Goal: Task Accomplishment & Management: Use online tool/utility

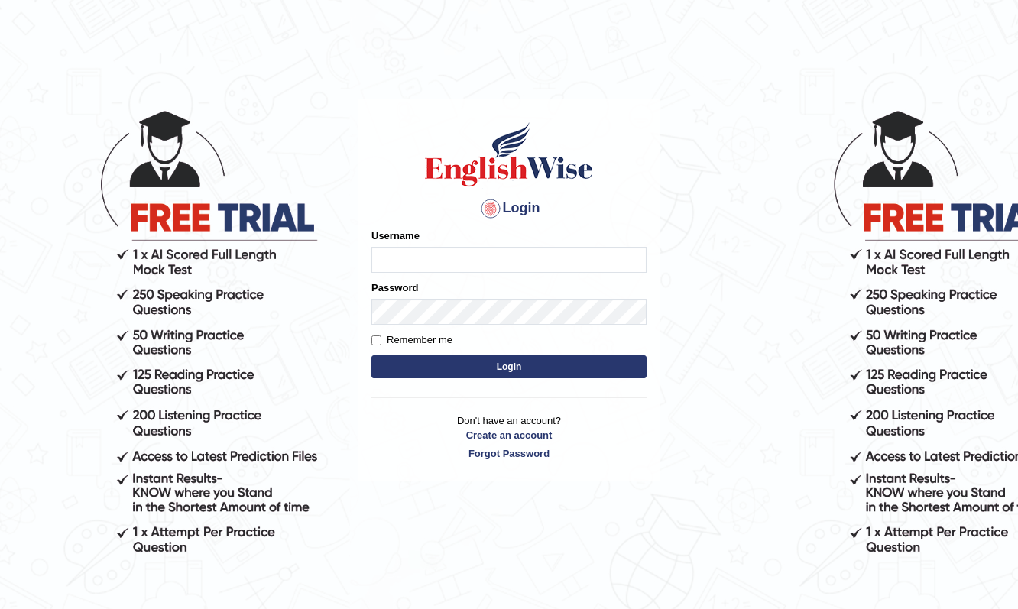
click at [412, 261] on input "Username" at bounding box center [508, 260] width 275 height 26
type input "Raynice"
click at [494, 371] on button "Login" at bounding box center [508, 366] width 275 height 23
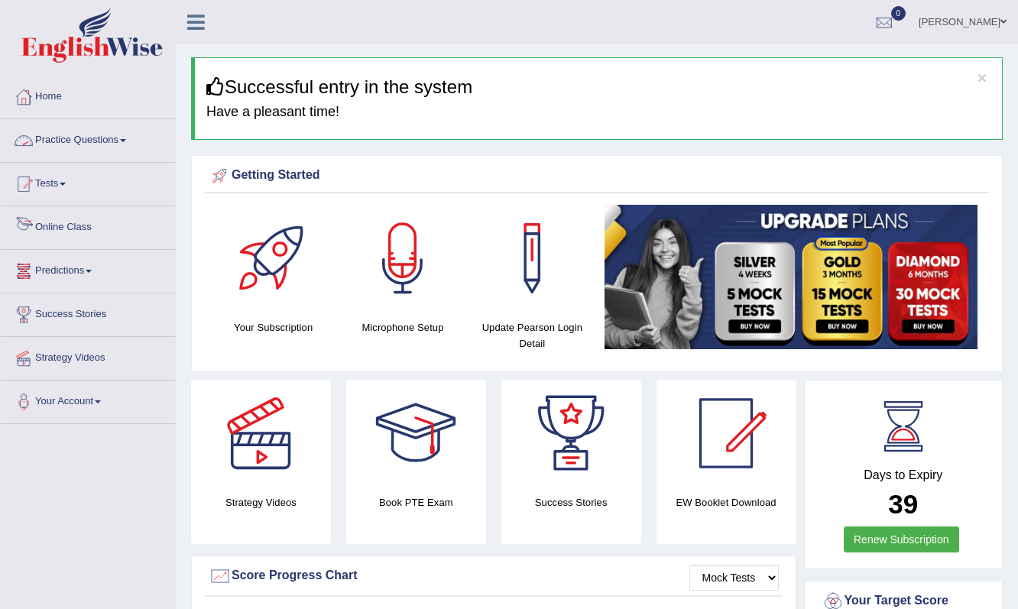
click at [64, 134] on link "Practice Questions" at bounding box center [88, 138] width 174 height 38
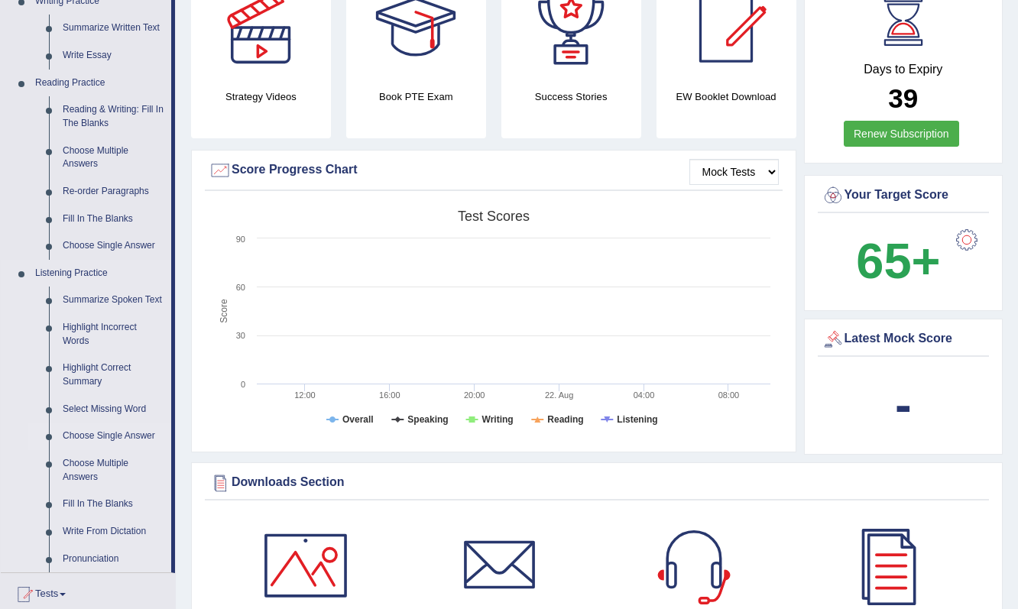
scroll to position [381, 0]
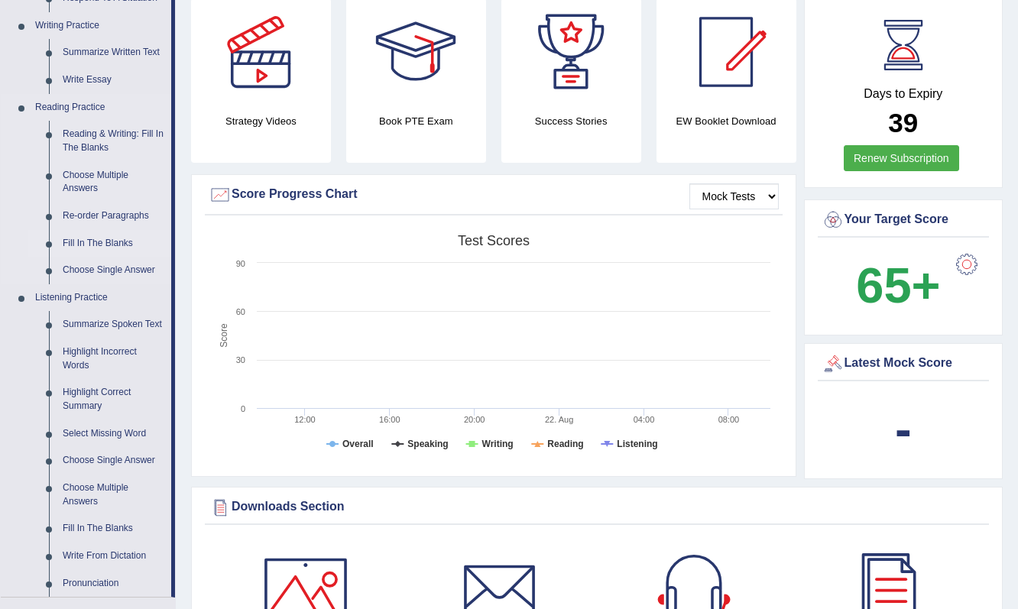
click at [99, 232] on link "Fill In The Blanks" at bounding box center [113, 244] width 115 height 28
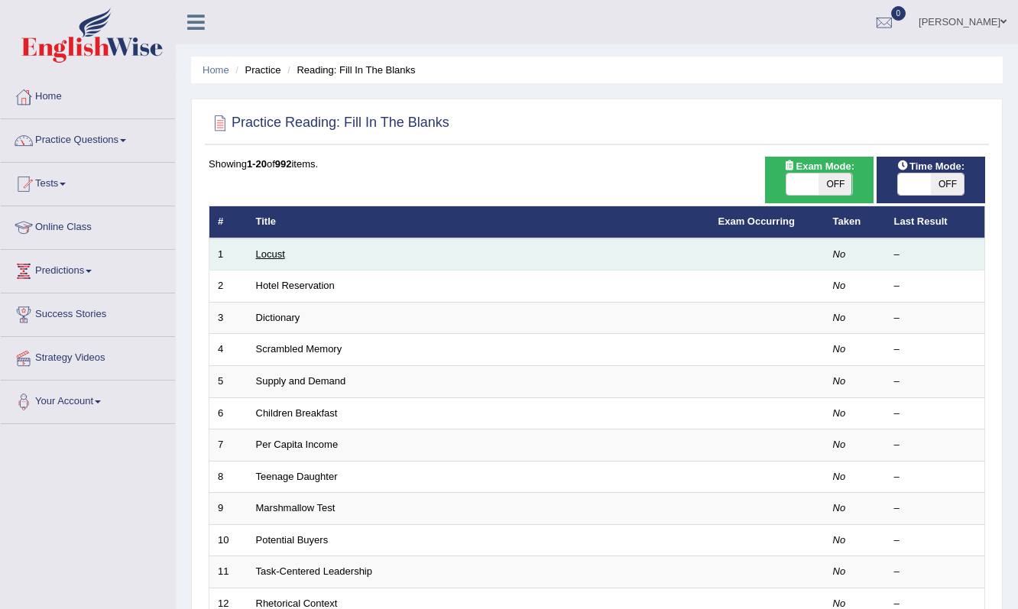
click at [279, 254] on link "Locust" at bounding box center [270, 253] width 29 height 11
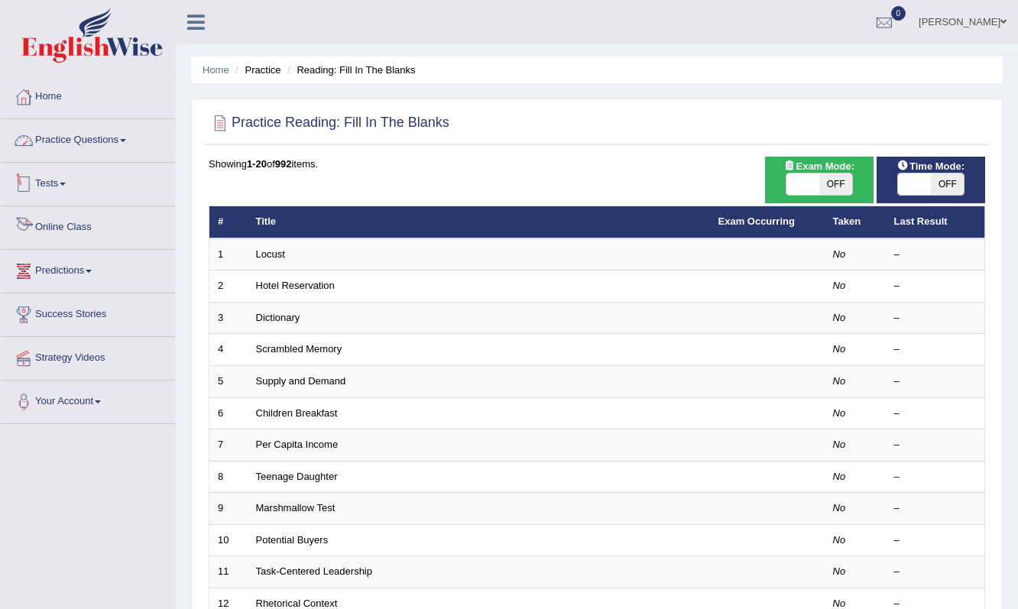
click at [59, 138] on link "Practice Questions" at bounding box center [88, 138] width 174 height 38
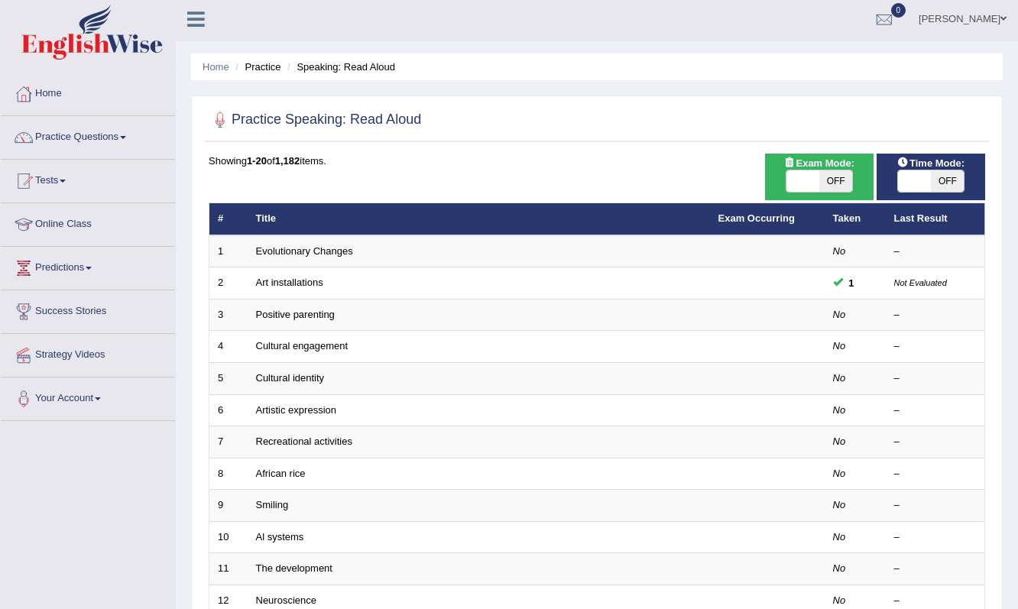
click at [849, 182] on span "OFF" at bounding box center [835, 180] width 33 height 21
checkbox input "true"
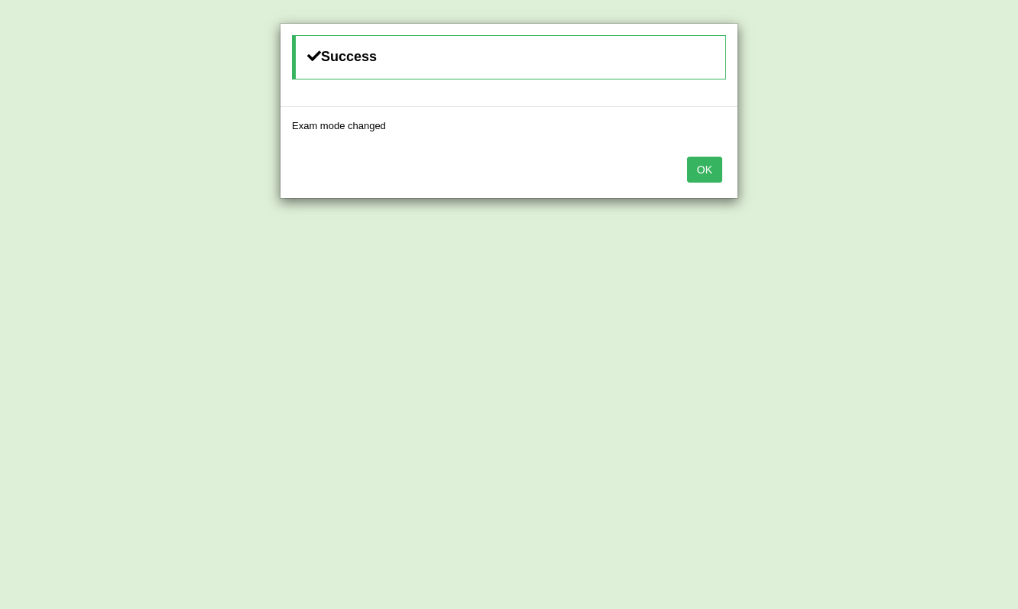
click at [705, 174] on button "OK" at bounding box center [704, 170] width 35 height 26
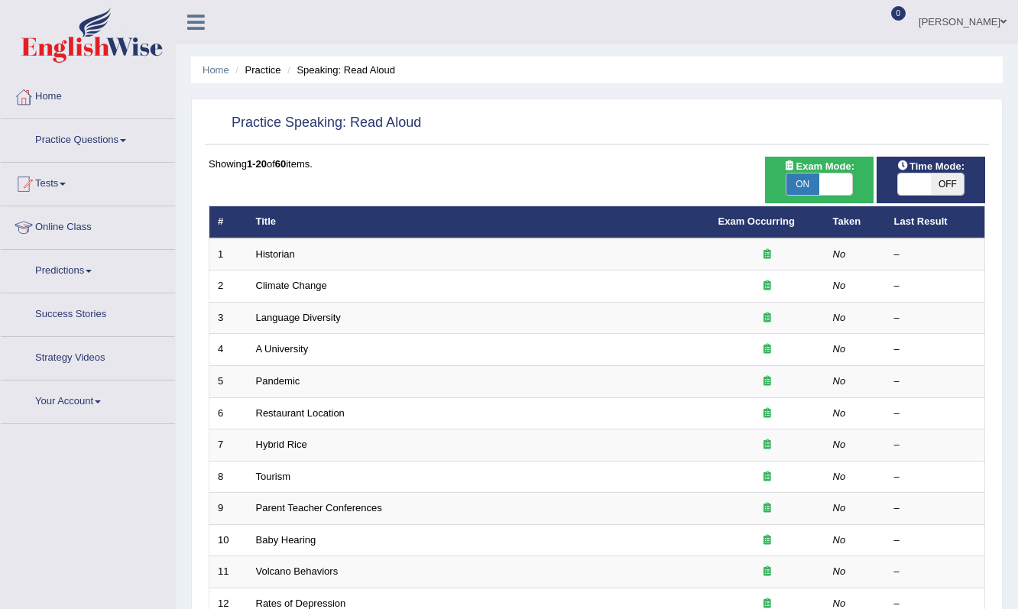
click at [933, 173] on span "OFF" at bounding box center [947, 183] width 33 height 21
checkbox input "true"
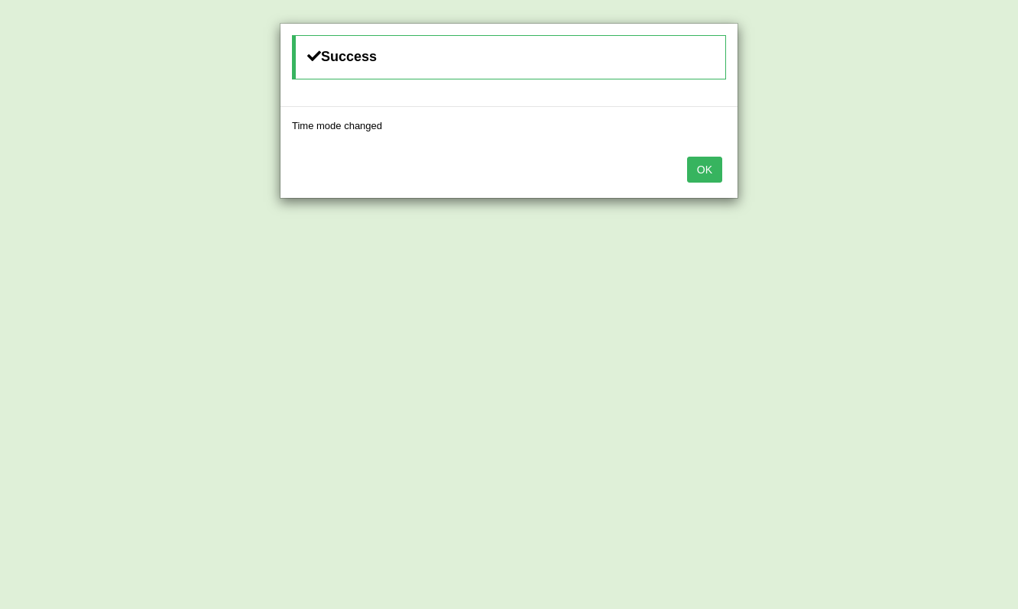
click at [711, 172] on button "OK" at bounding box center [704, 170] width 35 height 26
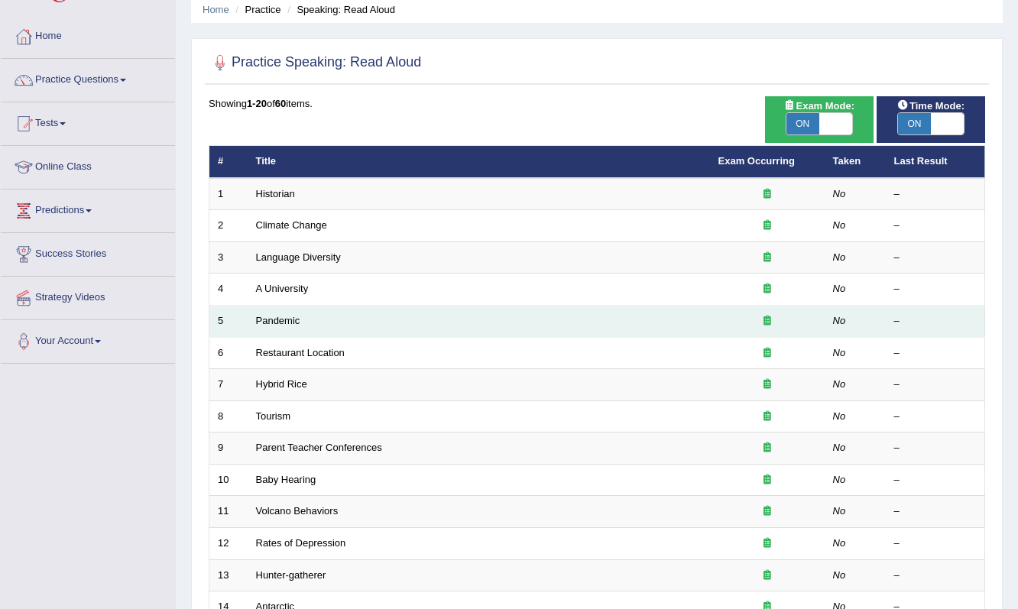
scroll to position [60, 0]
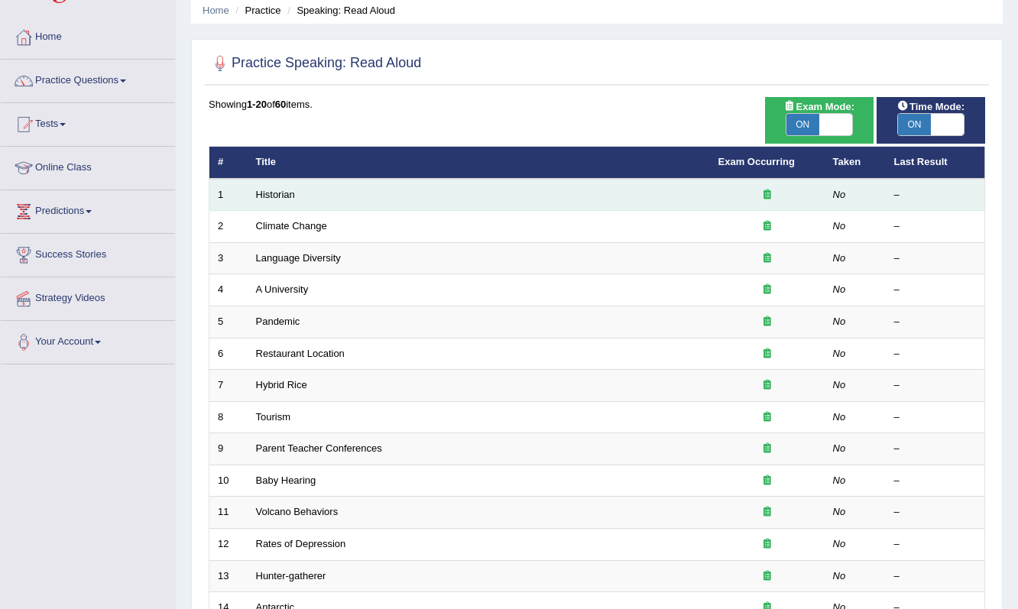
click at [319, 199] on td "Historian" at bounding box center [479, 195] width 462 height 32
click at [284, 196] on link "Historian" at bounding box center [275, 194] width 39 height 11
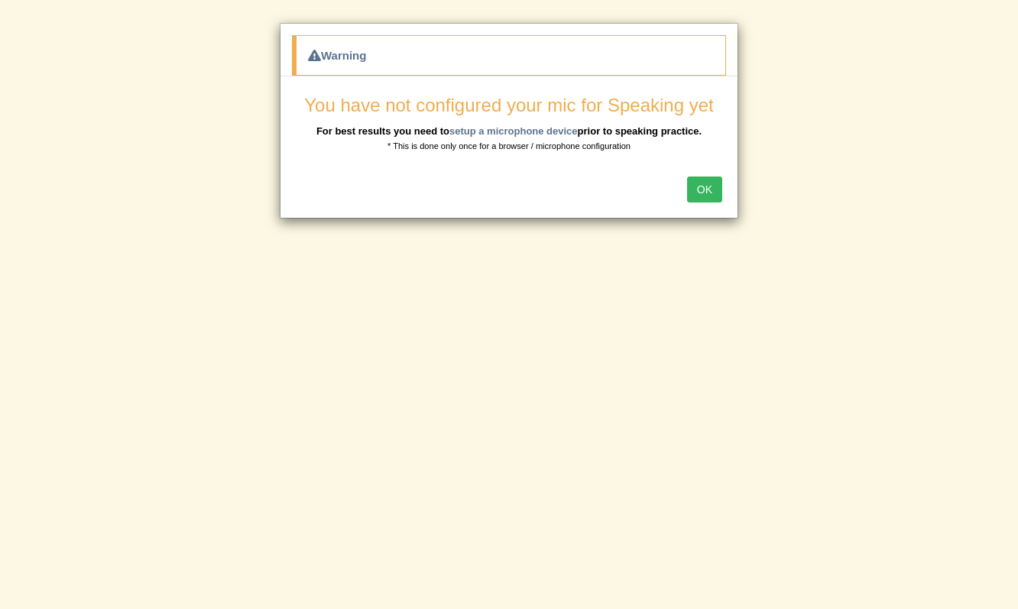
click at [714, 196] on button "OK" at bounding box center [704, 190] width 35 height 26
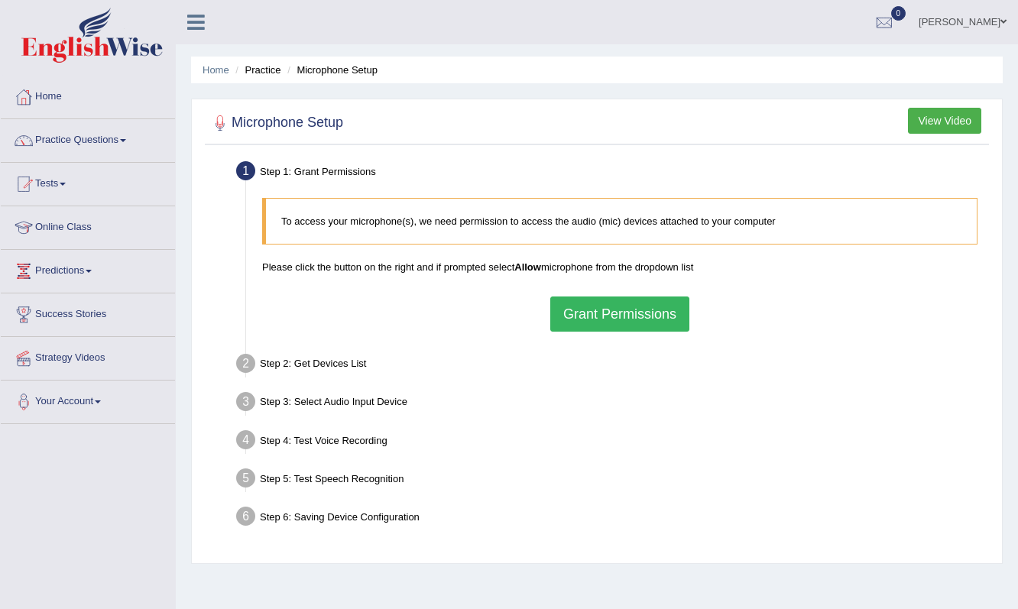
click at [591, 319] on button "Grant Permissions" at bounding box center [619, 313] width 139 height 35
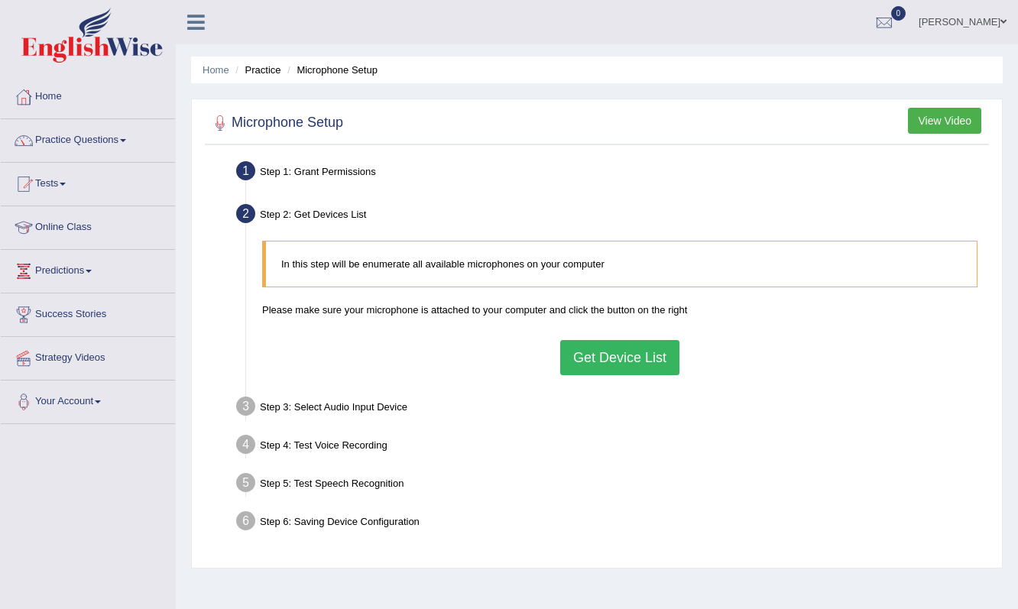
click at [614, 360] on button "Get Device List" at bounding box center [619, 357] width 119 height 35
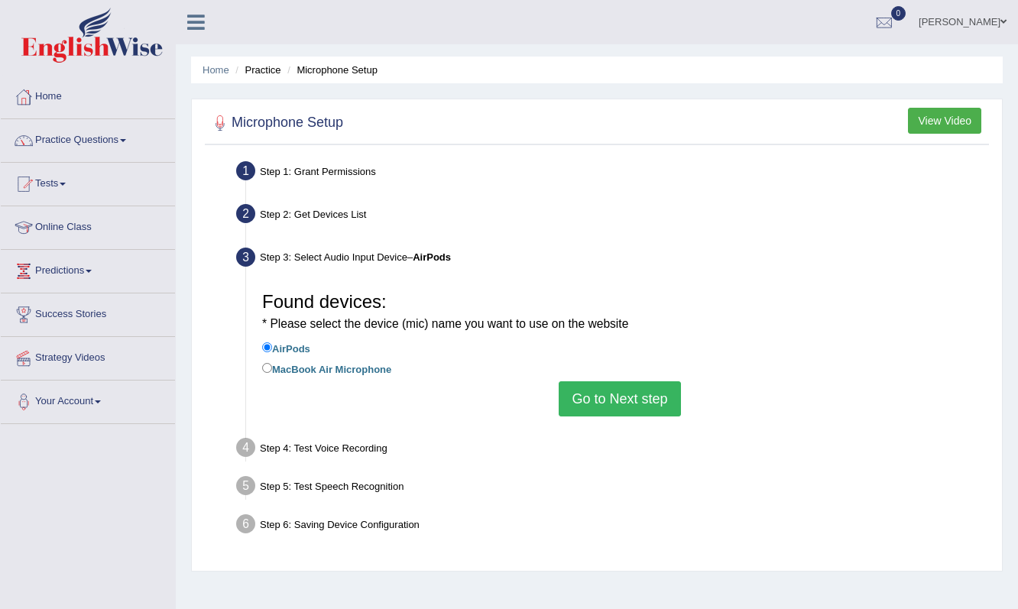
click at [611, 400] on button "Go to Next step" at bounding box center [619, 398] width 121 height 35
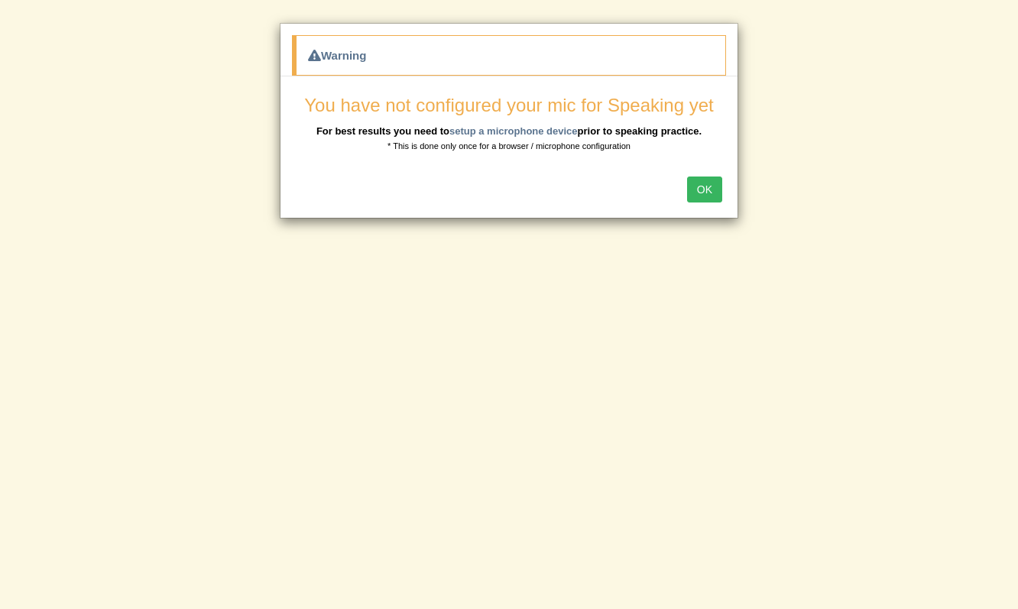
click at [708, 194] on button "OK" at bounding box center [704, 190] width 35 height 26
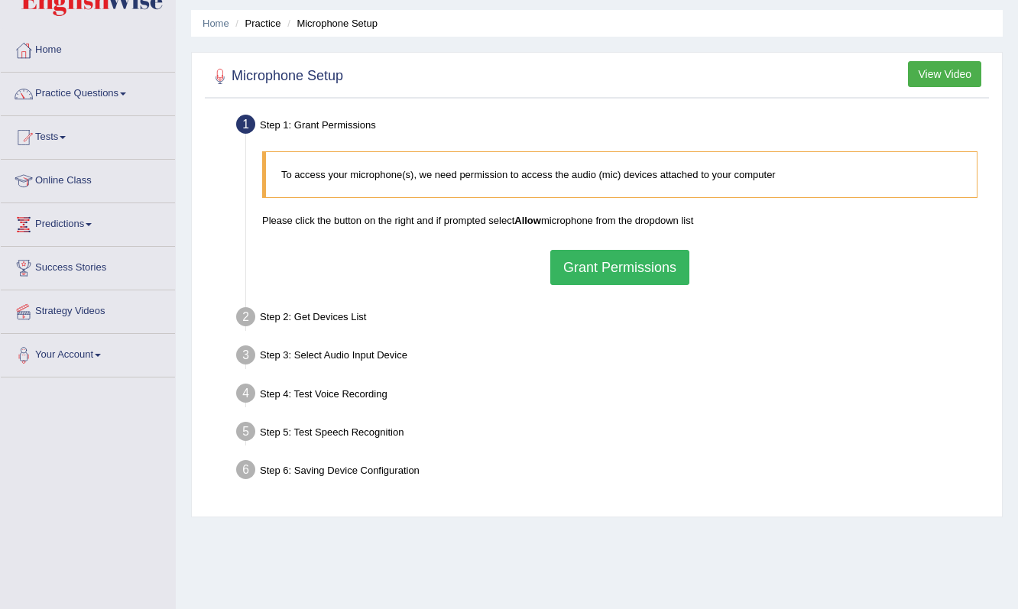
scroll to position [46, 0]
click at [640, 265] on button "Grant Permissions" at bounding box center [619, 268] width 139 height 35
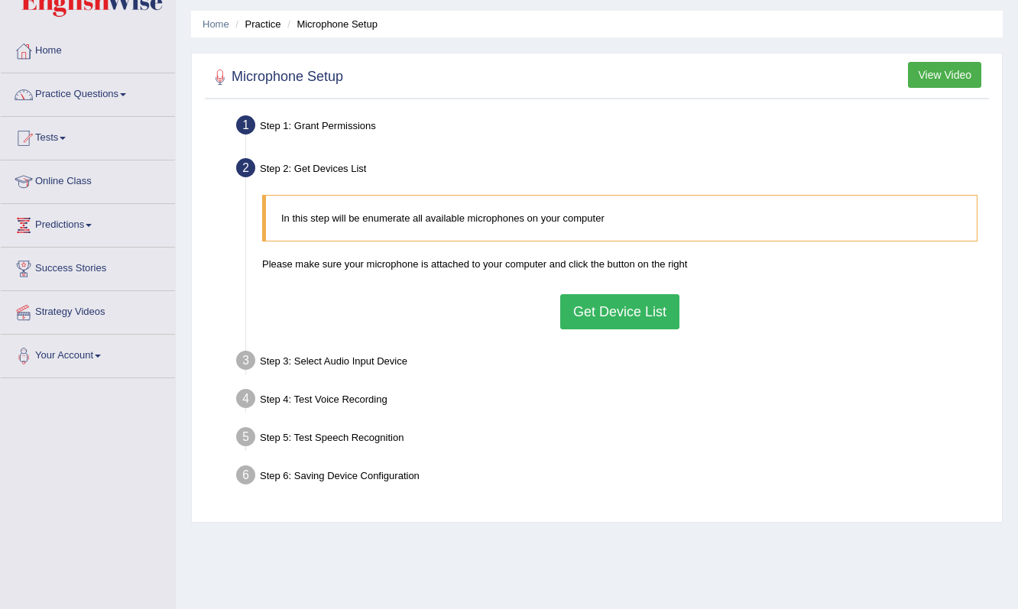
click at [650, 316] on button "Get Device List" at bounding box center [619, 311] width 119 height 35
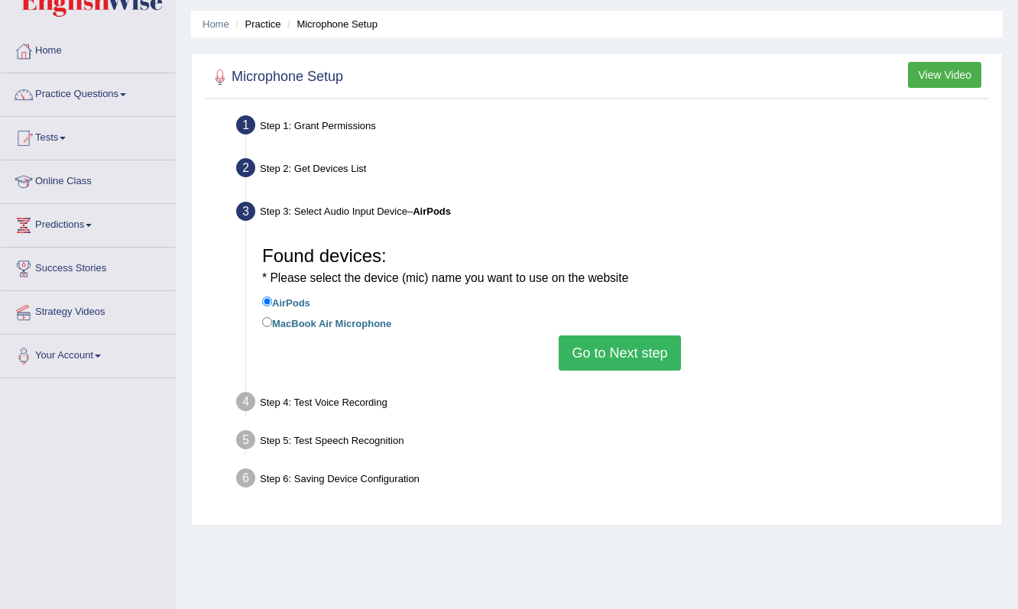
click at [601, 352] on button "Go to Next step" at bounding box center [619, 352] width 121 height 35
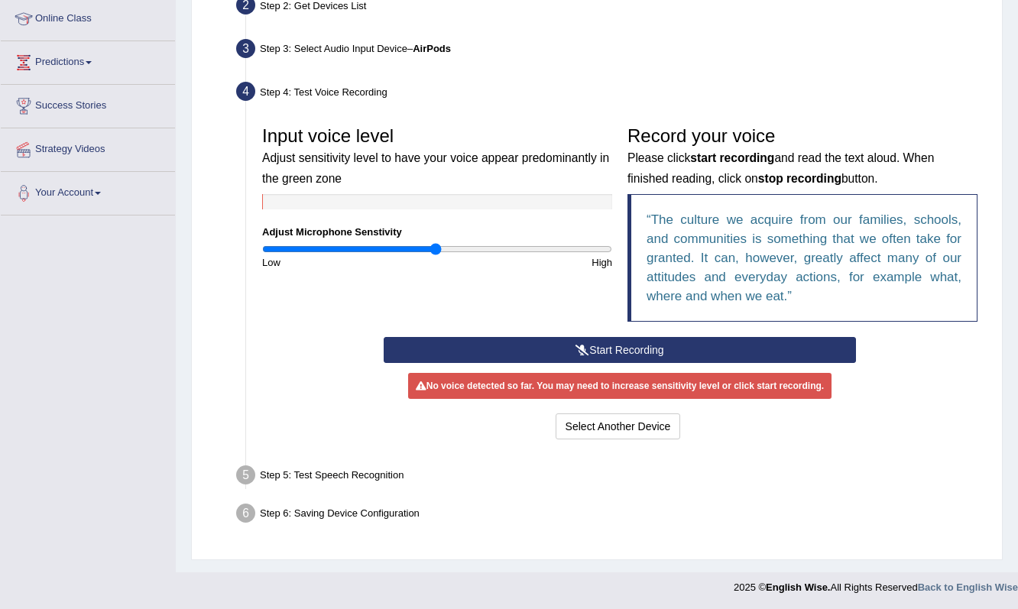
scroll to position [208, 0]
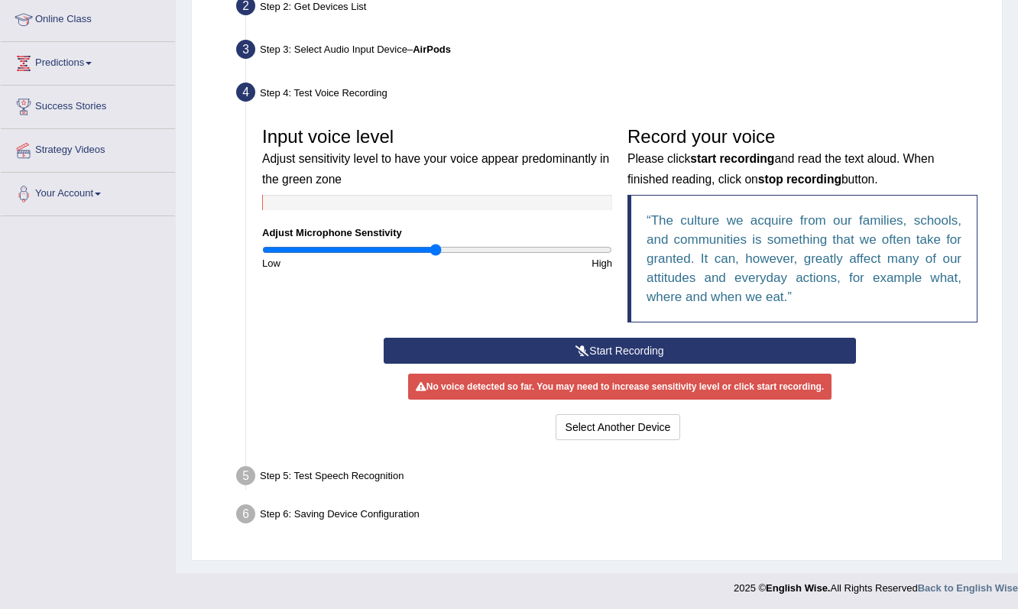
click at [579, 355] on icon at bounding box center [582, 350] width 14 height 11
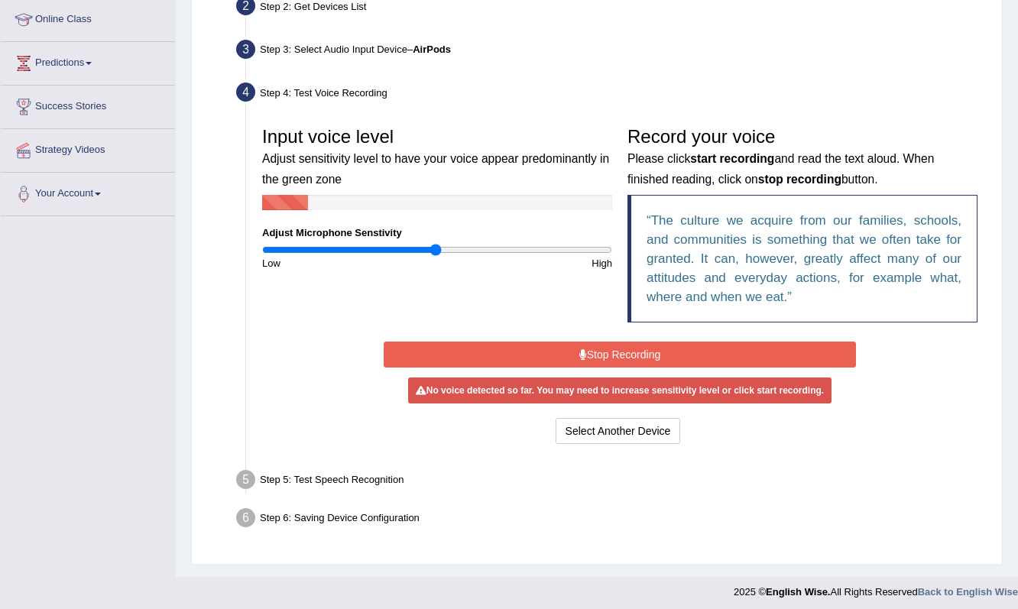
click at [627, 353] on button "Stop Recording" at bounding box center [619, 355] width 471 height 26
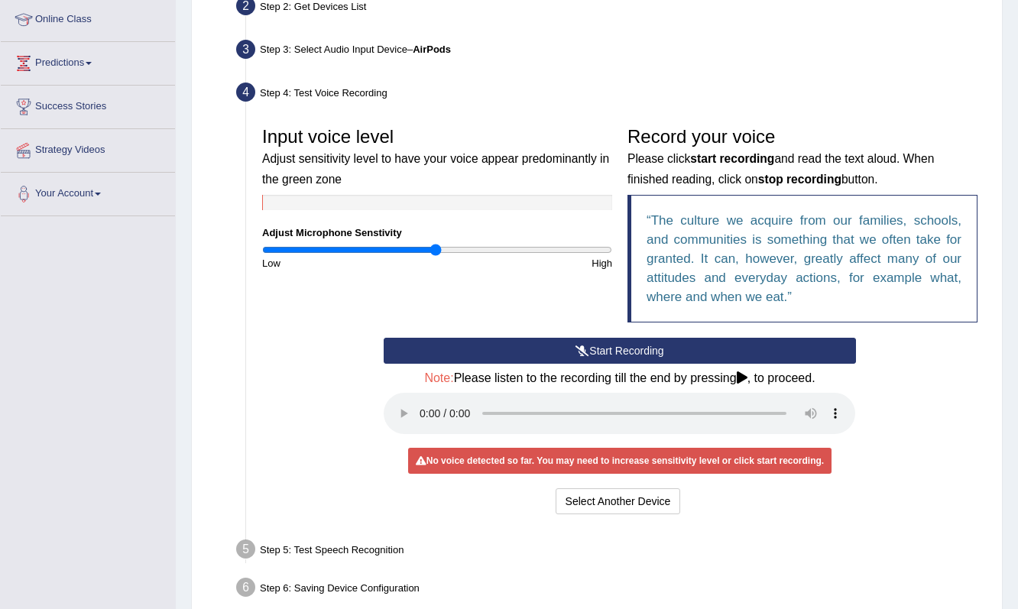
click at [419, 402] on audio at bounding box center [619, 413] width 471 height 41
click at [634, 348] on button "Start Recording" at bounding box center [619, 351] width 471 height 26
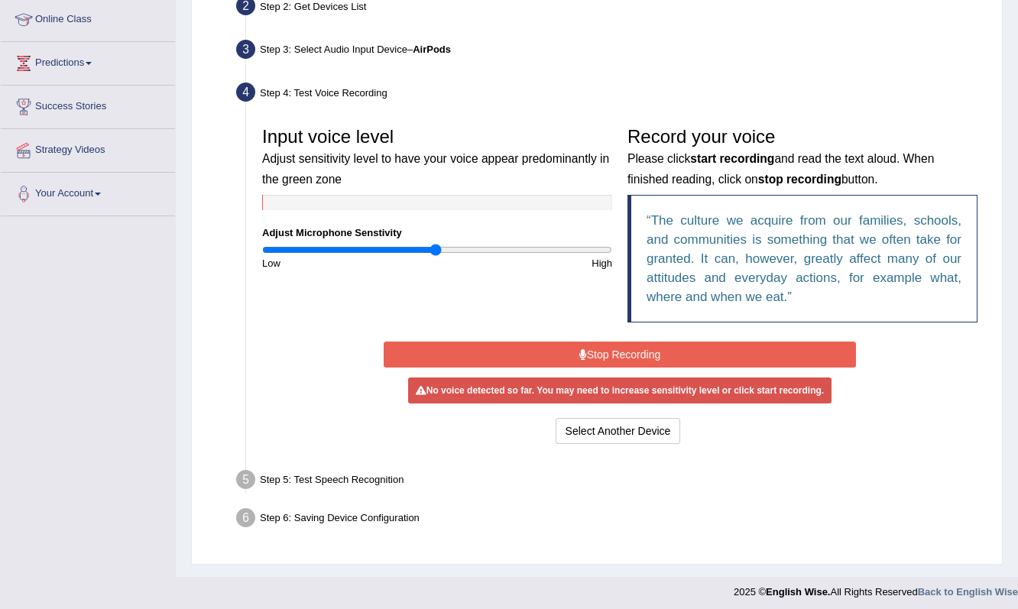
click at [609, 353] on button "Stop Recording" at bounding box center [619, 355] width 471 height 26
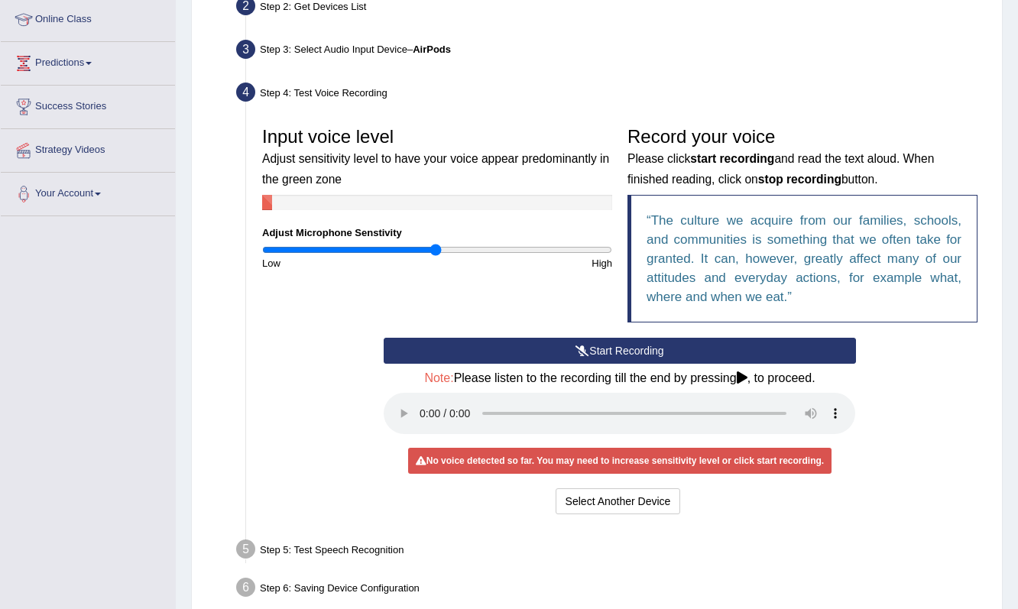
click at [420, 401] on audio at bounding box center [619, 413] width 471 height 41
click at [629, 349] on button "Start Recording" at bounding box center [619, 351] width 471 height 26
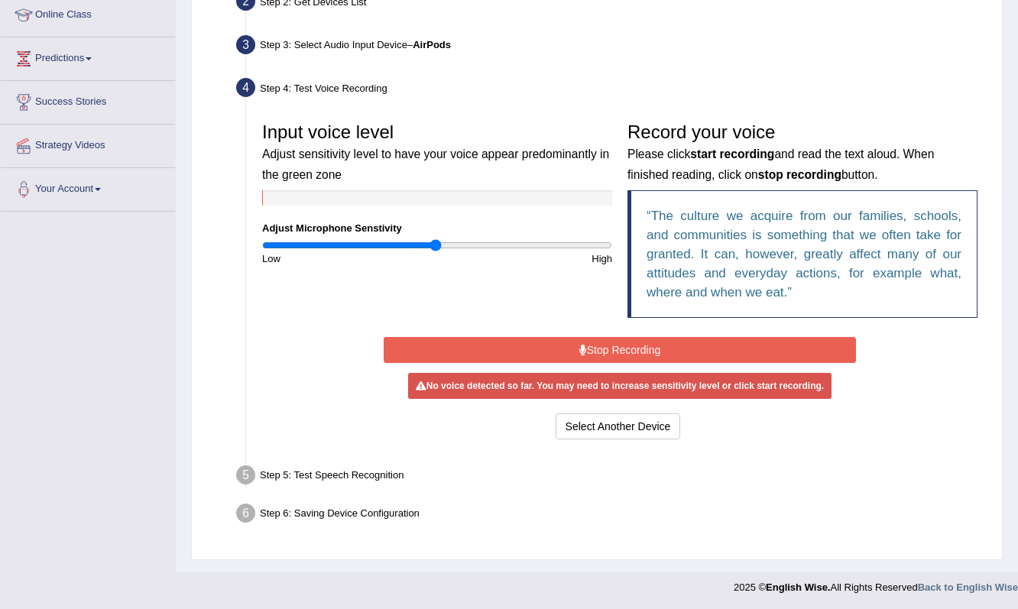
scroll to position [212, 0]
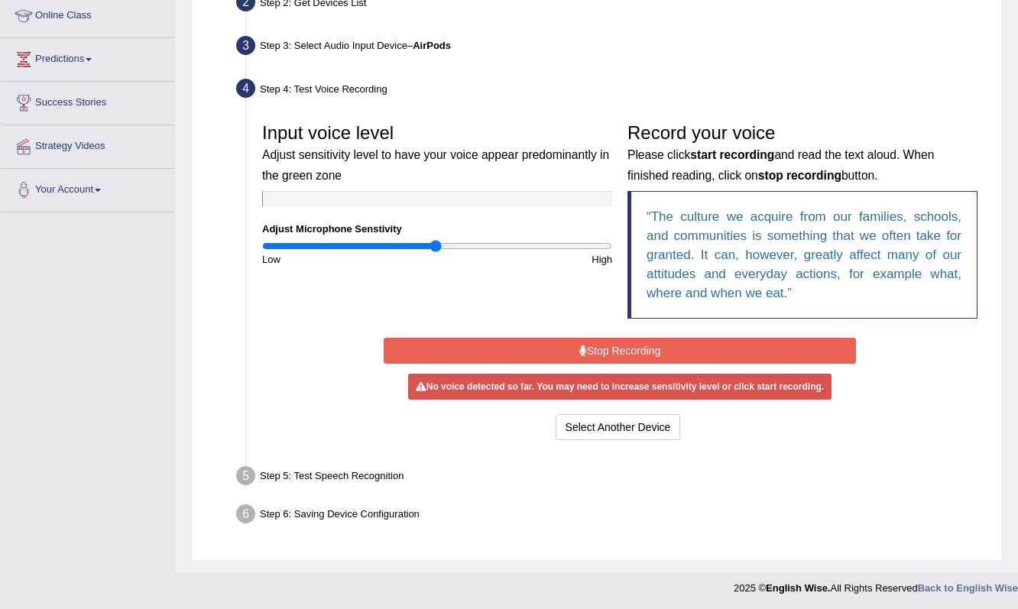
click at [775, 433] on div "Select Another Device Voice is ok. Go to Next step" at bounding box center [619, 429] width 471 height 30
drag, startPoint x: 436, startPoint y: 245, endPoint x: 520, endPoint y: 245, distance: 84.1
click at [520, 245] on input "range" at bounding box center [437, 246] width 350 height 12
click at [618, 352] on button "Stop Recording" at bounding box center [619, 351] width 471 height 26
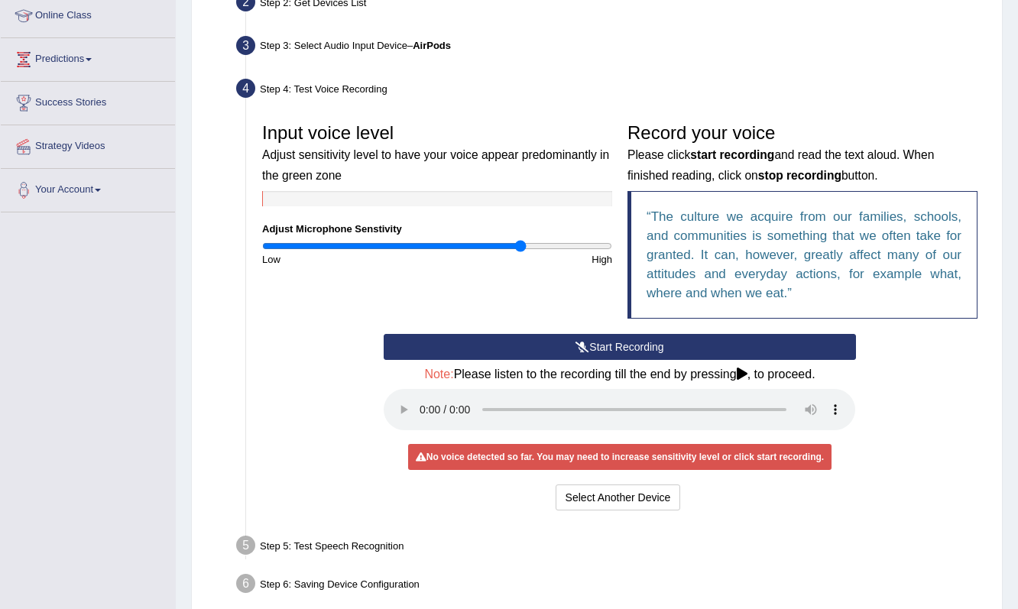
click at [417, 404] on audio at bounding box center [619, 409] width 471 height 41
click at [421, 400] on audio at bounding box center [619, 409] width 471 height 41
click at [604, 338] on button "Start Recording" at bounding box center [619, 347] width 471 height 26
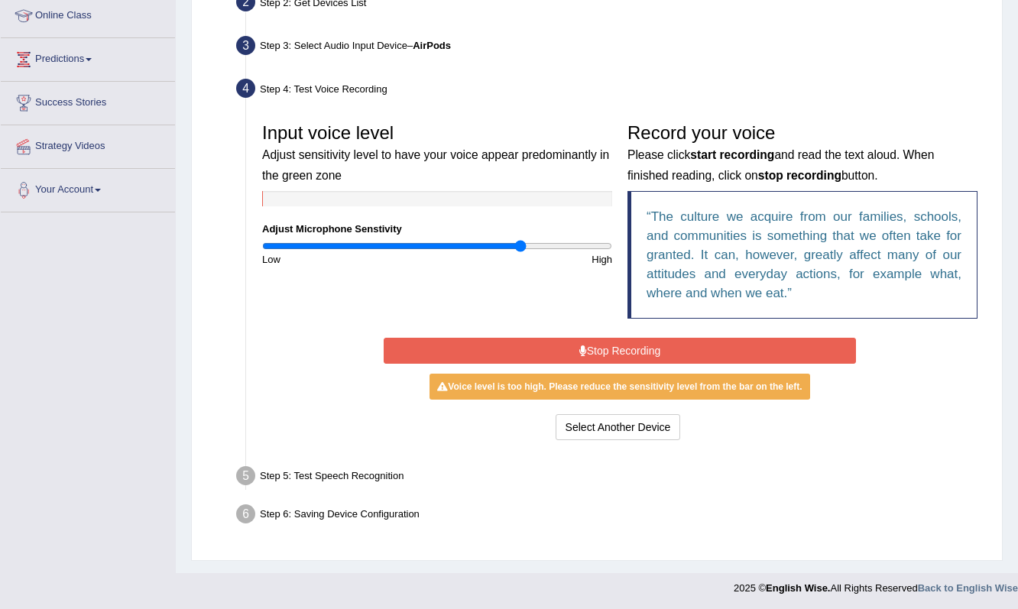
click at [638, 349] on button "Stop Recording" at bounding box center [619, 351] width 471 height 26
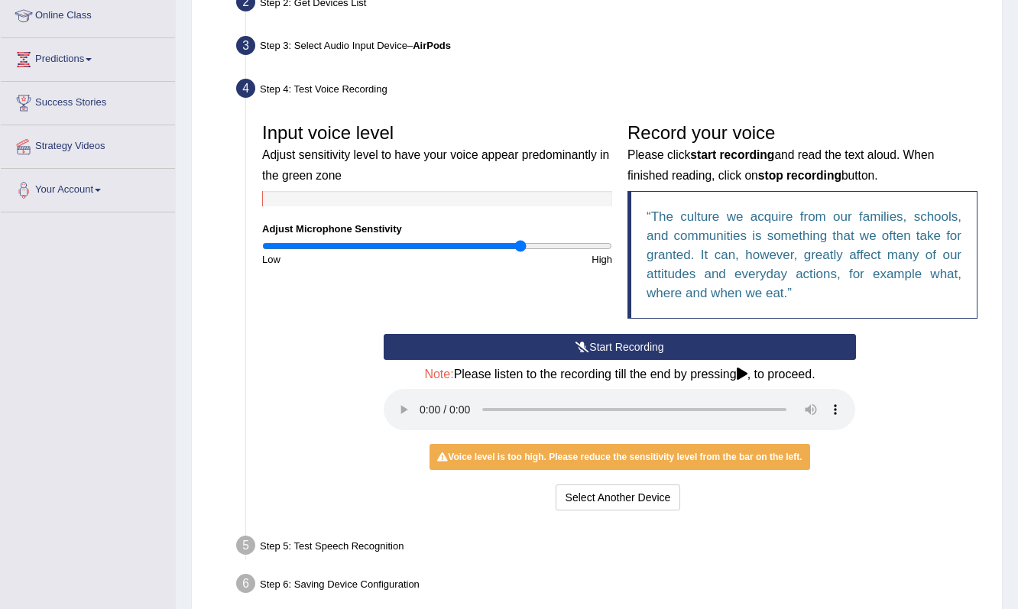
click at [420, 398] on audio at bounding box center [619, 409] width 471 height 41
click at [751, 504] on ul "Step 1: Grant Permissions To access your microphone(s), we need permission to a…" at bounding box center [597, 274] width 776 height 658
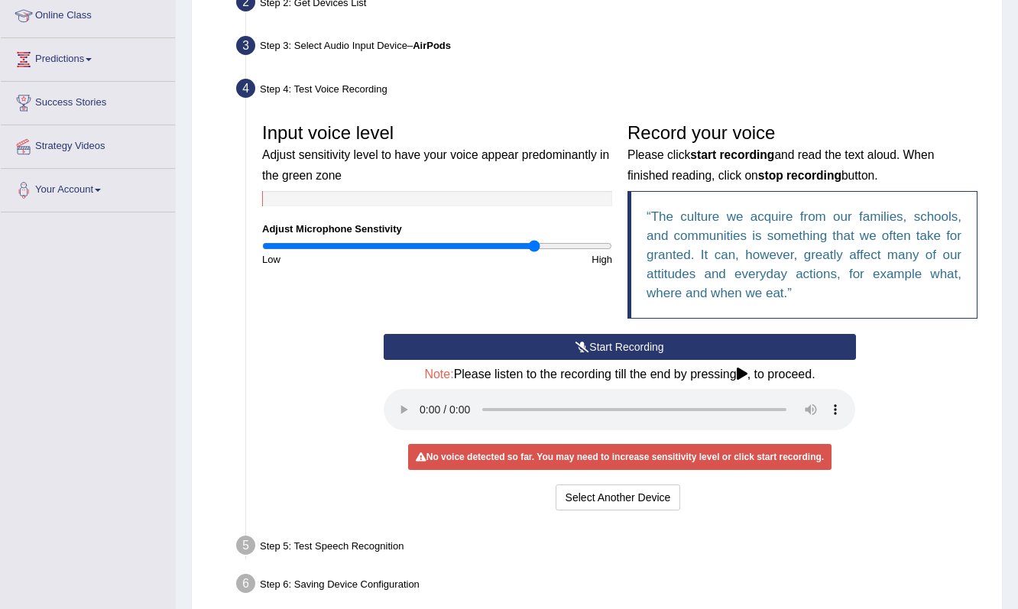
drag, startPoint x: 522, startPoint y: 248, endPoint x: 535, endPoint y: 248, distance: 13.0
type input "1.58"
click at [535, 248] on input "range" at bounding box center [437, 246] width 350 height 12
click at [754, 531] on div "Step 5: Test Speech Recognition" at bounding box center [612, 548] width 766 height 34
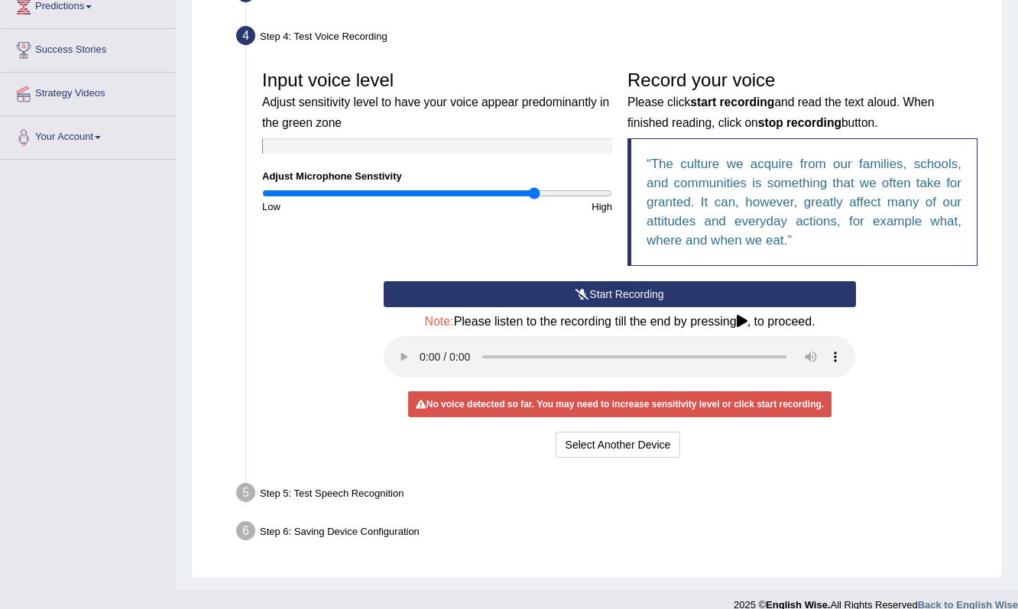
scroll to position [264, 0]
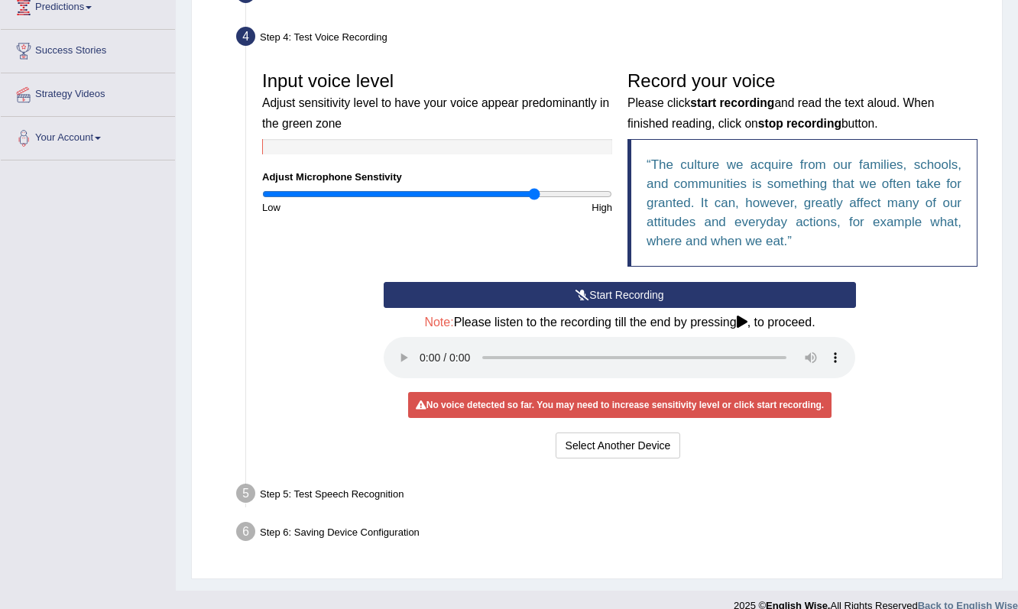
click at [552, 479] on div "Step 5: Test Speech Recognition" at bounding box center [612, 496] width 766 height 34
click at [342, 479] on div "Step 5: Test Speech Recognition" at bounding box center [612, 496] width 766 height 34
click at [295, 458] on ul "Step 1: Grant Permissions To access your microphone(s), we need permission to a…" at bounding box center [597, 222] width 776 height 658
click at [295, 479] on div "Step 5: Test Speech Recognition" at bounding box center [612, 496] width 766 height 34
click at [624, 432] on button "Select Another Device" at bounding box center [618, 445] width 125 height 26
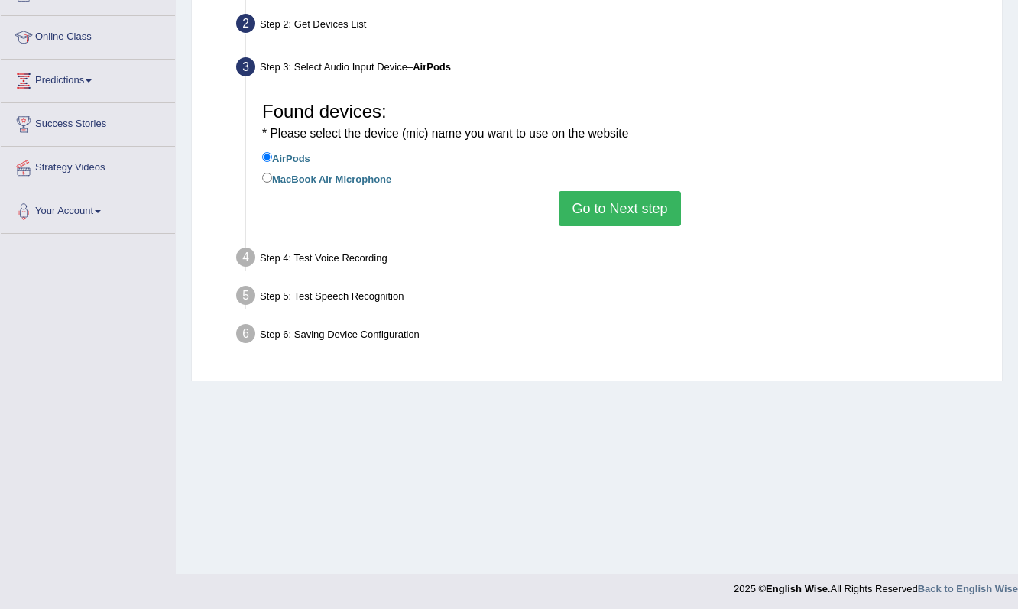
scroll to position [178, 0]
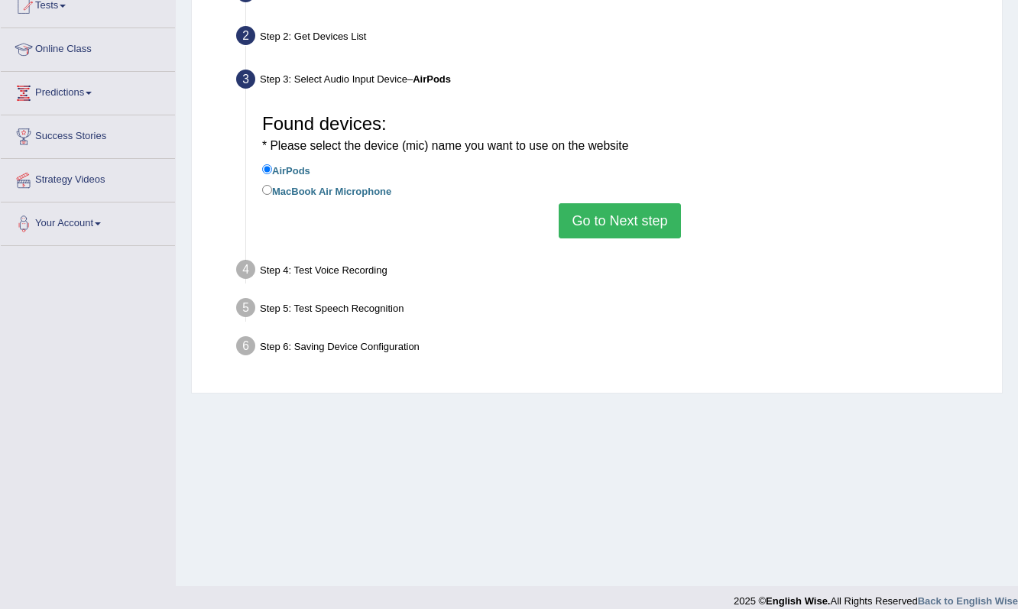
click at [338, 267] on div "Step 4: Test Voice Recording" at bounding box center [612, 272] width 766 height 34
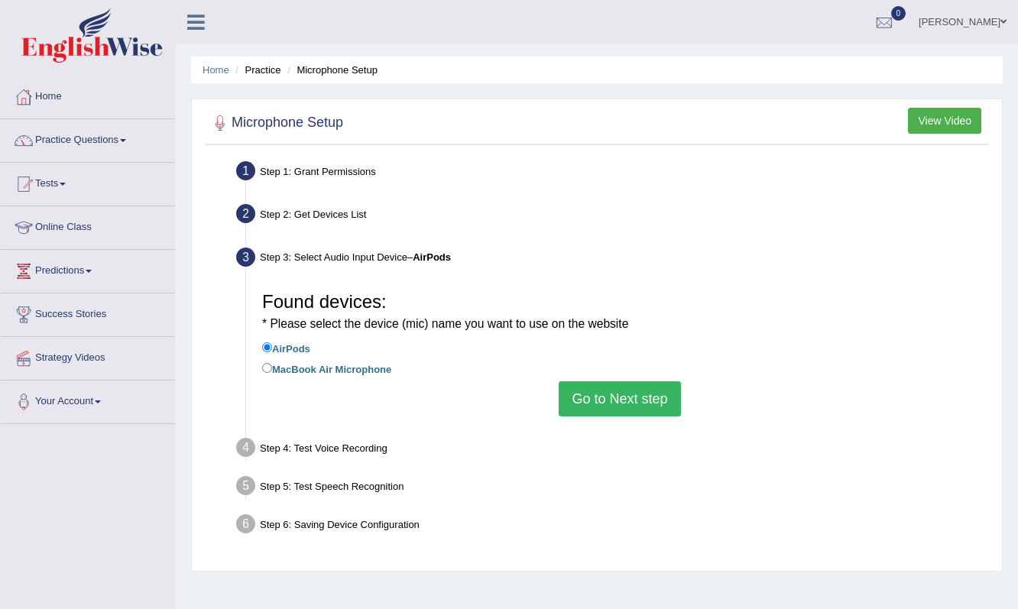
scroll to position [0, 0]
click at [303, 178] on div "Step 1: Grant Permissions" at bounding box center [612, 174] width 766 height 34
click at [303, 175] on div "Step 1: Grant Permissions" at bounding box center [612, 174] width 766 height 34
click at [271, 201] on div "Step 2: Get Devices List" at bounding box center [612, 216] width 766 height 34
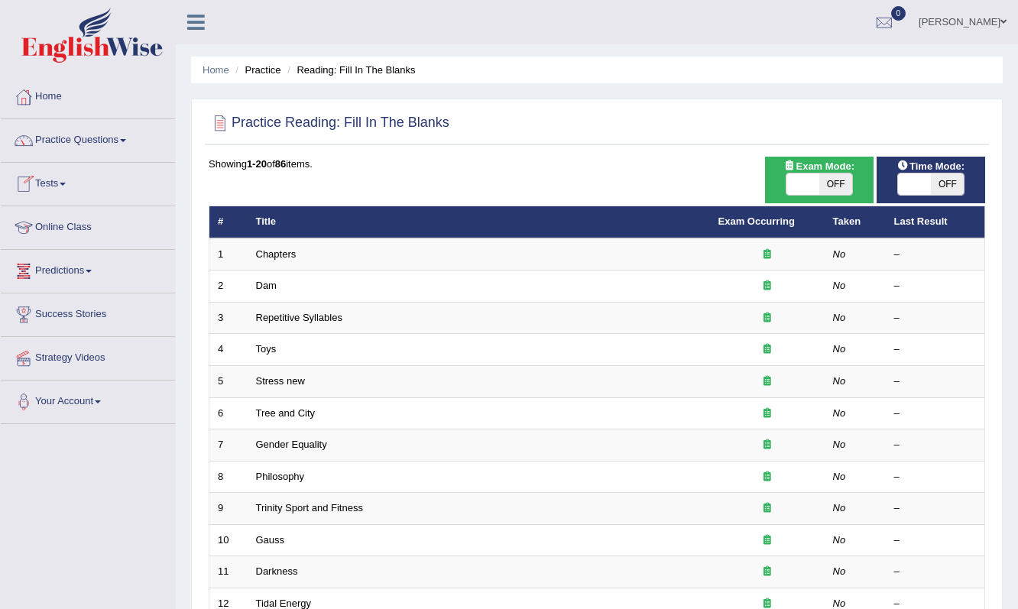
click at [80, 231] on link "Online Class" at bounding box center [88, 225] width 174 height 38
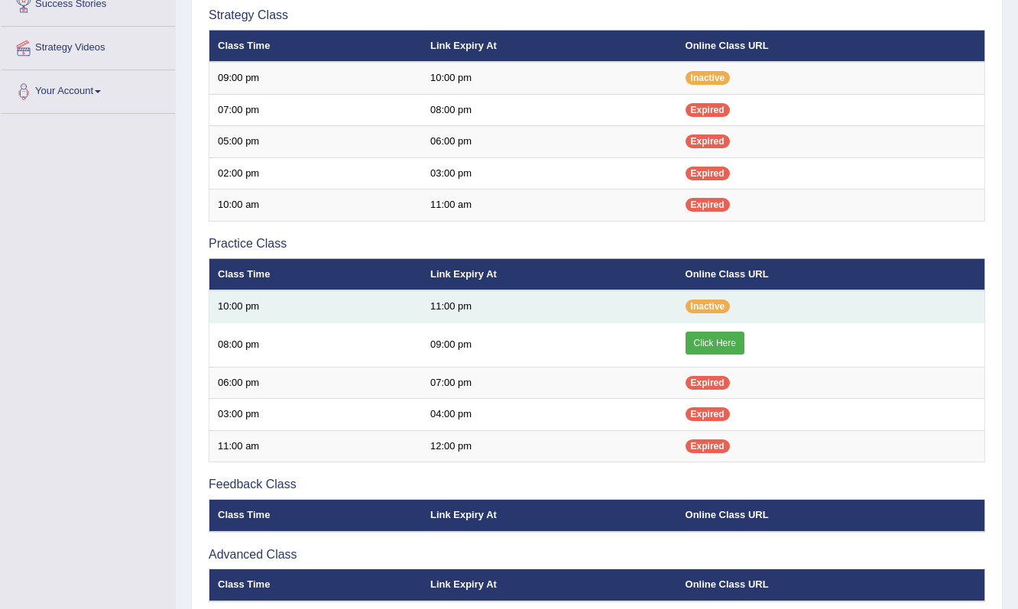
scroll to position [307, 0]
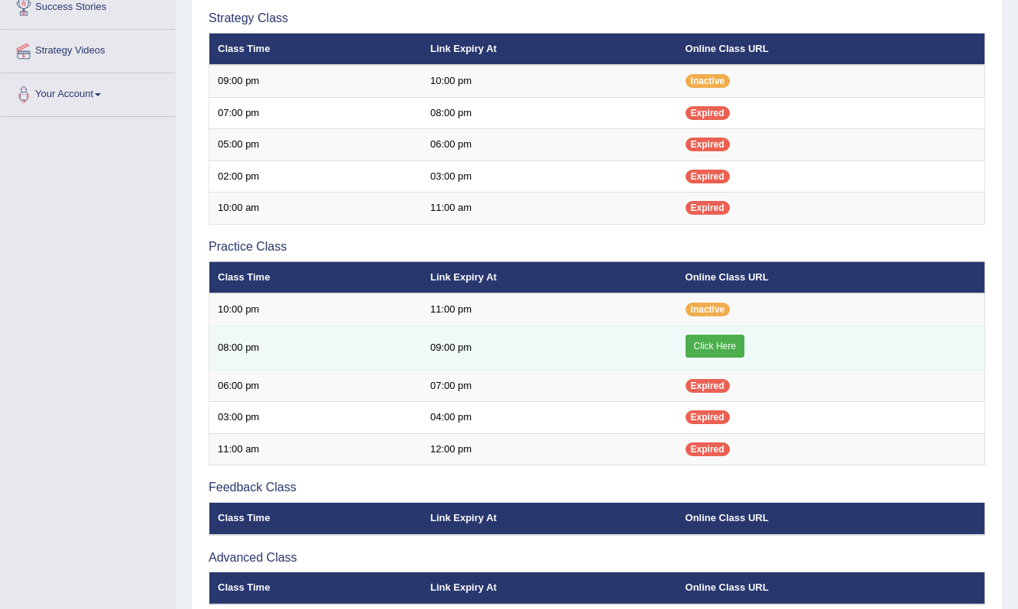
click at [708, 340] on link "Click Here" at bounding box center [714, 346] width 59 height 23
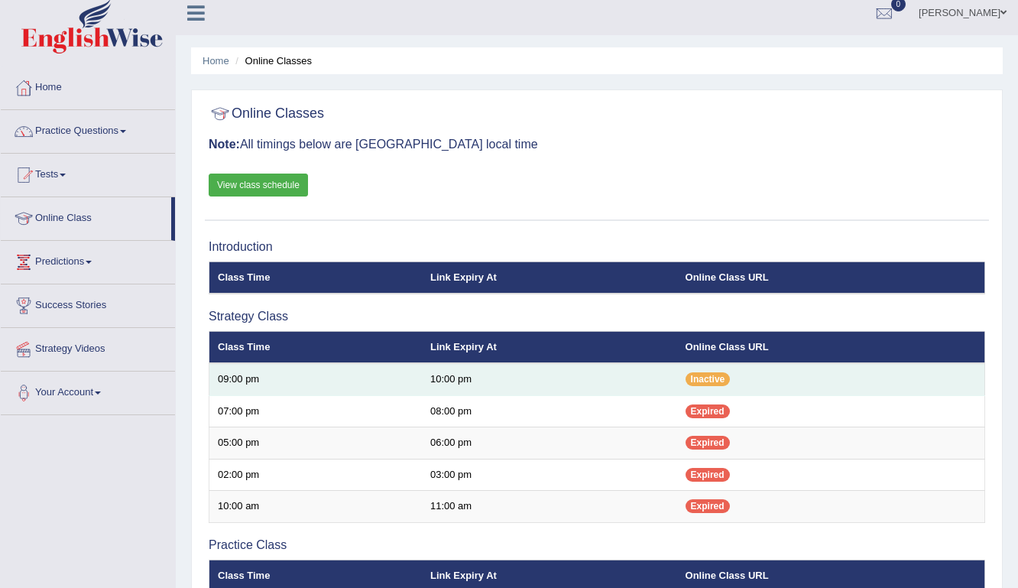
scroll to position [3, 0]
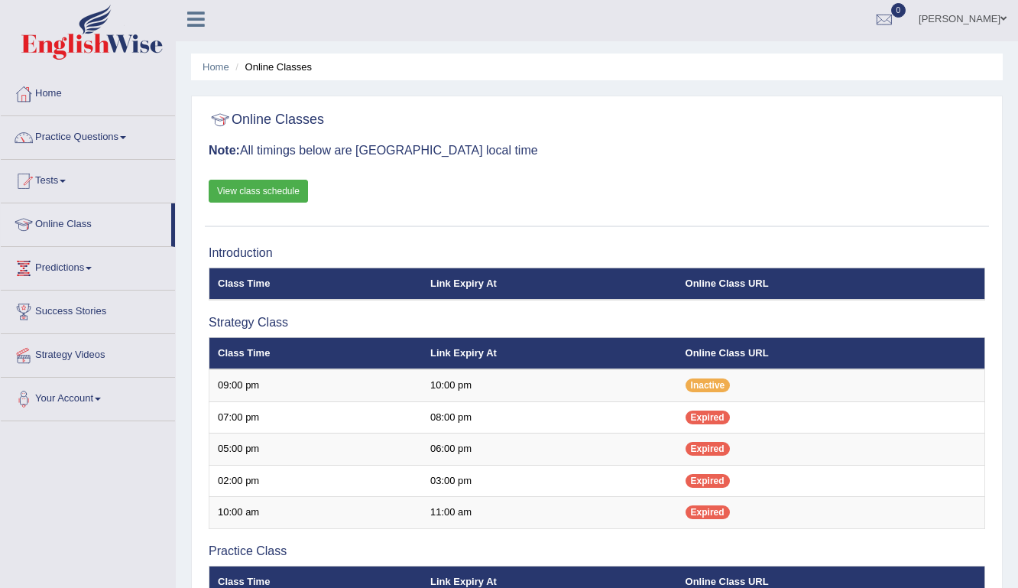
click at [245, 186] on link "View class schedule" at bounding box center [258, 191] width 99 height 23
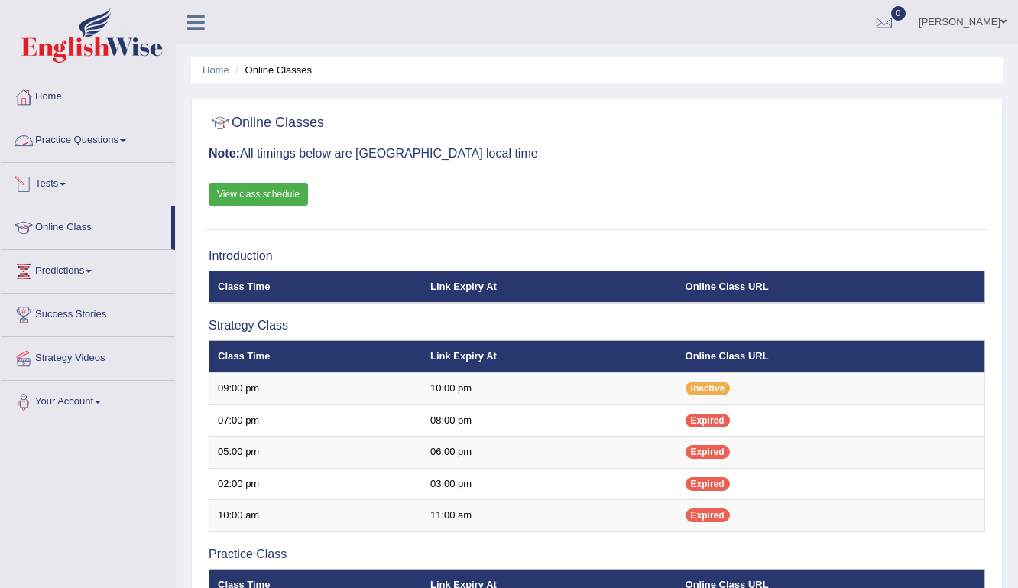
click at [94, 137] on link "Practice Questions" at bounding box center [88, 138] width 174 height 38
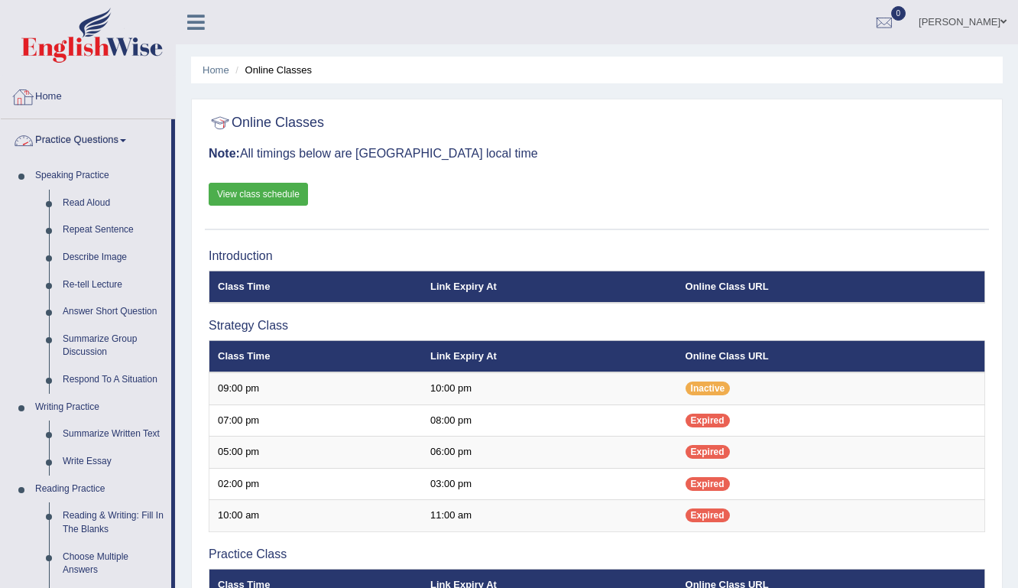
click at [50, 102] on link "Home" at bounding box center [88, 95] width 174 height 38
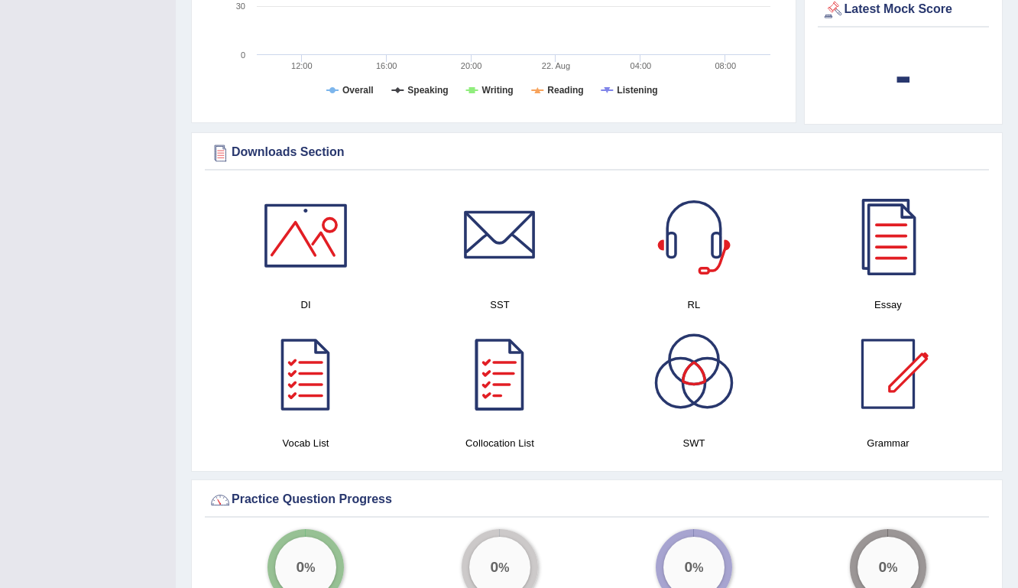
scroll to position [633, 0]
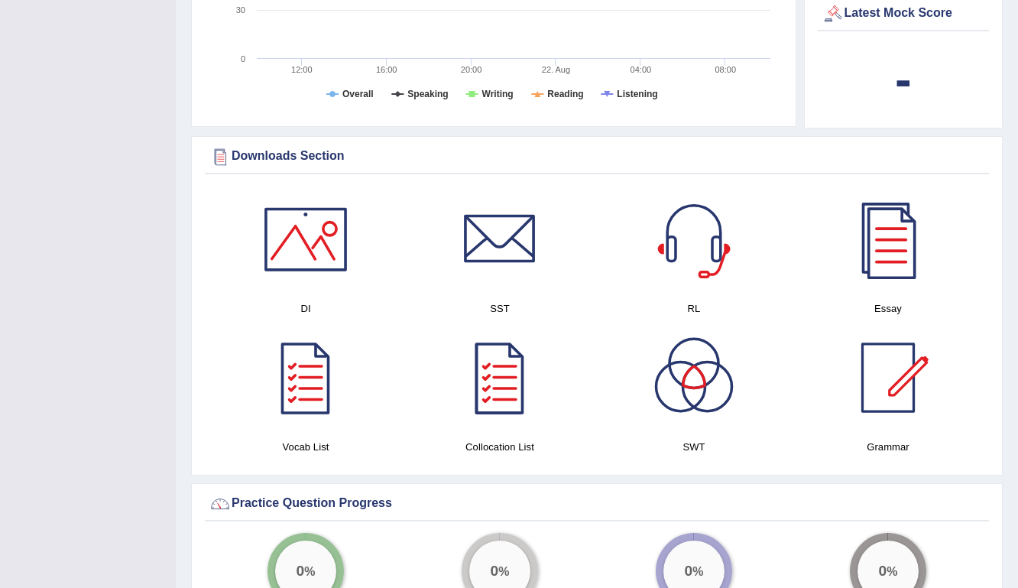
click at [498, 393] on div at bounding box center [499, 377] width 107 height 107
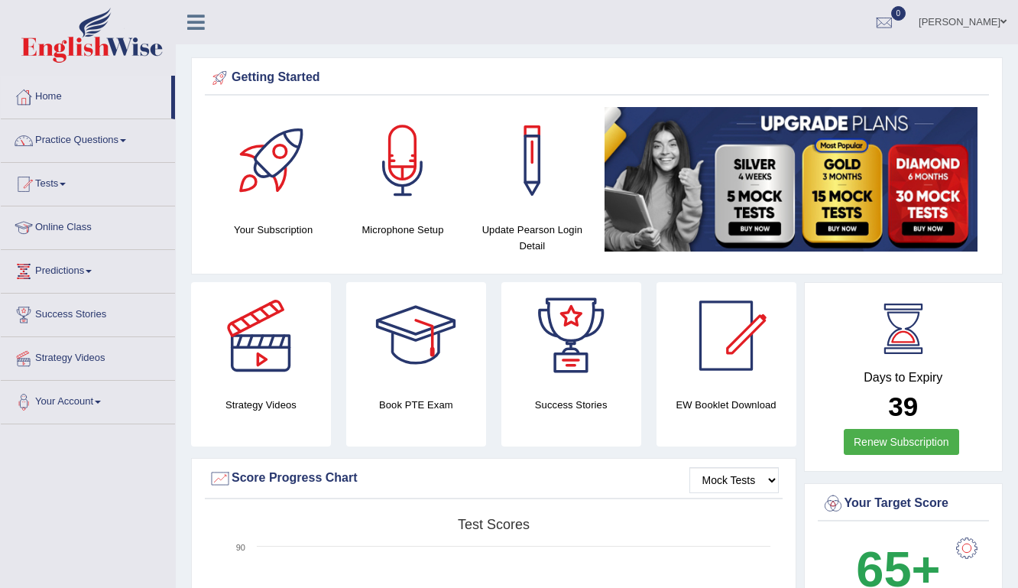
scroll to position [0, 0]
click at [84, 273] on link "Predictions" at bounding box center [88, 269] width 174 height 38
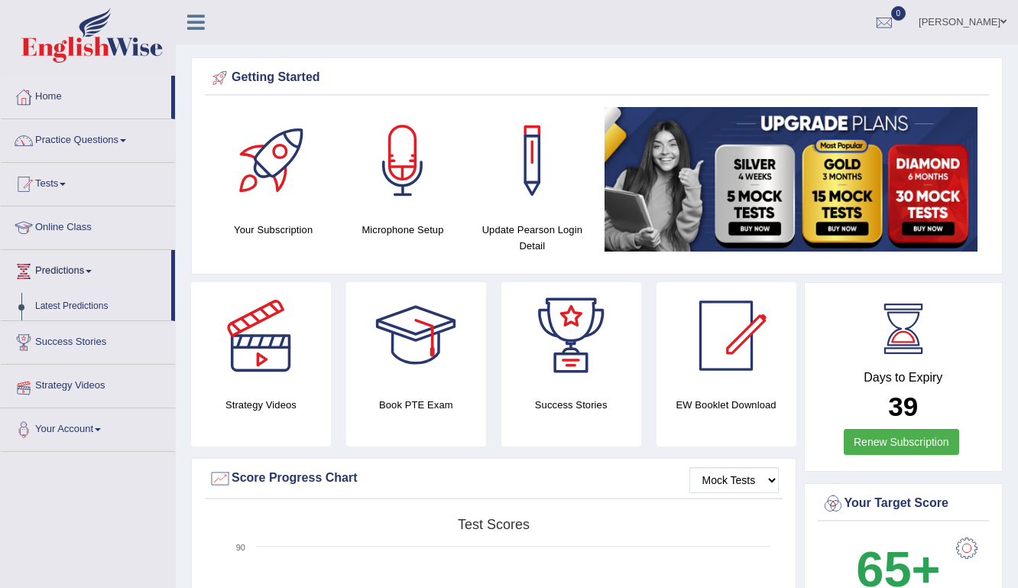
click at [79, 384] on link "Strategy Videos" at bounding box center [88, 383] width 174 height 38
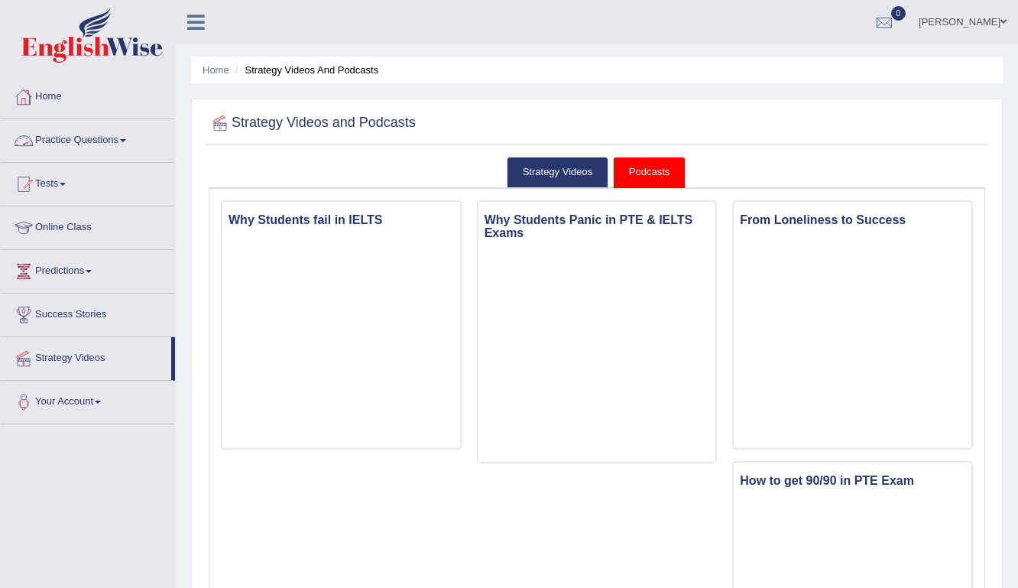
click at [46, 99] on link "Home" at bounding box center [88, 95] width 174 height 38
click at [204, 22] on icon at bounding box center [196, 22] width 18 height 20
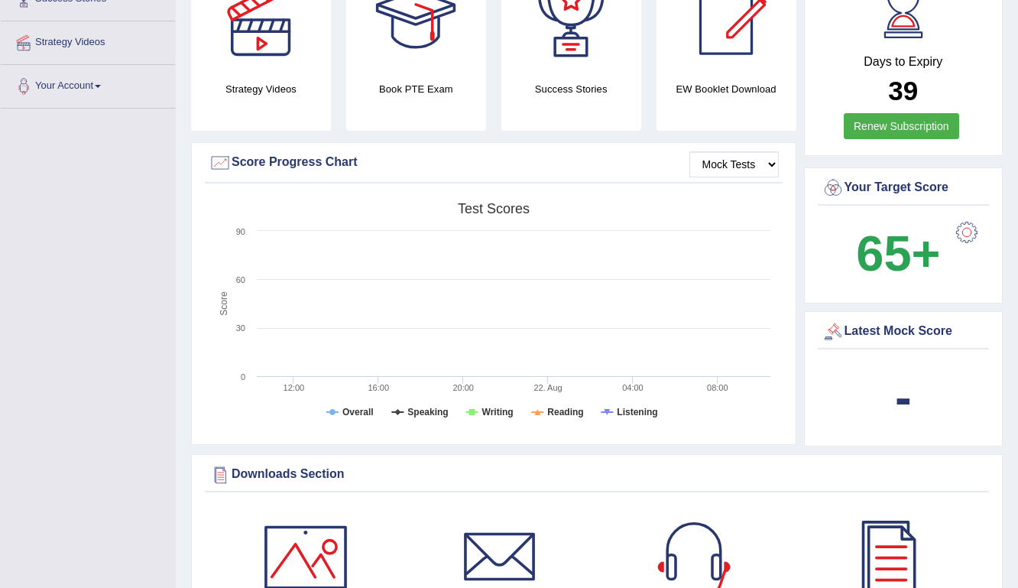
scroll to position [322, 0]
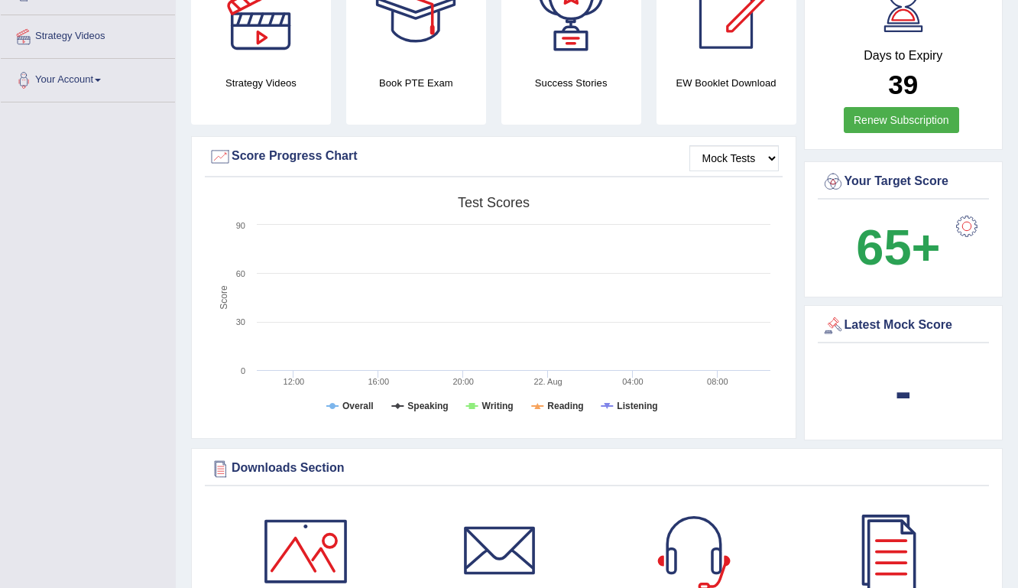
click at [890, 248] on b "65+" at bounding box center [898, 247] width 84 height 56
click at [891, 184] on div "Your Target Score" at bounding box center [903, 181] width 164 height 23
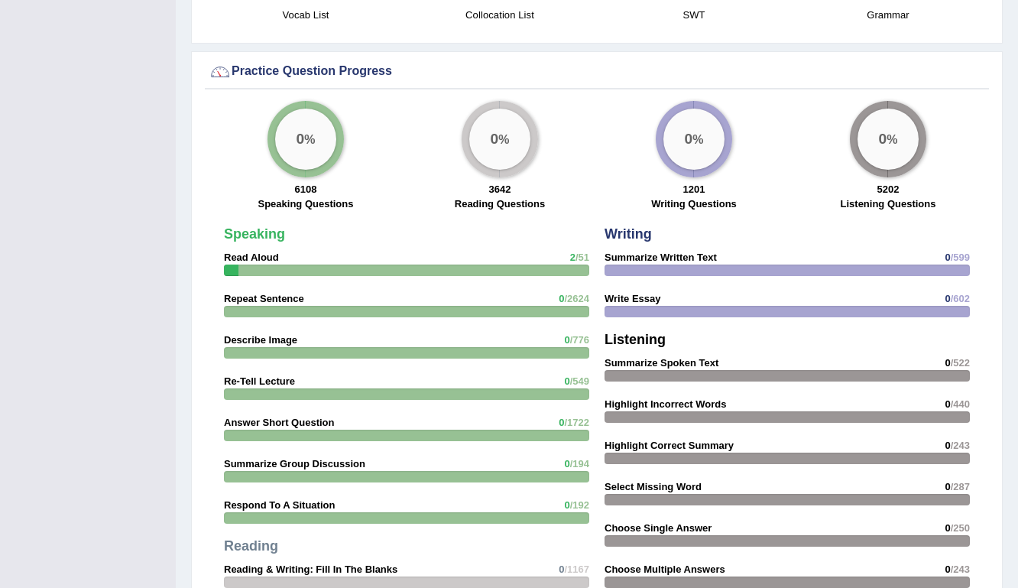
scroll to position [1058, 0]
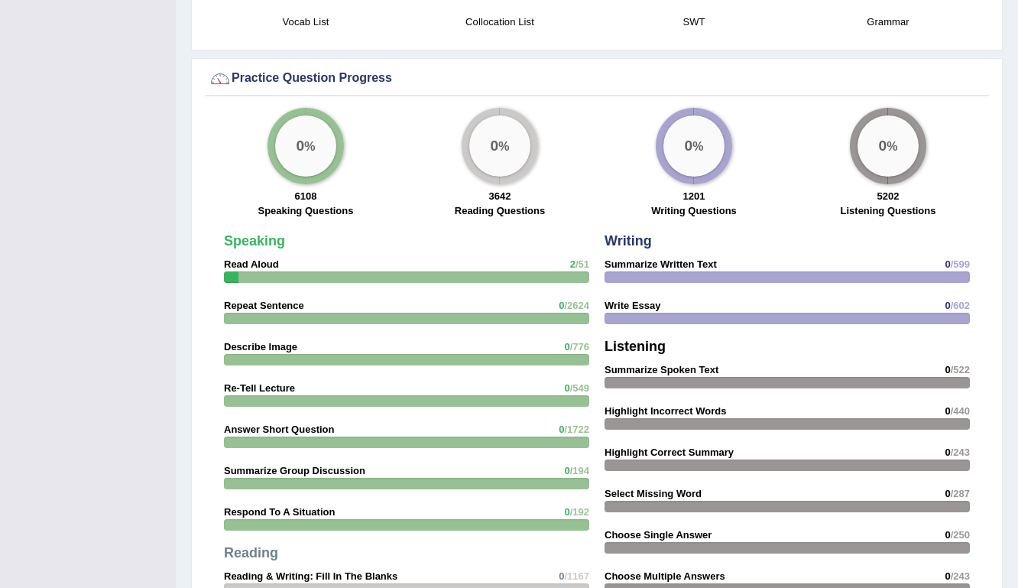
click at [410, 277] on div at bounding box center [406, 276] width 365 height 11
click at [353, 273] on div at bounding box center [406, 276] width 365 height 11
click at [581, 264] on span "/51" at bounding box center [582, 263] width 14 height 11
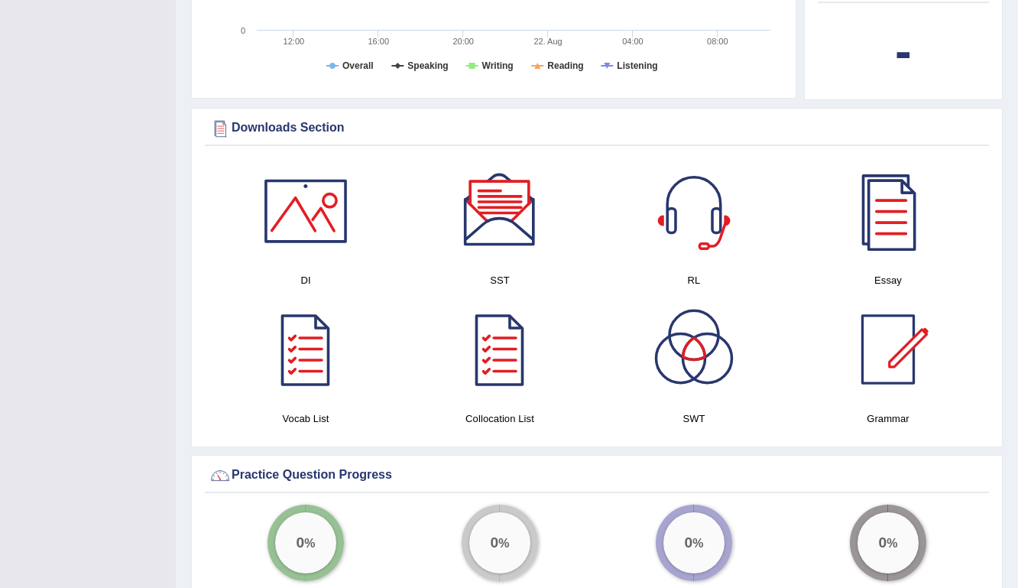
scroll to position [660, 0]
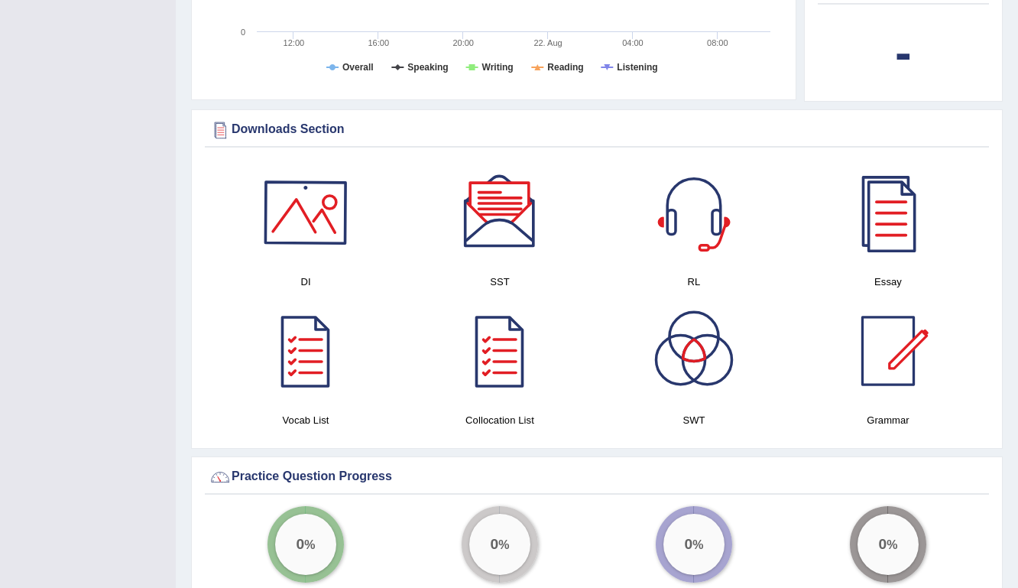
click at [332, 237] on div at bounding box center [305, 212] width 107 height 107
click at [507, 218] on div at bounding box center [499, 212] width 107 height 107
click at [701, 237] on div at bounding box center [693, 212] width 107 height 107
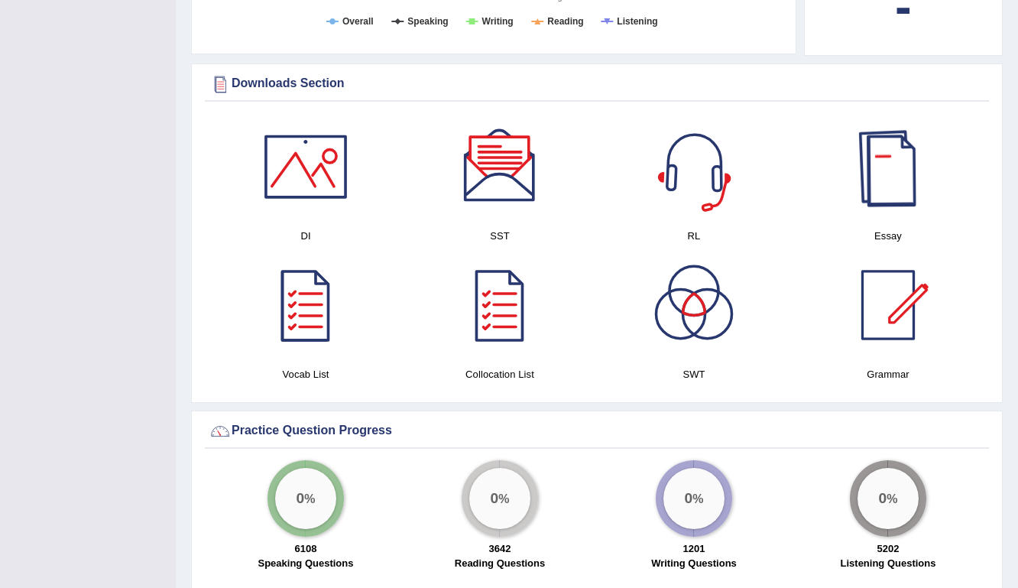
click at [871, 168] on div at bounding box center [887, 166] width 107 height 107
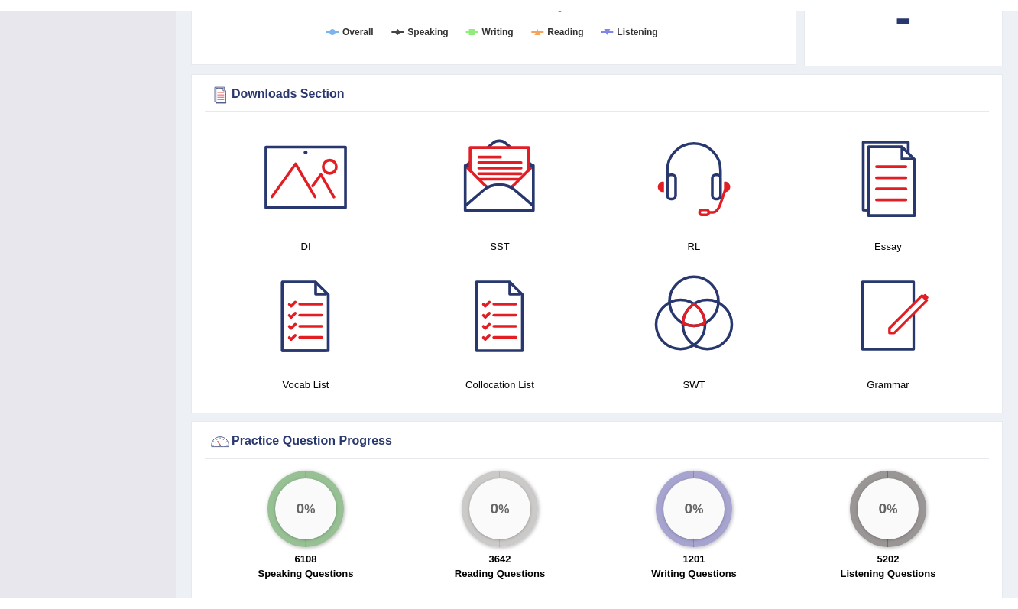
scroll to position [831, 0]
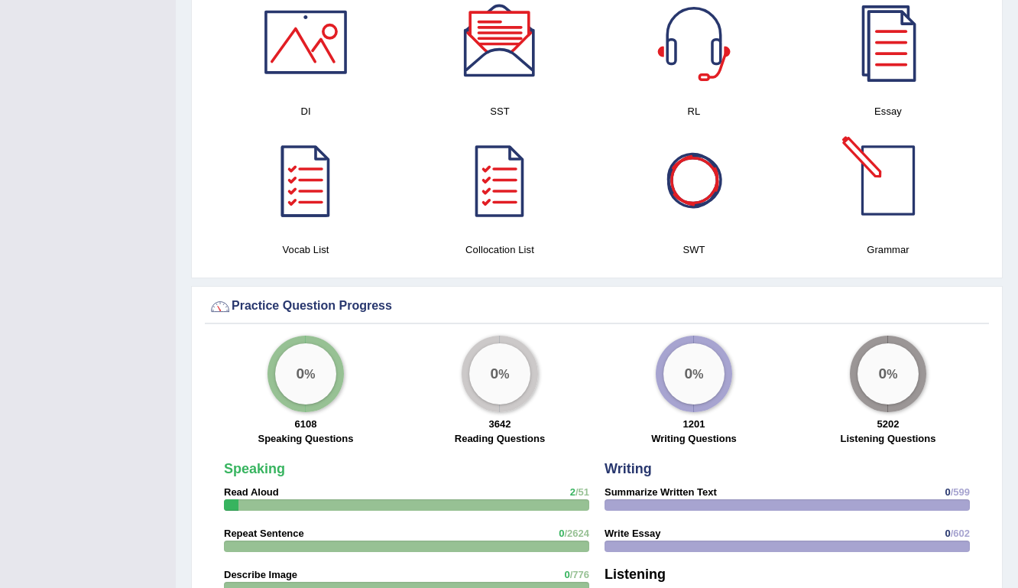
click at [892, 177] on div at bounding box center [887, 180] width 107 height 107
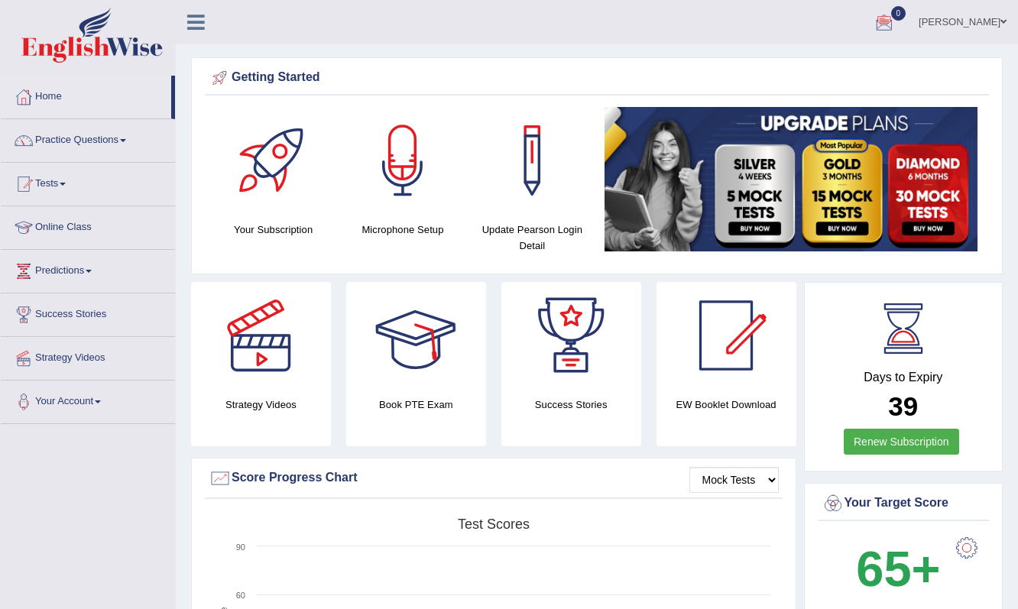
scroll to position [0, 0]
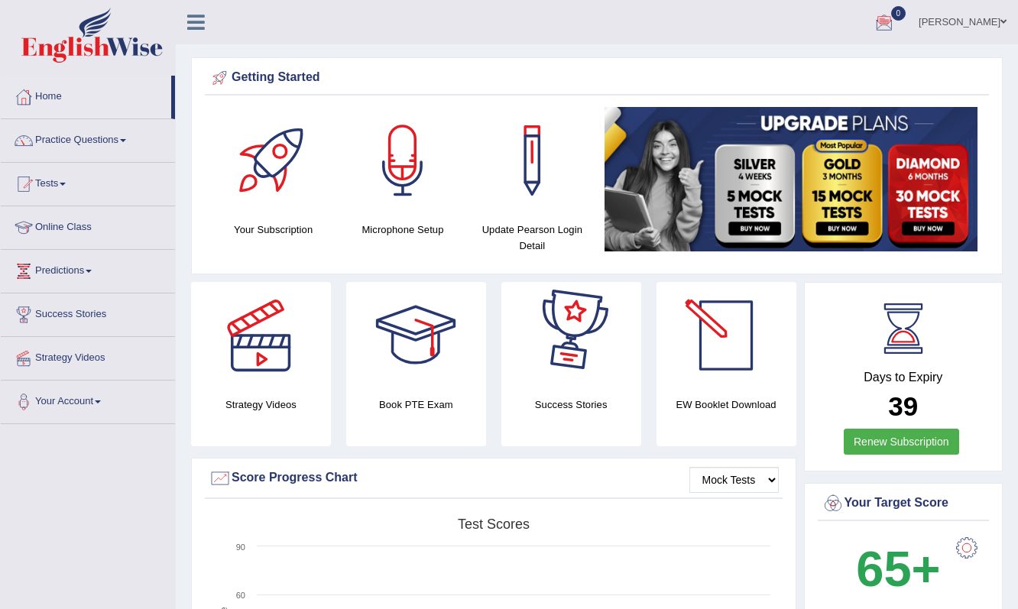
click at [732, 359] on div at bounding box center [725, 335] width 107 height 107
click at [896, 23] on div at bounding box center [884, 22] width 23 height 23
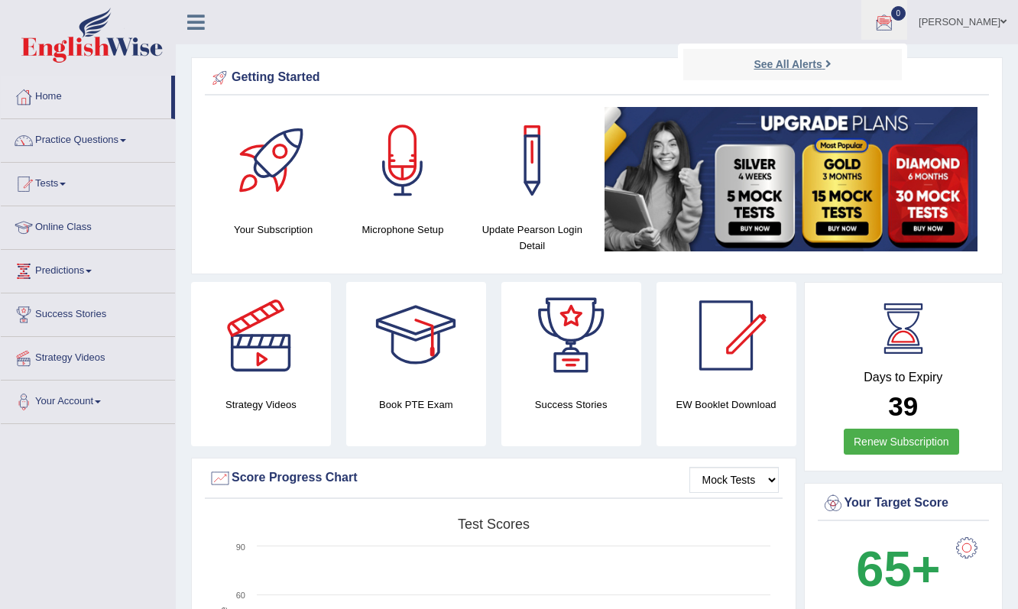
click at [834, 66] on link "See All Alerts" at bounding box center [792, 64] width 85 height 17
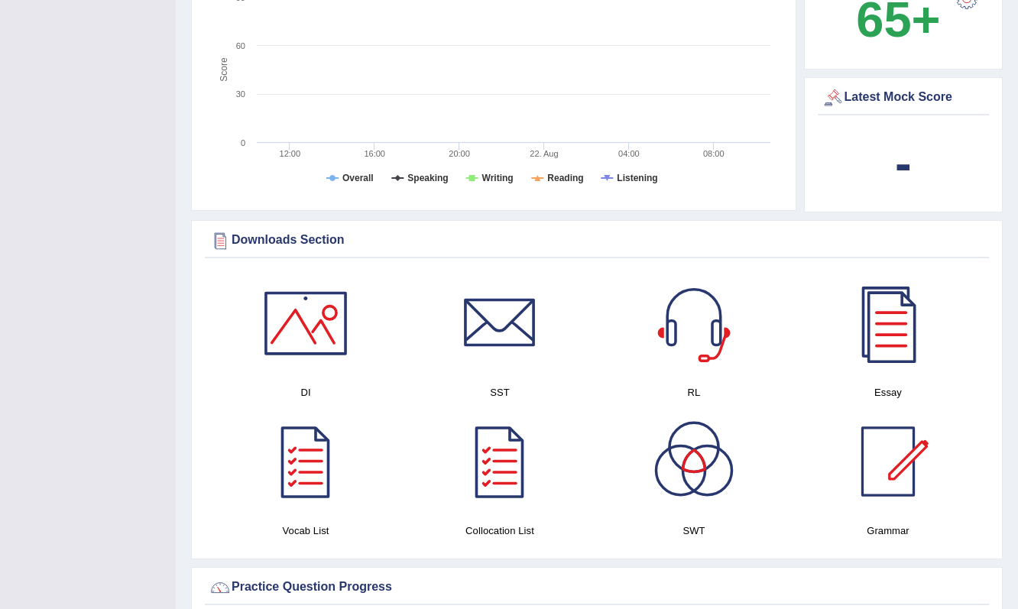
scroll to position [283, 0]
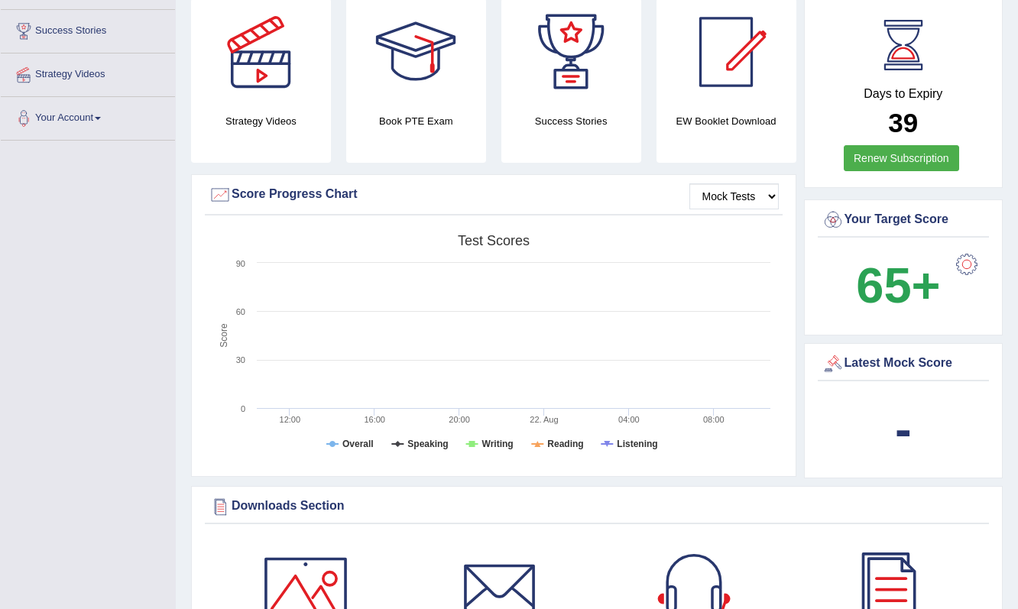
click at [322, 201] on div "Score Progress Chart" at bounding box center [494, 194] width 570 height 23
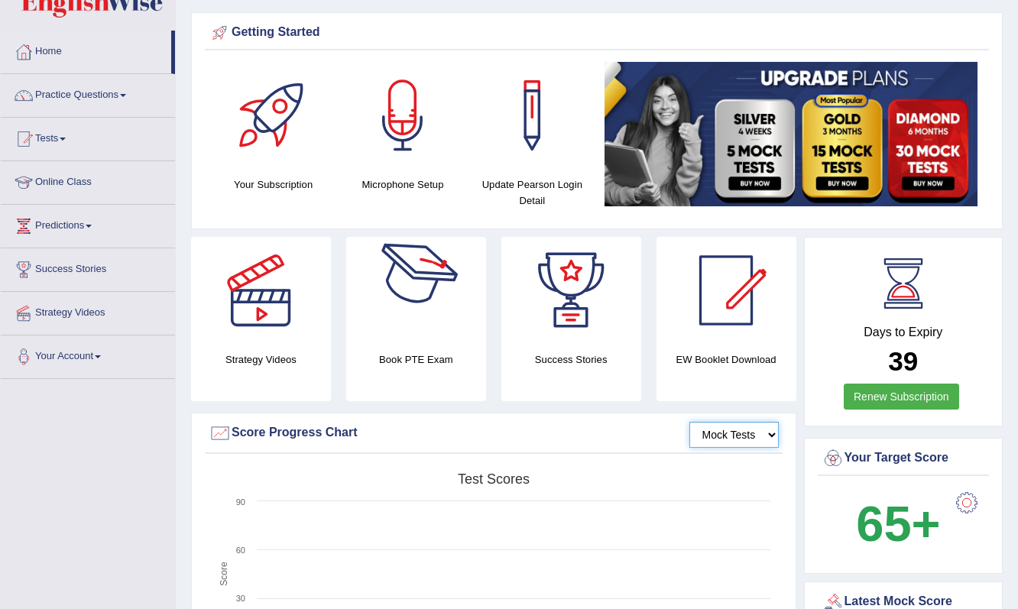
scroll to position [44, 0]
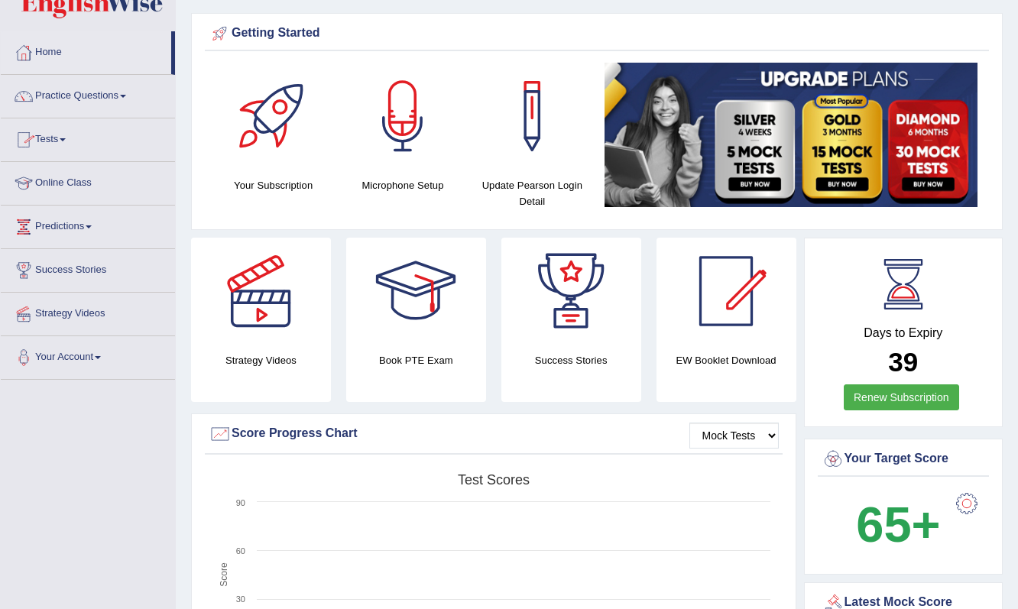
click at [58, 140] on link "Tests" at bounding box center [88, 137] width 174 height 38
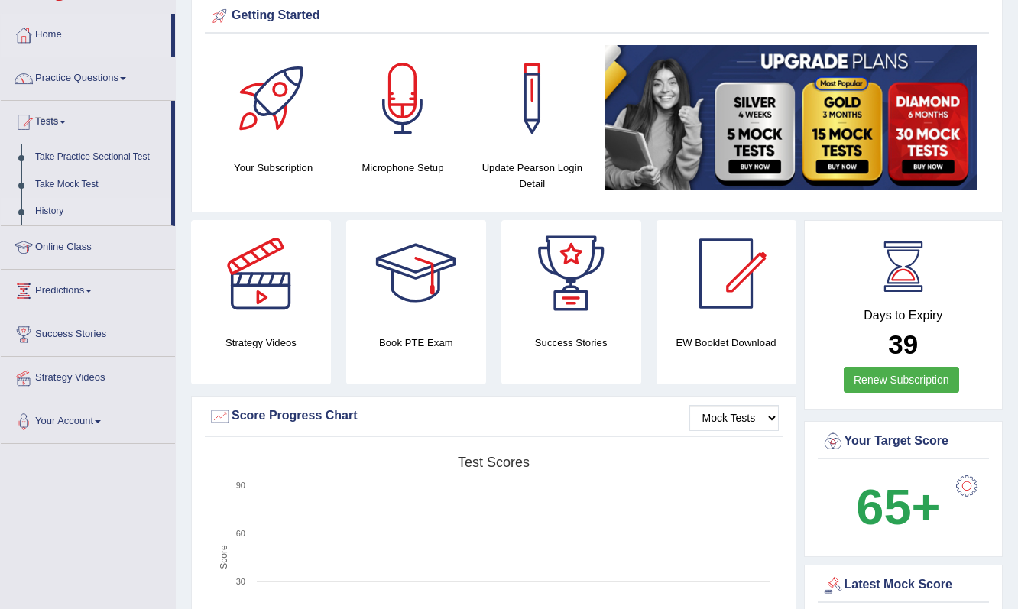
scroll to position [69, 0]
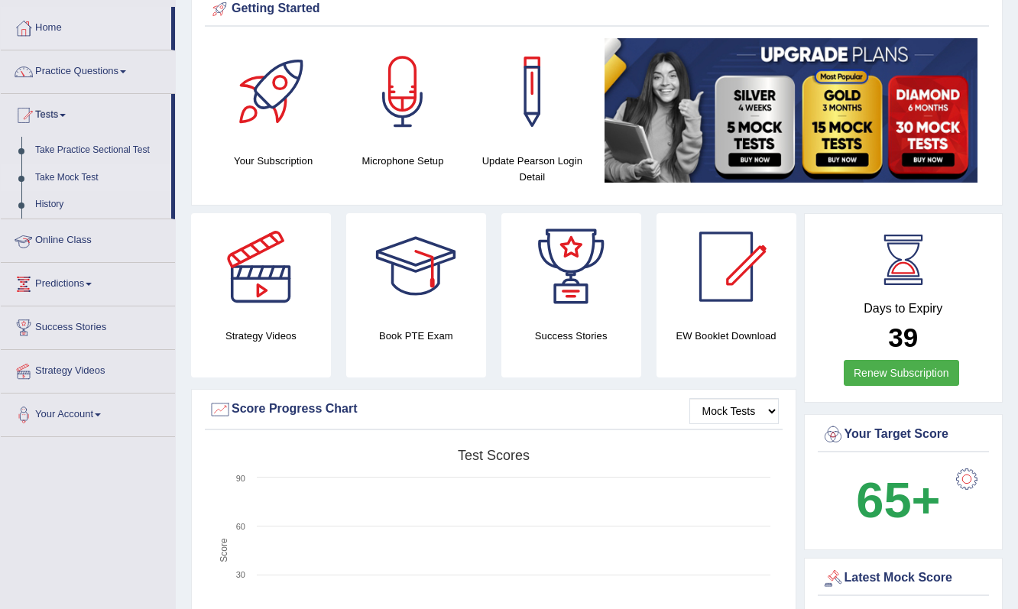
click at [70, 173] on link "Take Mock Test" at bounding box center [99, 178] width 143 height 28
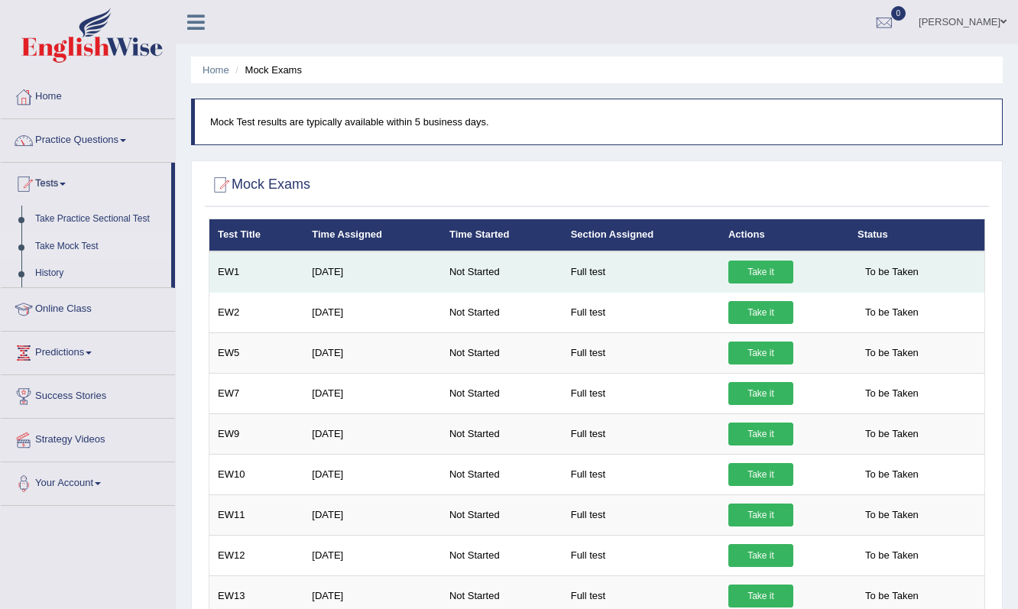
click at [763, 277] on link "Take it" at bounding box center [760, 272] width 65 height 23
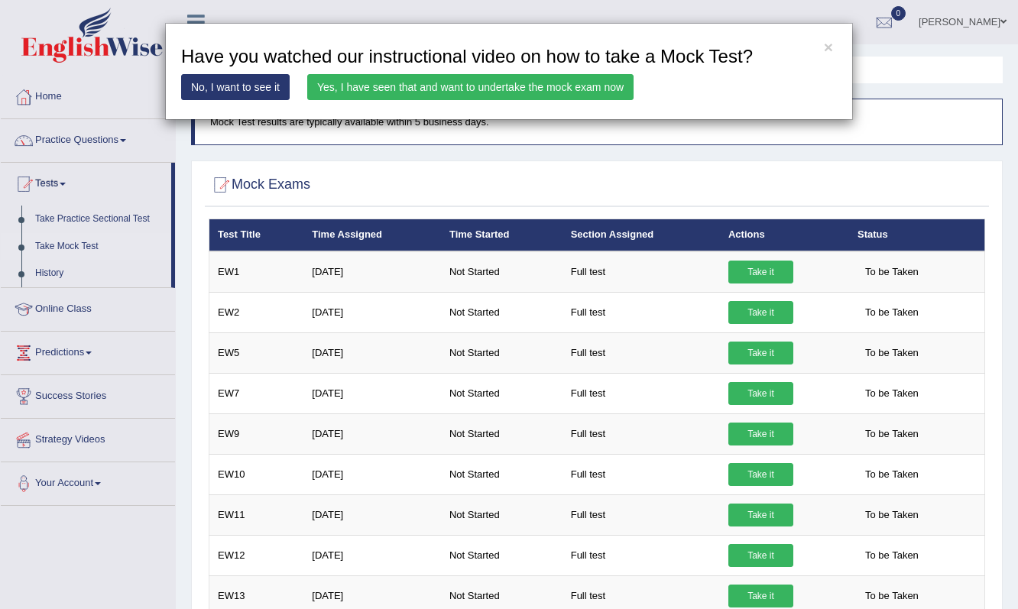
click at [252, 85] on link "No, I want to see it" at bounding box center [235, 87] width 109 height 26
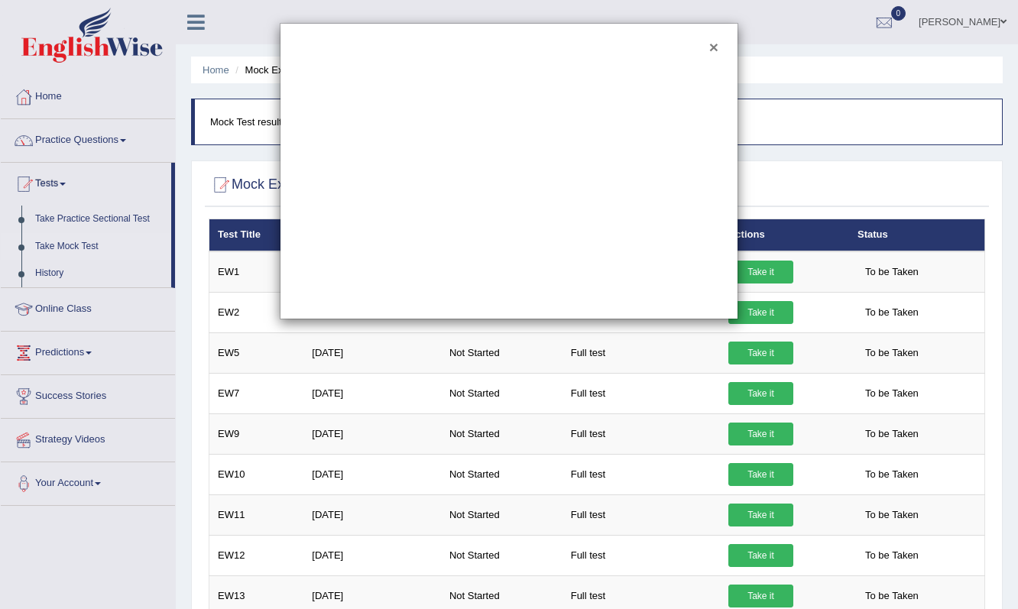
click at [713, 39] on button "×" at bounding box center [713, 47] width 9 height 16
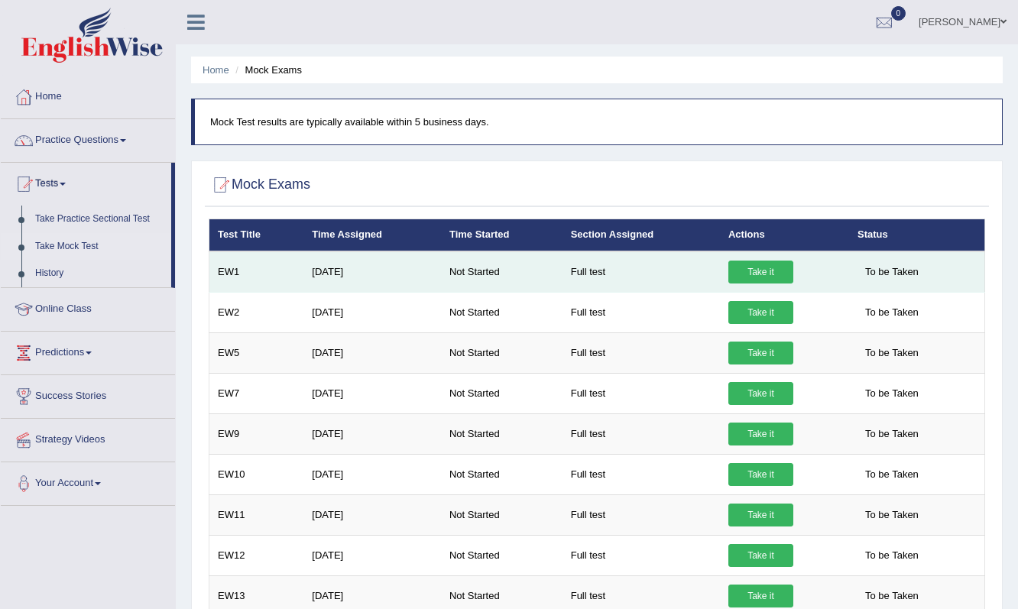
click at [776, 268] on link "Take it" at bounding box center [760, 272] width 65 height 23
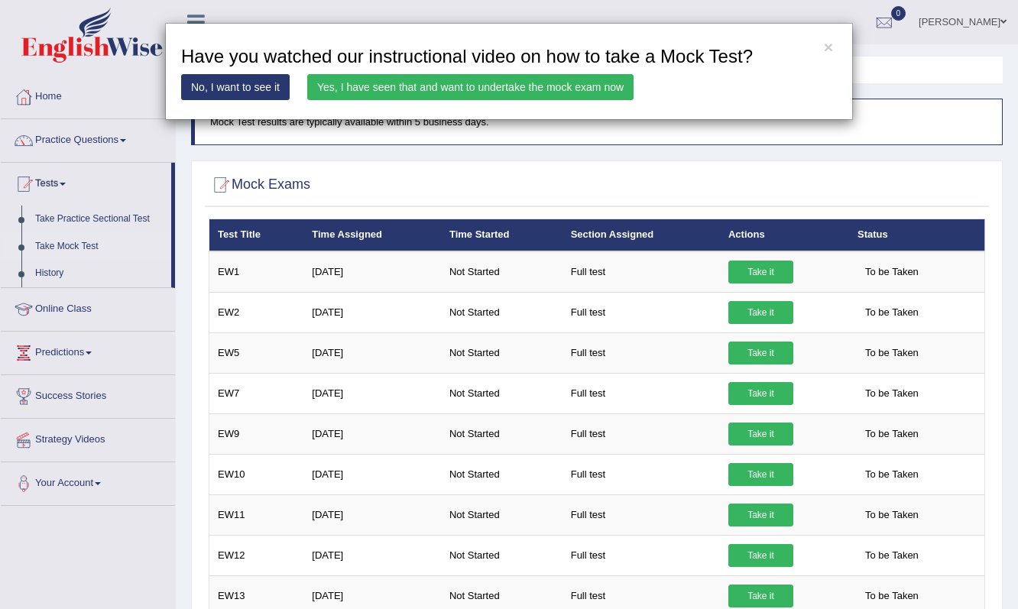
click at [415, 92] on link "Yes, I have seen that and want to undertake the mock exam now" at bounding box center [470, 87] width 326 height 26
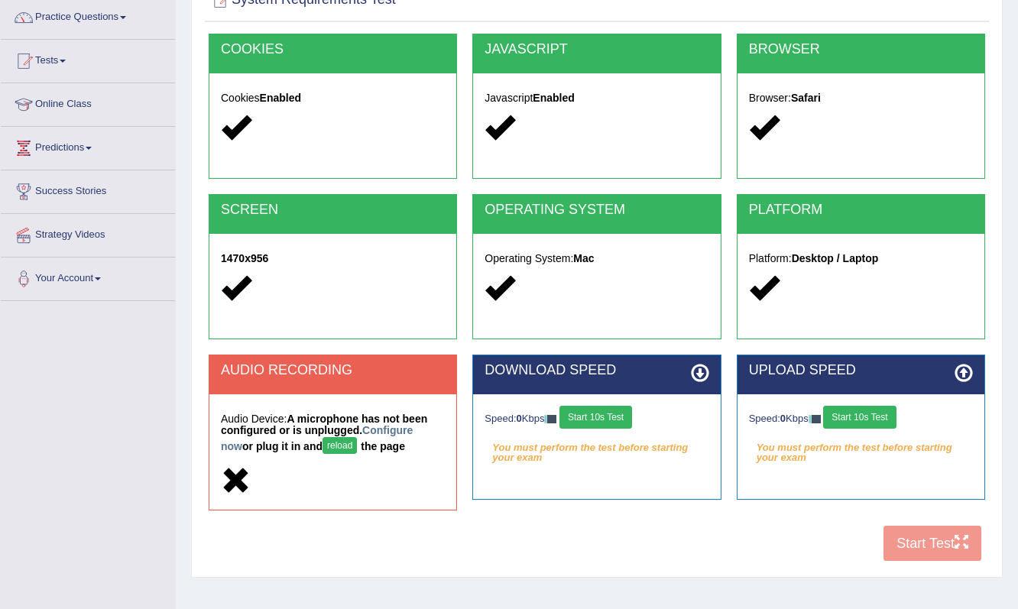
scroll to position [123, 0]
click at [394, 431] on link "Configure now" at bounding box center [317, 438] width 192 height 28
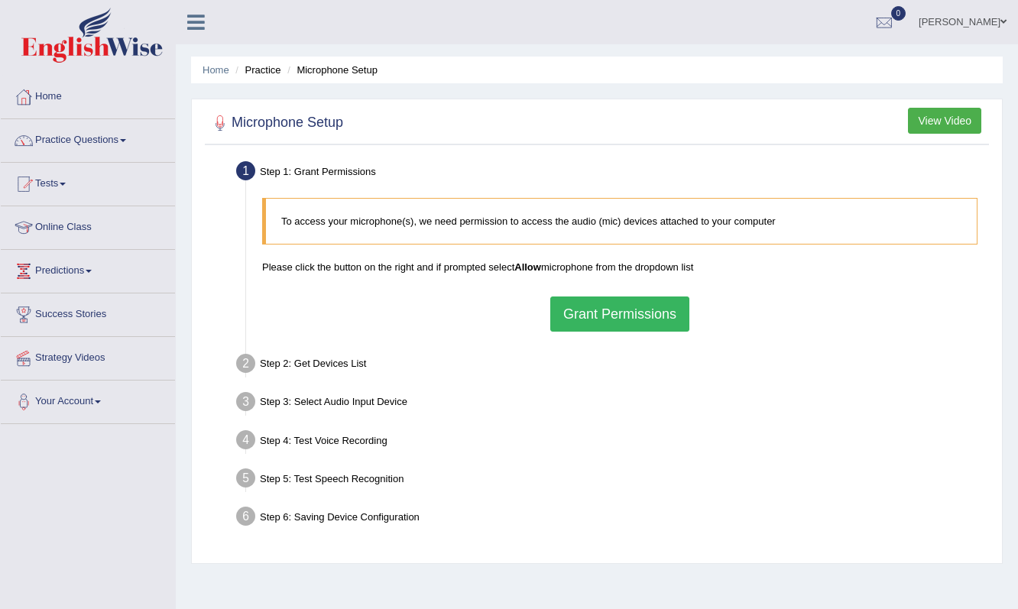
click at [587, 322] on button "Grant Permissions" at bounding box center [619, 313] width 139 height 35
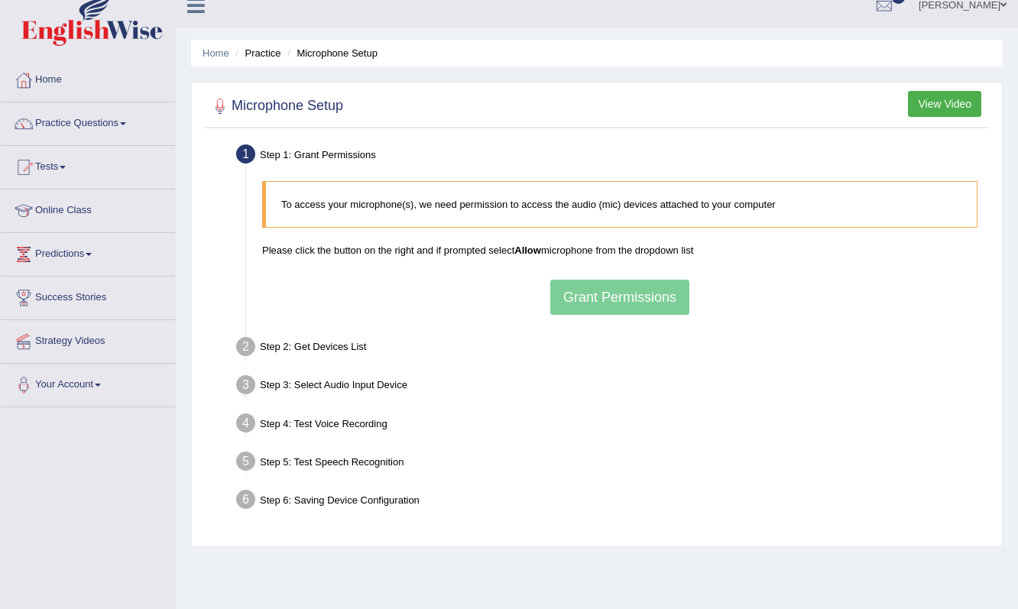
scroll to position [23, 0]
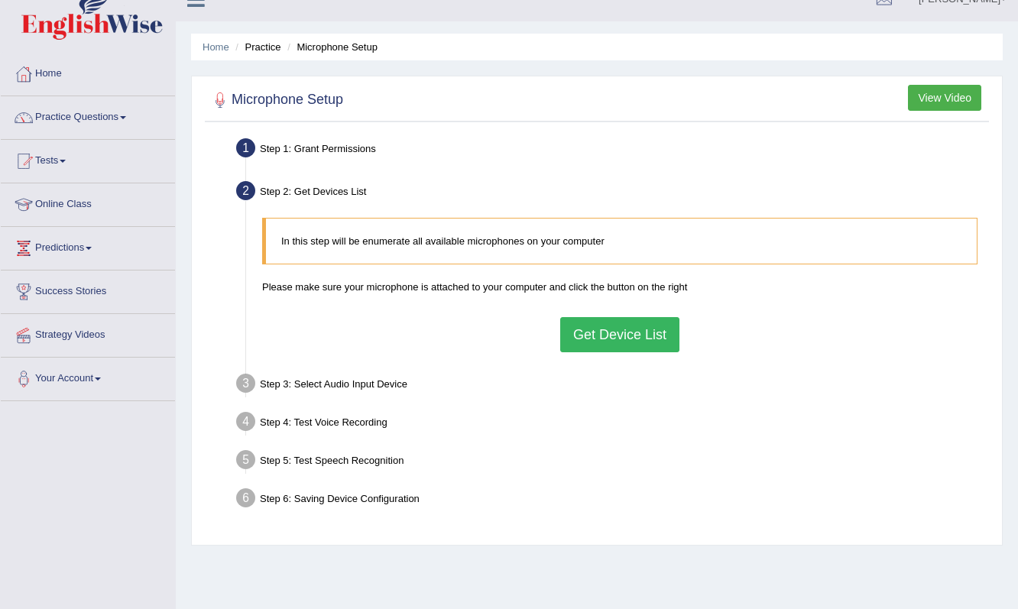
click at [600, 343] on button "Get Device List" at bounding box center [619, 334] width 119 height 35
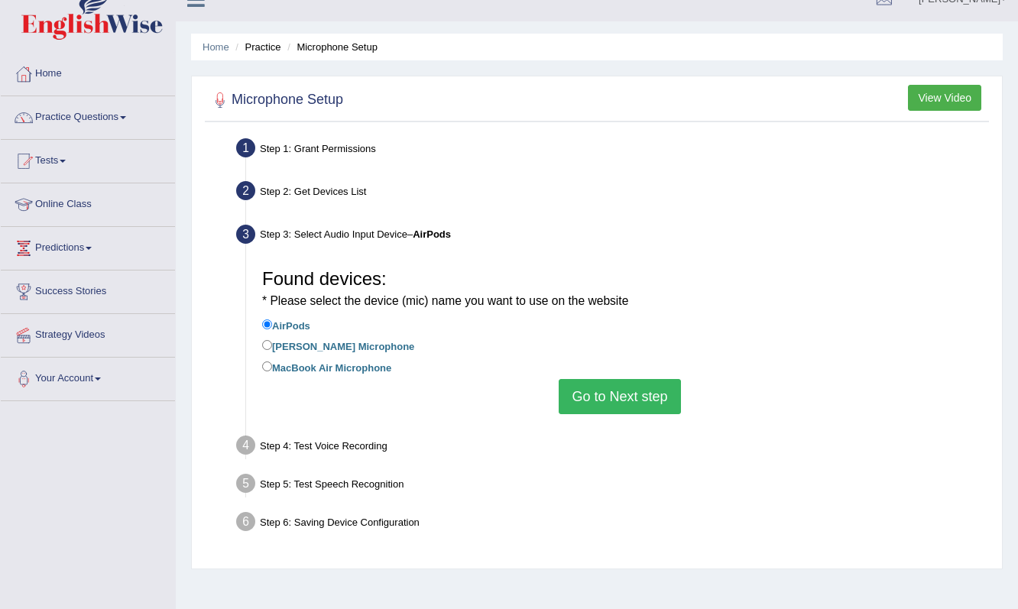
click at [267, 343] on input "Ray Mondejar Microphone" at bounding box center [267, 345] width 10 height 10
radio input "true"
click at [267, 322] on input "AirPods" at bounding box center [267, 324] width 10 height 10
radio input "true"
click at [581, 392] on button "Go to Next step" at bounding box center [619, 396] width 121 height 35
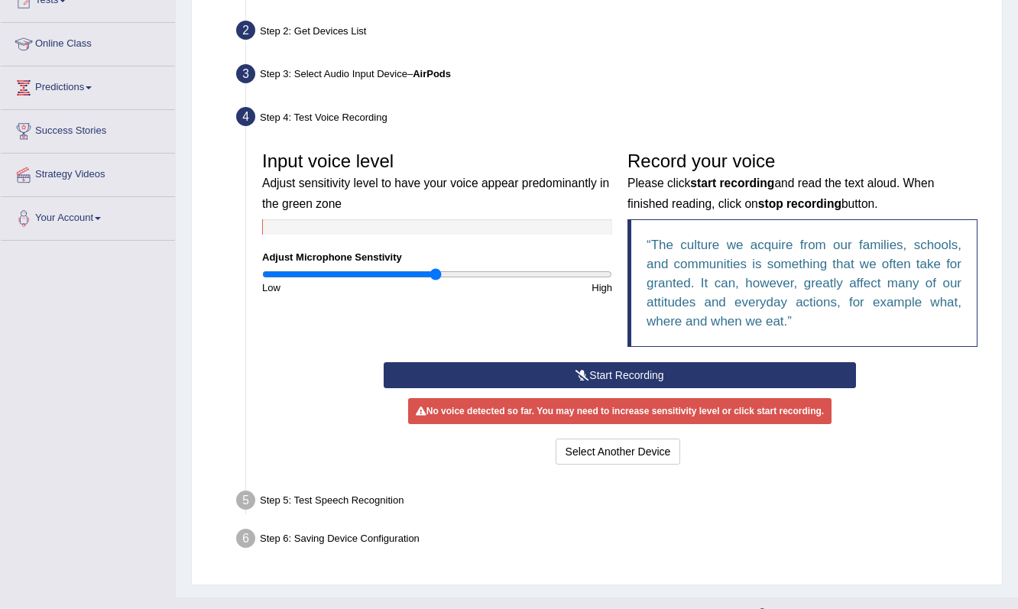
scroll to position [185, 0]
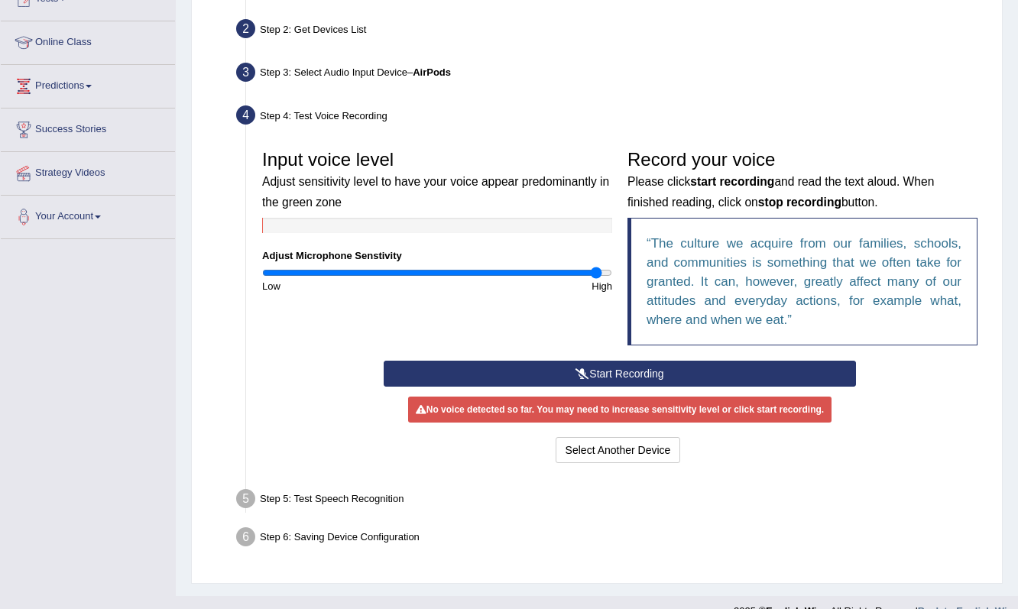
drag, startPoint x: 435, startPoint y: 274, endPoint x: 596, endPoint y: 271, distance: 161.3
click at [596, 271] on input "range" at bounding box center [437, 273] width 350 height 12
drag, startPoint x: 593, startPoint y: 274, endPoint x: 573, endPoint y: 287, distance: 23.7
type input "1.82"
click at [573, 287] on div "Input voice level Adjust sensitivity level to have your voice appear predominan…" at bounding box center [436, 217] width 365 height 151
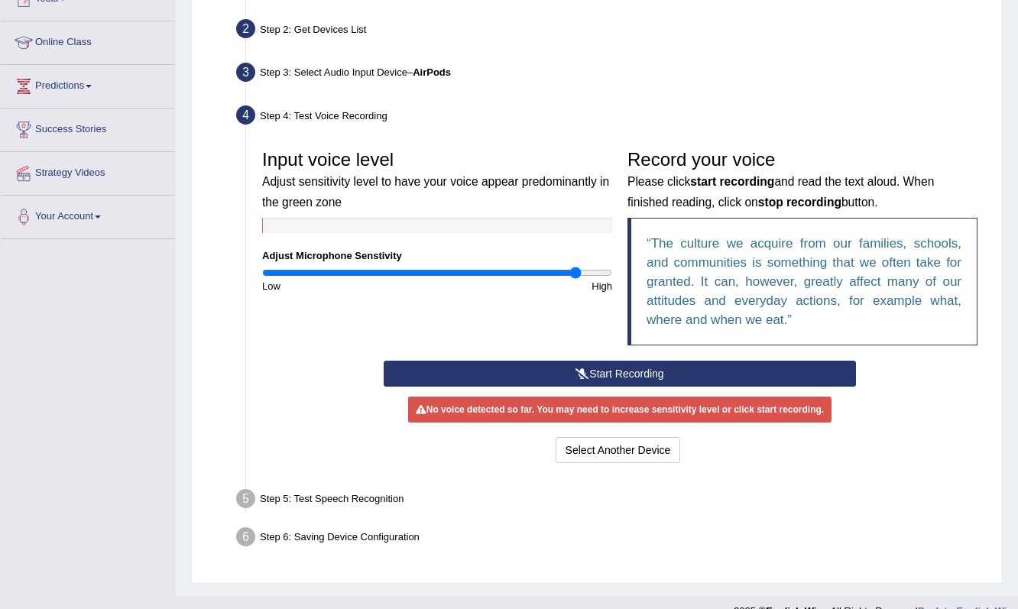
click at [620, 375] on button "Start Recording" at bounding box center [619, 374] width 471 height 26
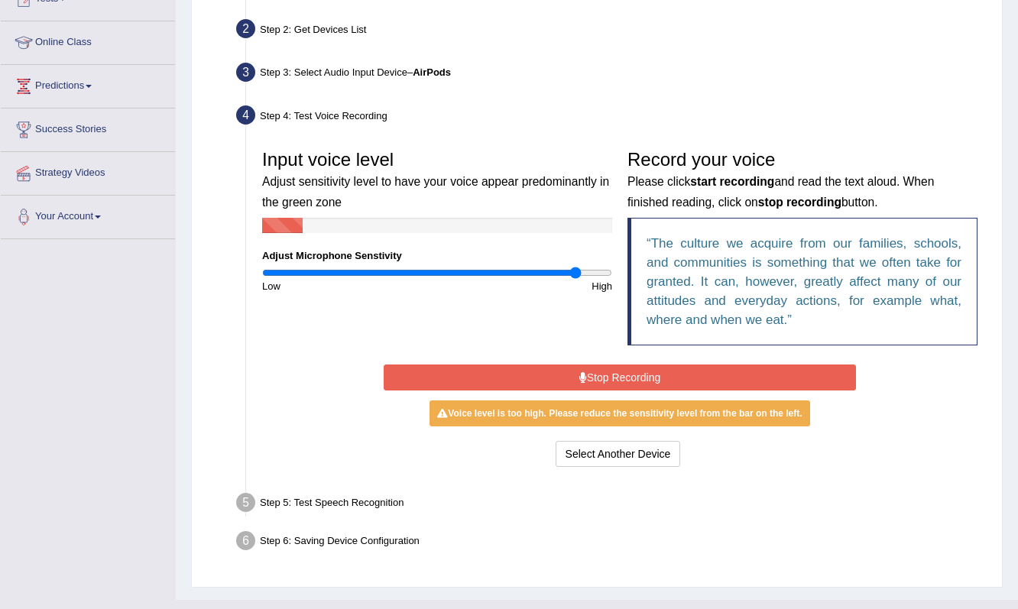
click at [620, 375] on button "Stop Recording" at bounding box center [619, 377] width 471 height 26
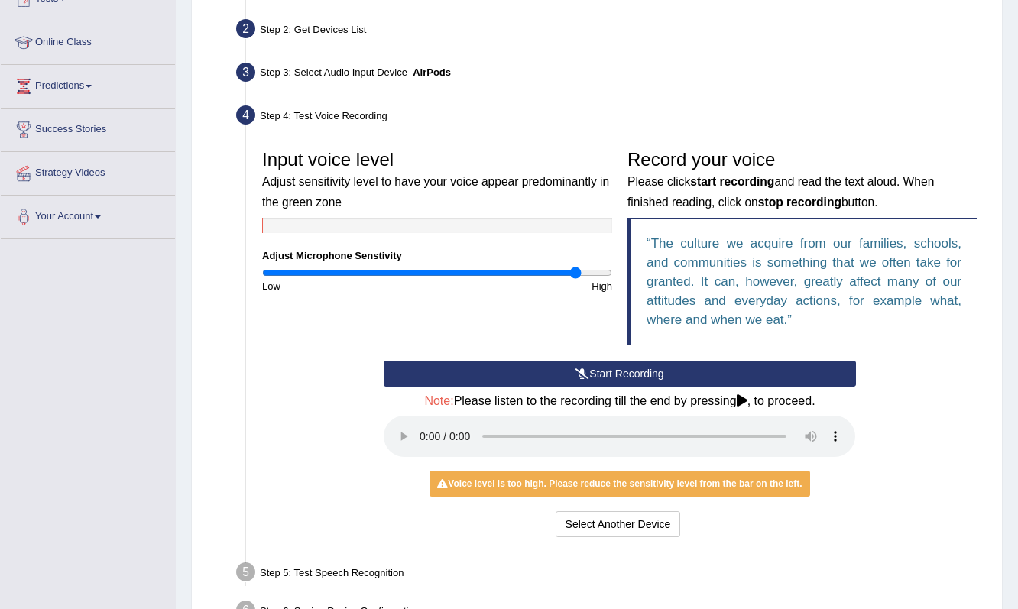
click at [419, 424] on audio at bounding box center [619, 436] width 471 height 41
click at [782, 400] on h4 "Note: Please listen to the recording till the end by pressing , to proceed." at bounding box center [619, 401] width 471 height 14
click at [747, 400] on icon at bounding box center [742, 400] width 11 height 12
click at [747, 396] on icon at bounding box center [742, 400] width 11 height 12
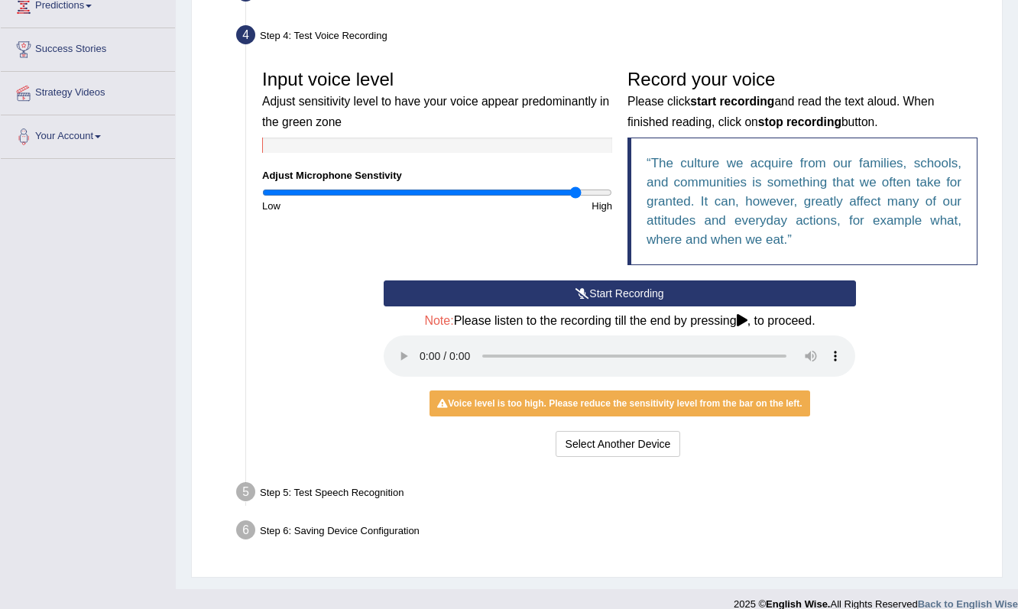
scroll to position [264, 0]
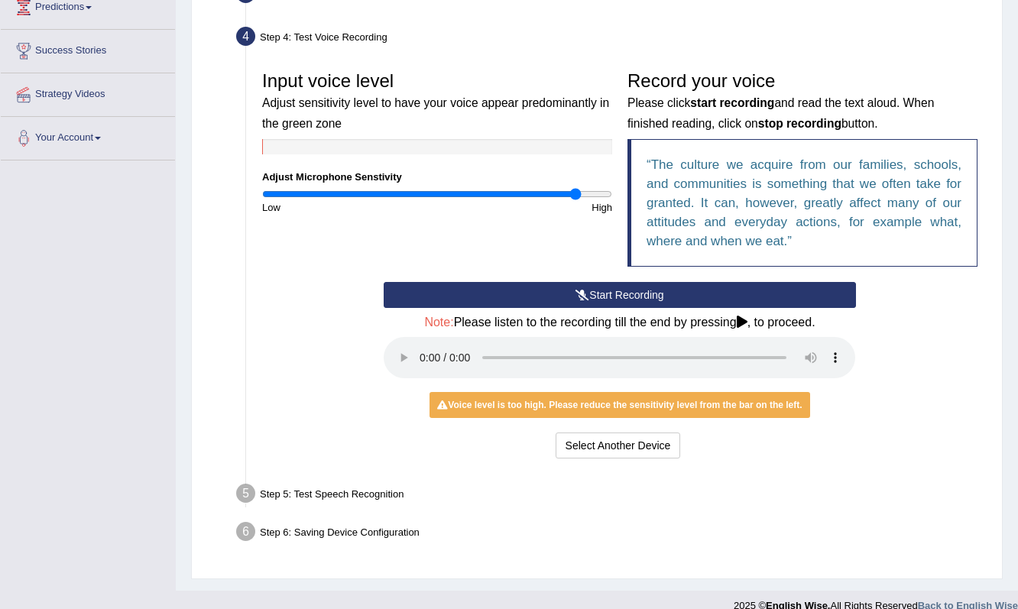
click at [760, 348] on audio at bounding box center [619, 357] width 471 height 41
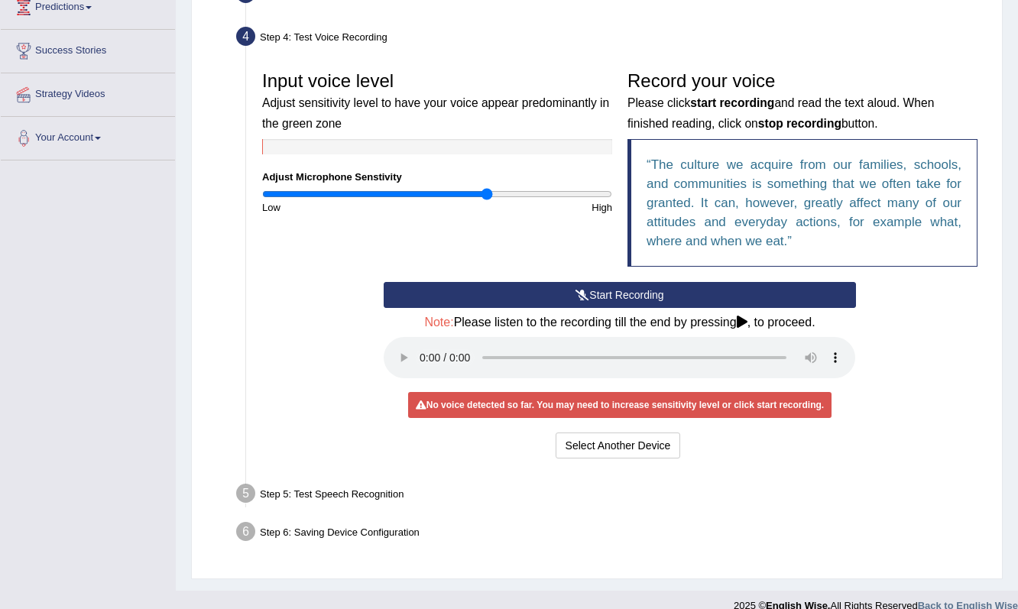
drag, startPoint x: 575, startPoint y: 193, endPoint x: 487, endPoint y: 197, distance: 88.0
type input "1.3"
click at [487, 197] on input "range" at bounding box center [437, 194] width 350 height 12
click at [419, 350] on audio at bounding box center [619, 357] width 471 height 41
click at [597, 293] on button "Start Recording" at bounding box center [619, 295] width 471 height 26
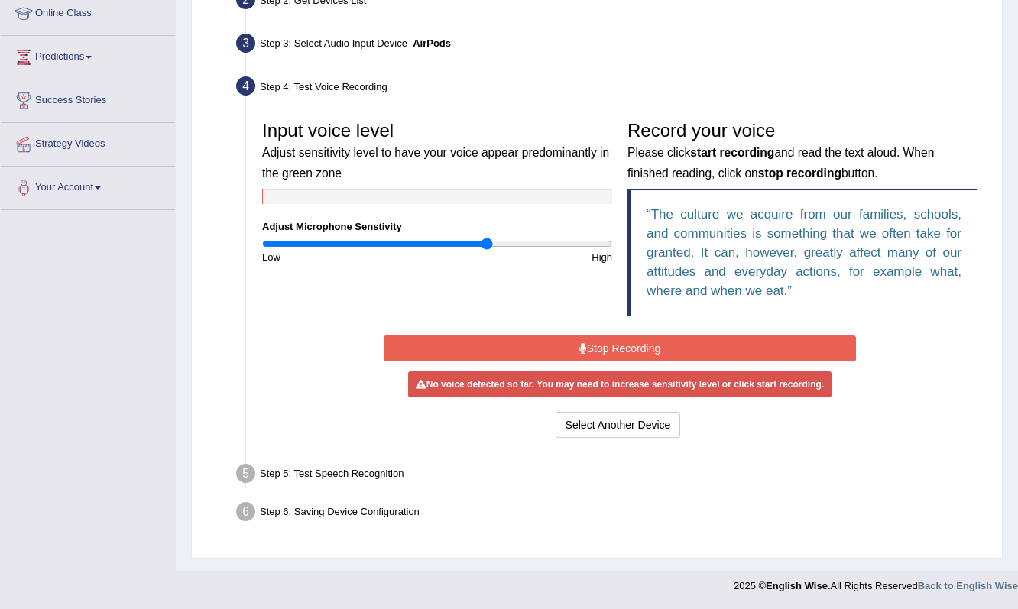
scroll to position [212, 0]
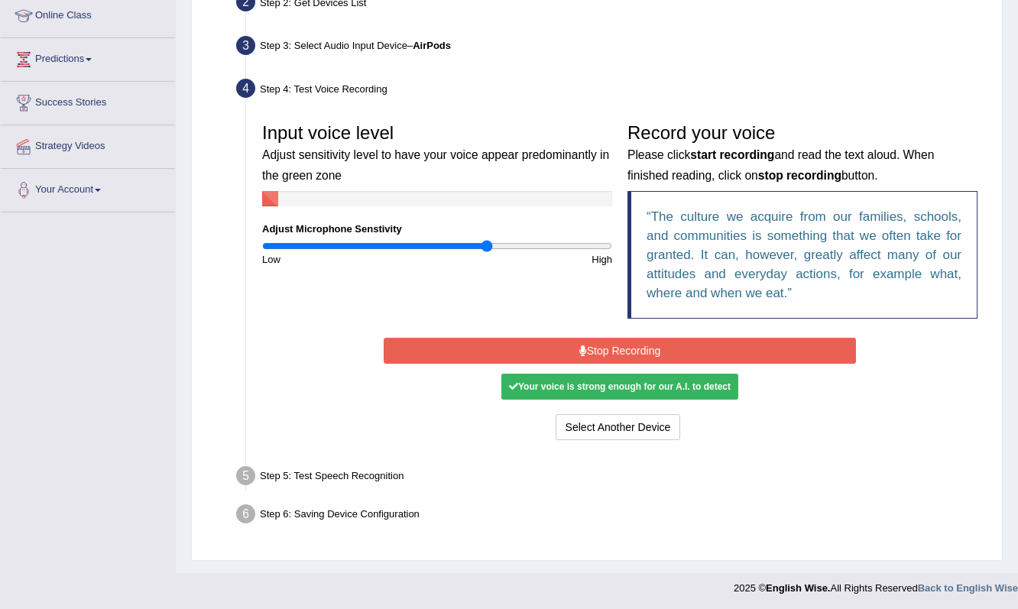
click at [604, 351] on button "Stop Recording" at bounding box center [619, 351] width 471 height 26
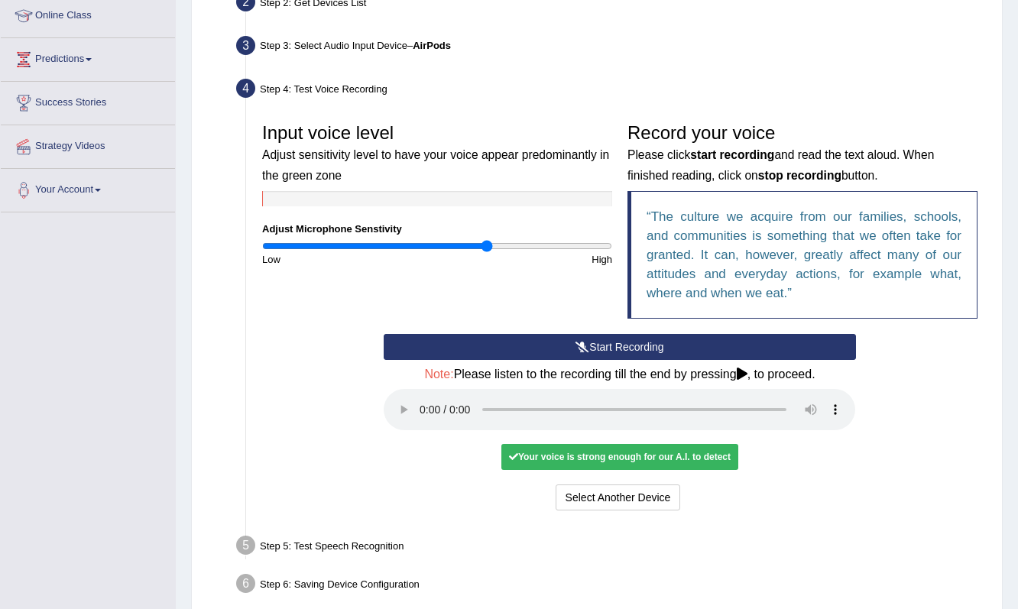
click at [747, 376] on icon at bounding box center [742, 374] width 11 height 12
click at [747, 373] on icon at bounding box center [742, 374] width 11 height 12
click at [419, 392] on audio at bounding box center [619, 409] width 471 height 41
click at [698, 484] on button "Voice is ok. Go to Next step" at bounding box center [683, 497] width 151 height 26
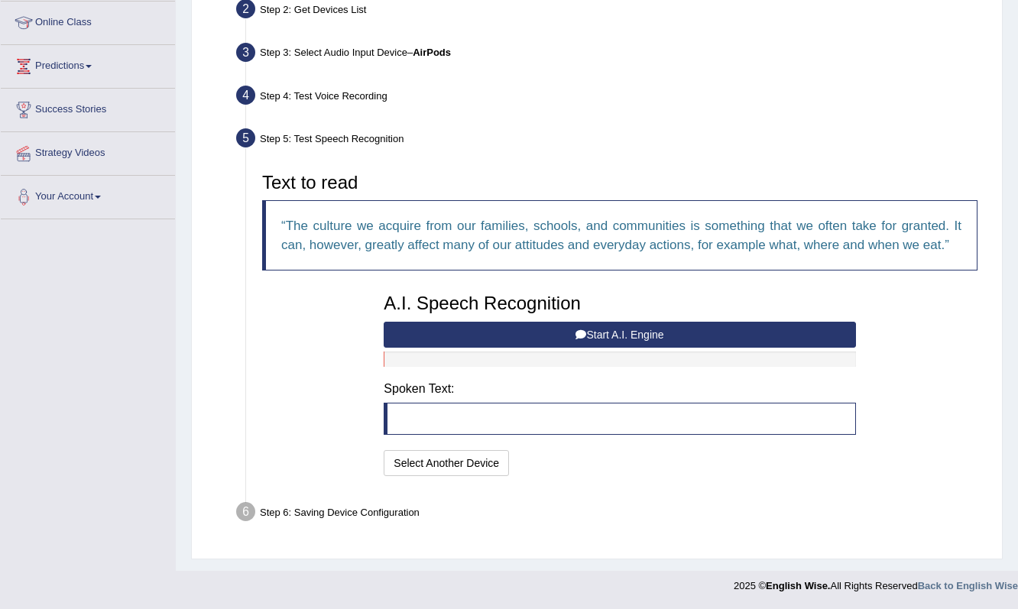
scroll to position [203, 0]
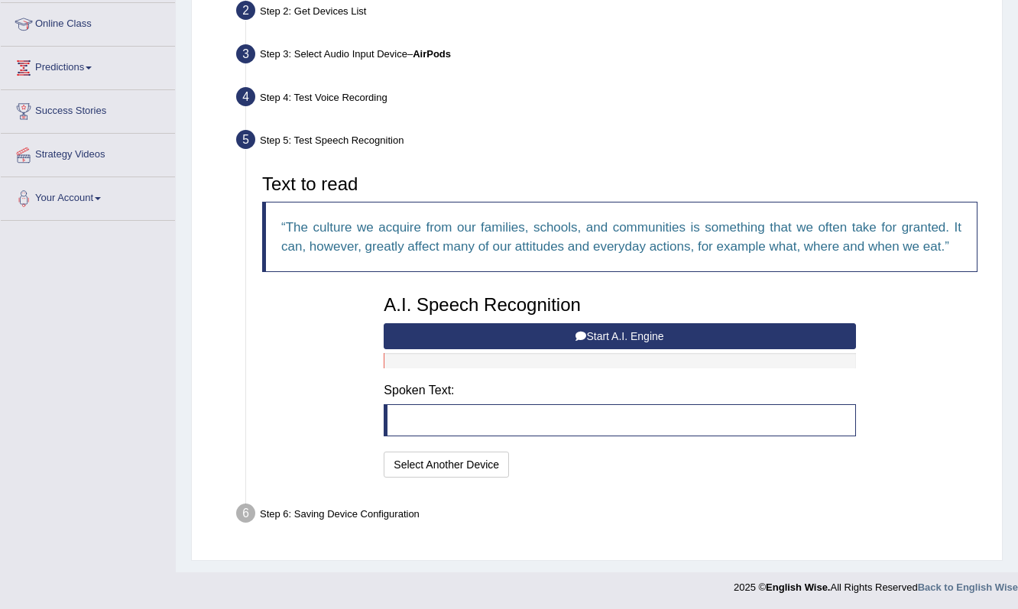
click at [627, 340] on button "Start A.I. Engine" at bounding box center [619, 336] width 471 height 26
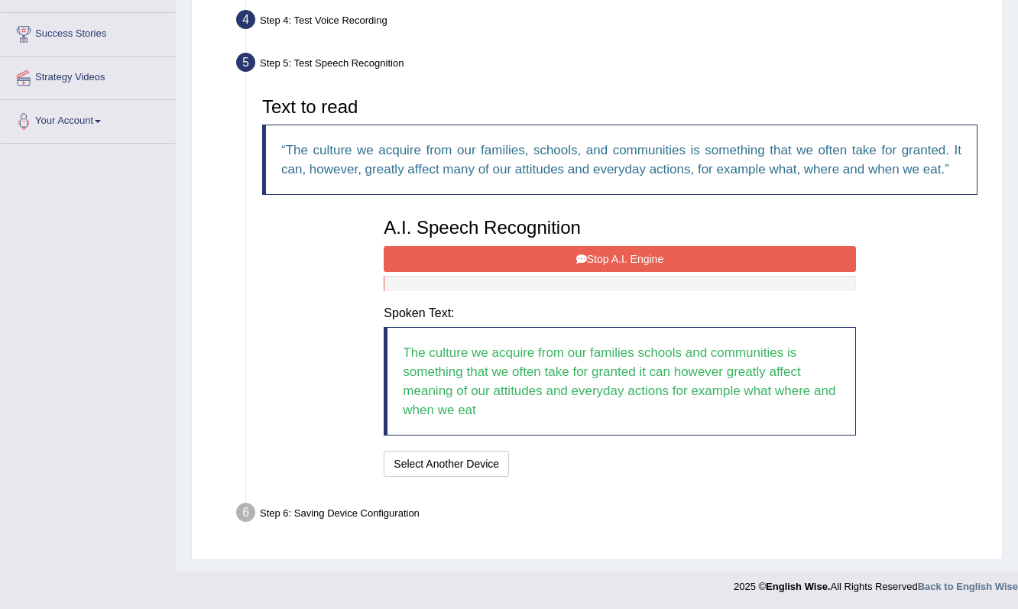
scroll to position [280, 0]
click at [640, 262] on button "Stop A.I. Engine" at bounding box center [619, 260] width 471 height 26
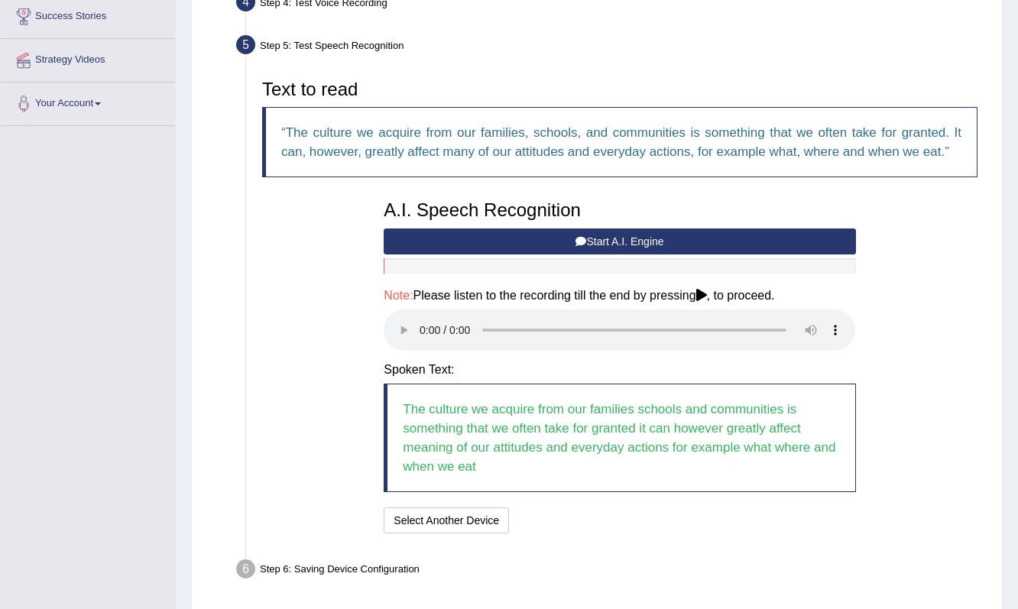
scroll to position [299, 0]
click at [422, 323] on audio at bounding box center [619, 329] width 471 height 41
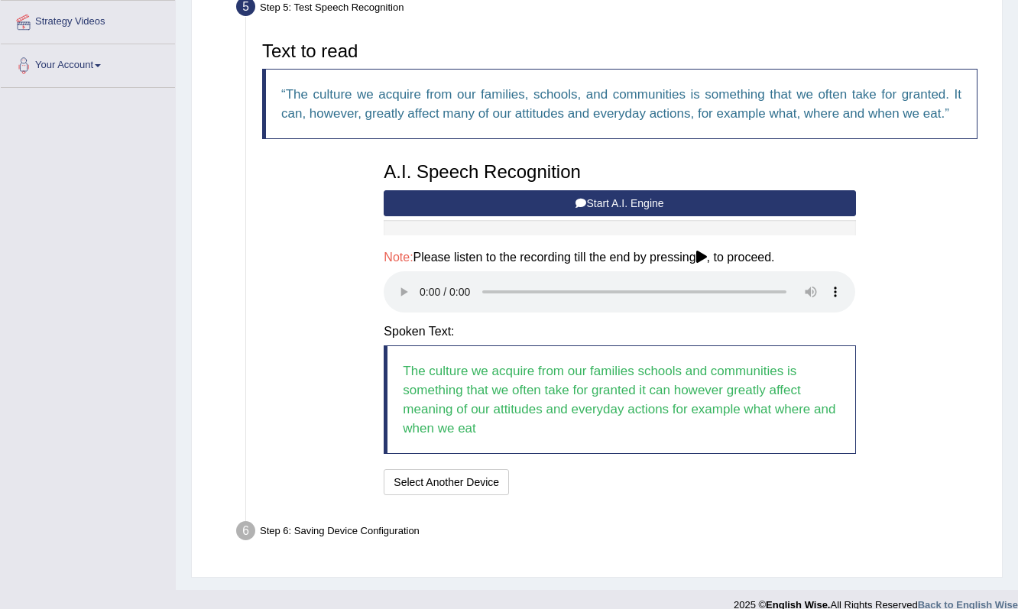
scroll to position [335, 0]
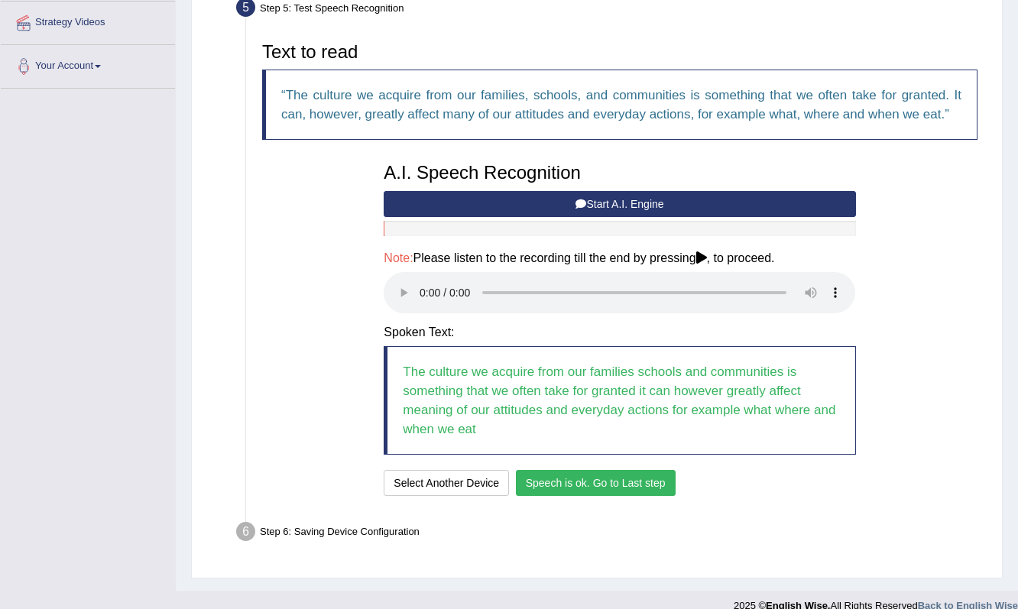
click at [608, 470] on button "Speech is ok. Go to Last step" at bounding box center [596, 483] width 160 height 26
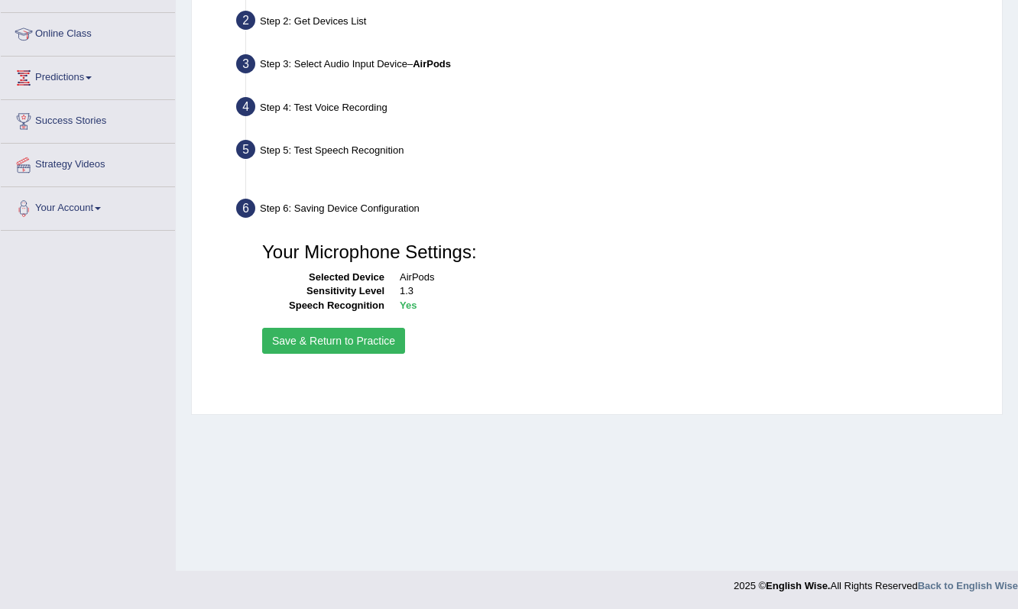
scroll to position [193, 0]
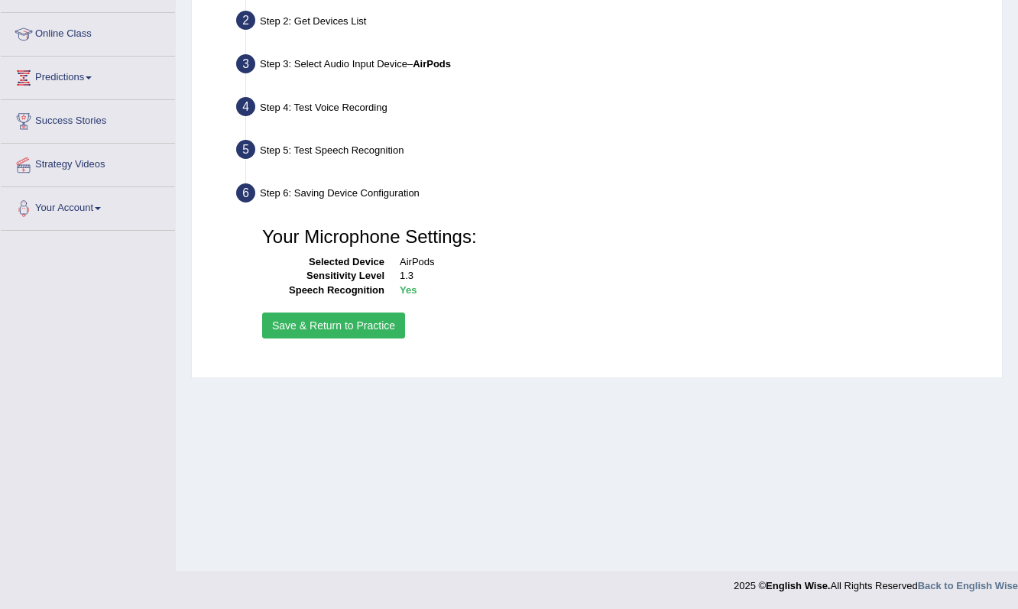
click at [350, 326] on button "Save & Return to Practice" at bounding box center [333, 326] width 143 height 26
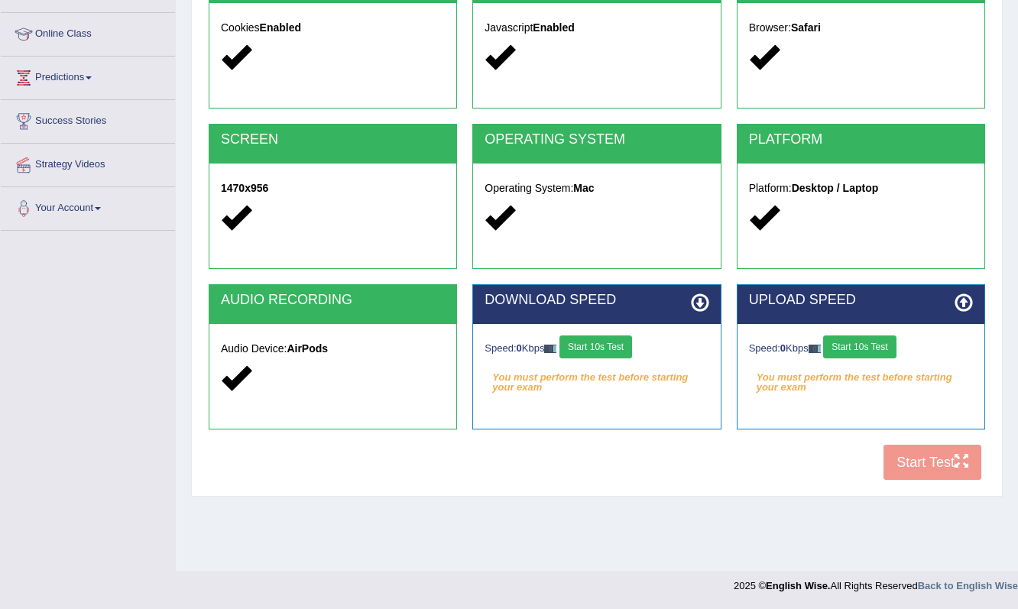
scroll to position [193, 0]
click at [916, 468] on div "COOKIES Cookies Enabled JAVASCRIPT Javascript Enabled BROWSER Browser: Safari S…" at bounding box center [597, 225] width 784 height 525
click at [609, 348] on button "Start 10s Test" at bounding box center [595, 346] width 73 height 23
click at [881, 345] on button "Start 10s Test" at bounding box center [859, 346] width 73 height 23
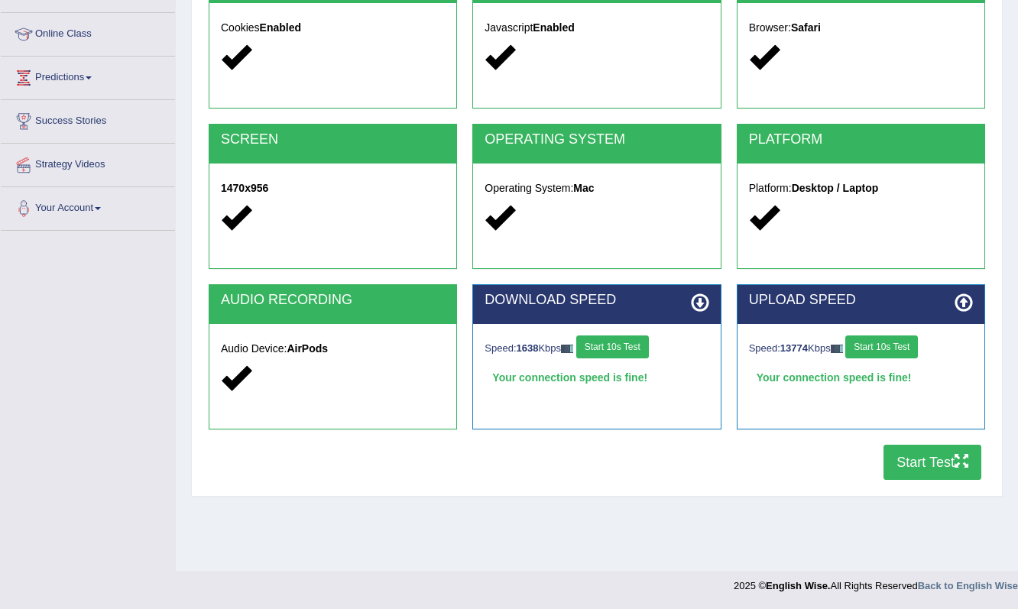
click at [938, 468] on button "Start Test" at bounding box center [932, 462] width 98 height 35
click at [633, 345] on button "Start 10s Test" at bounding box center [612, 346] width 73 height 23
click at [704, 299] on icon at bounding box center [700, 302] width 18 height 18
click at [695, 302] on icon at bounding box center [700, 302] width 18 height 18
click at [620, 400] on div "DOWNLOAD SPEED Speed: 1651 Kbps Start 10s Test Your connection speed is fine! S…" at bounding box center [596, 356] width 248 height 145
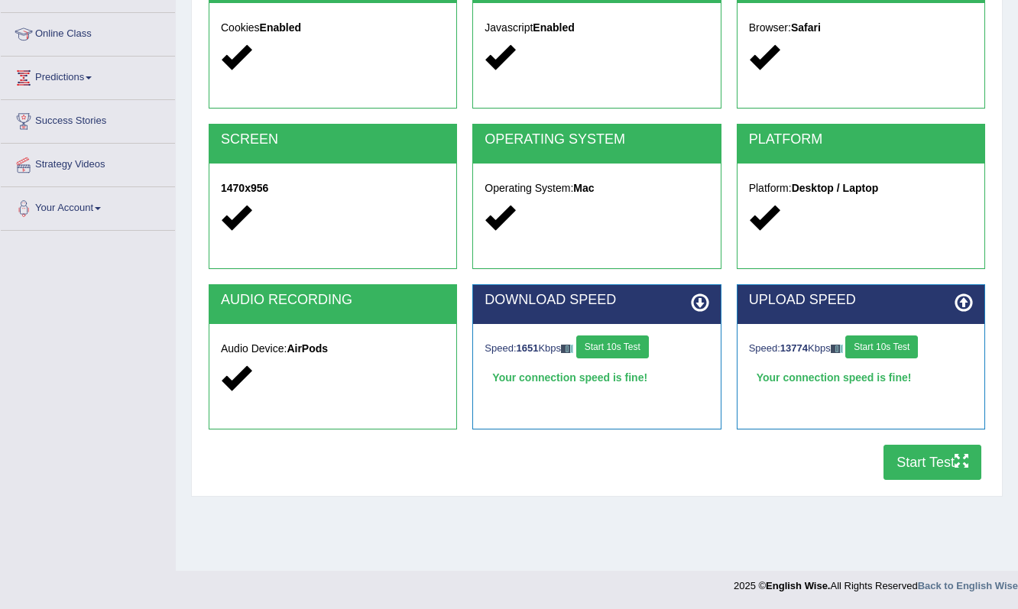
click at [900, 348] on button "Start 10s Test" at bounding box center [881, 346] width 73 height 23
click at [893, 345] on button "Start 10s Test" at bounding box center [876, 346] width 73 height 23
click at [931, 465] on button "Start Test" at bounding box center [932, 462] width 98 height 35
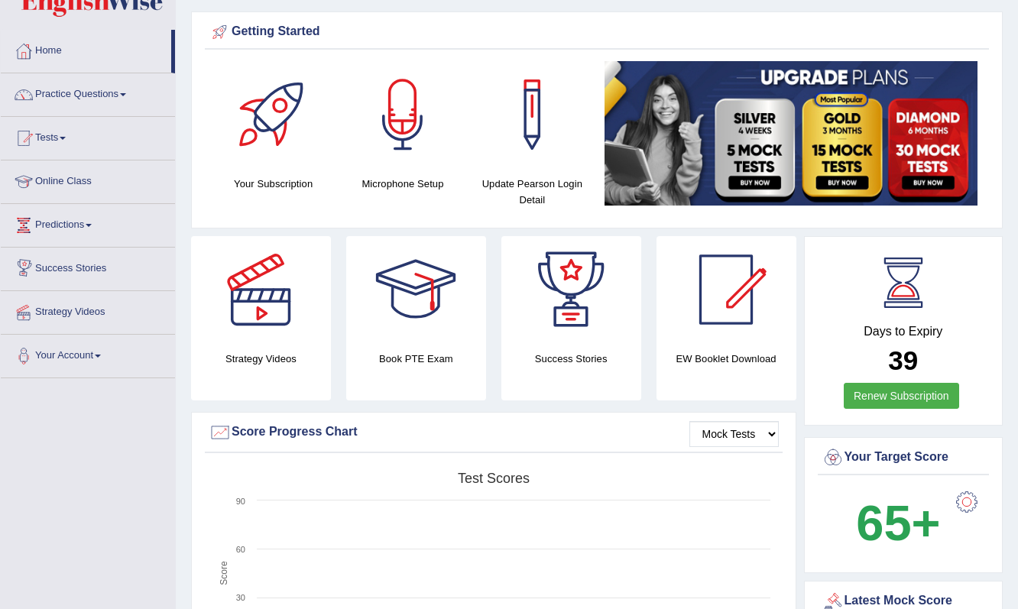
scroll to position [42, 0]
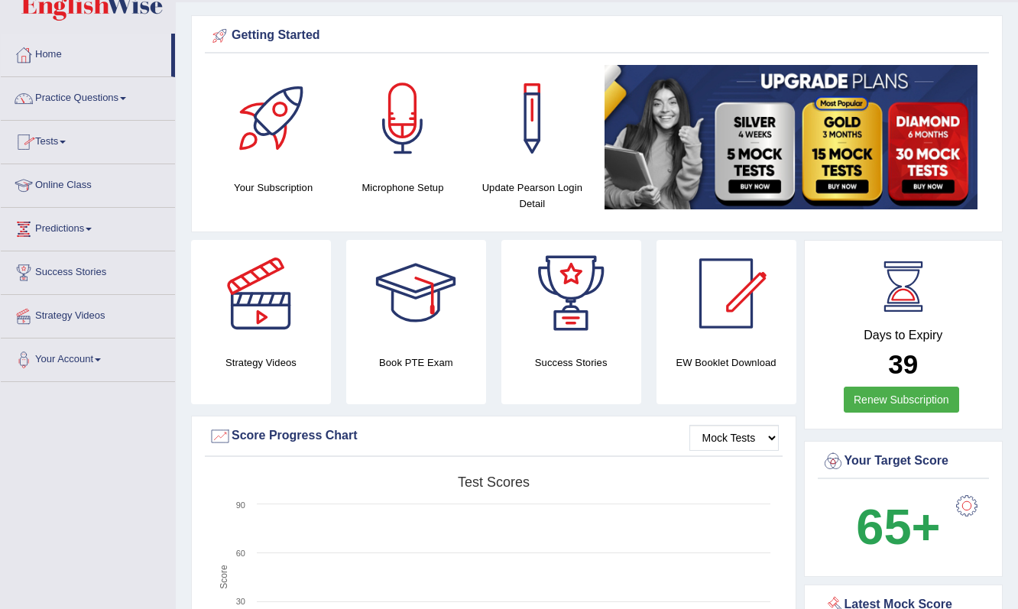
click at [65, 141] on link "Tests" at bounding box center [88, 140] width 174 height 38
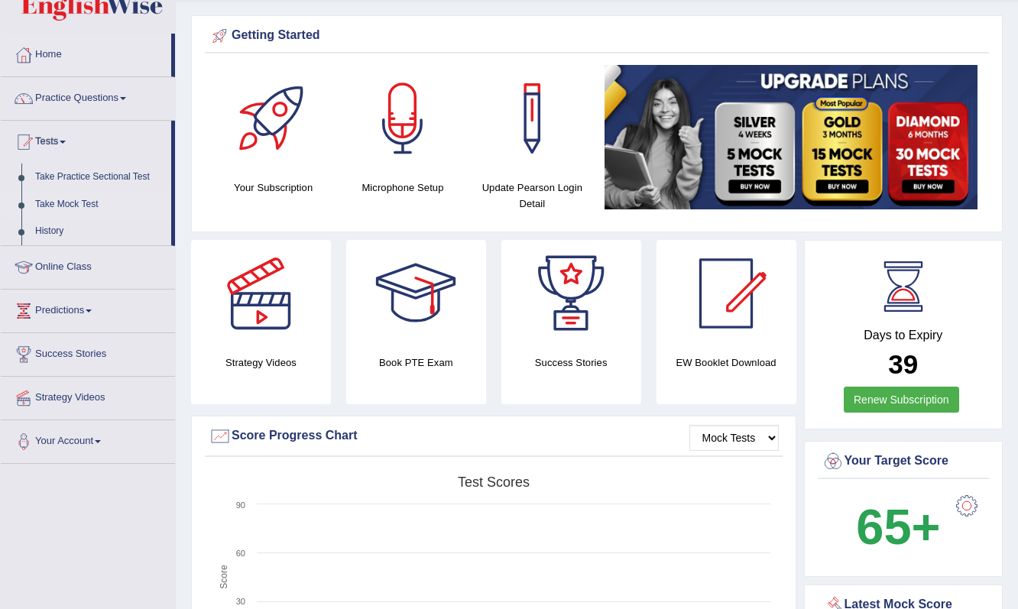
click at [69, 206] on link "Take Mock Test" at bounding box center [99, 205] width 143 height 28
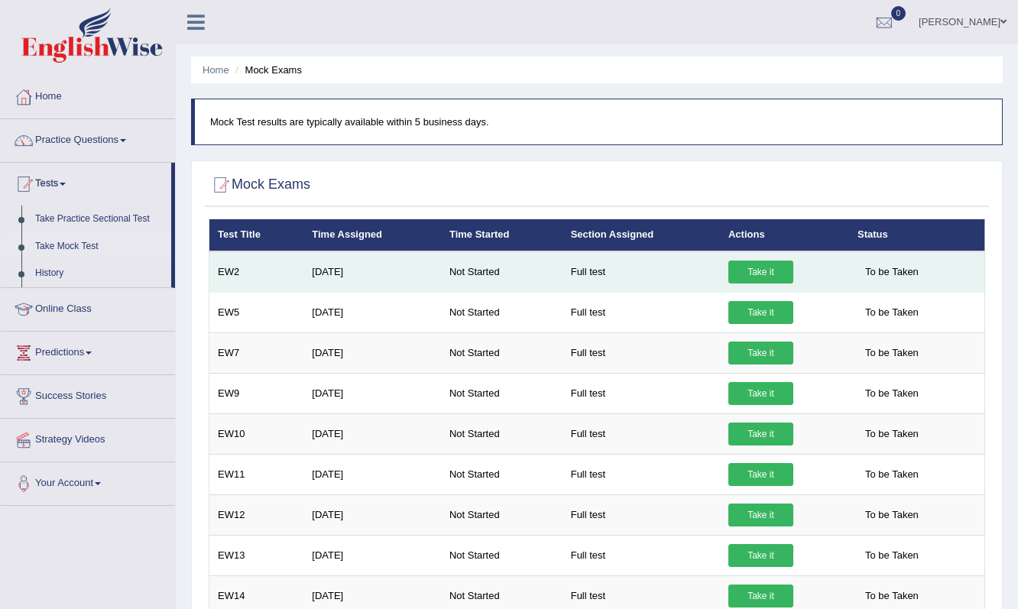
click at [754, 272] on link "Take it" at bounding box center [760, 272] width 65 height 23
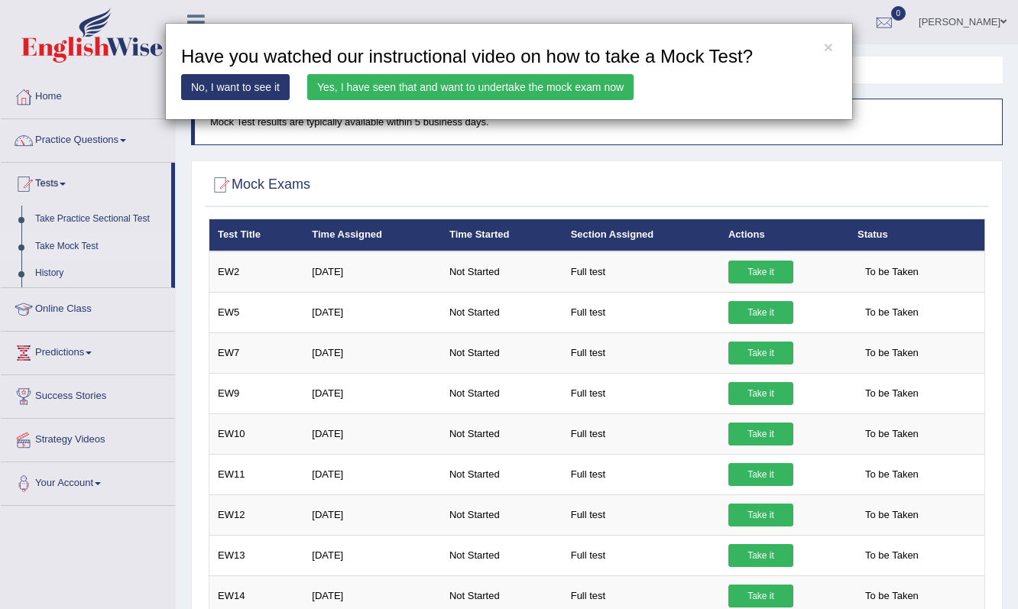
click at [381, 86] on link "Yes, I have seen that and want to undertake the mock exam now" at bounding box center [470, 87] width 326 height 26
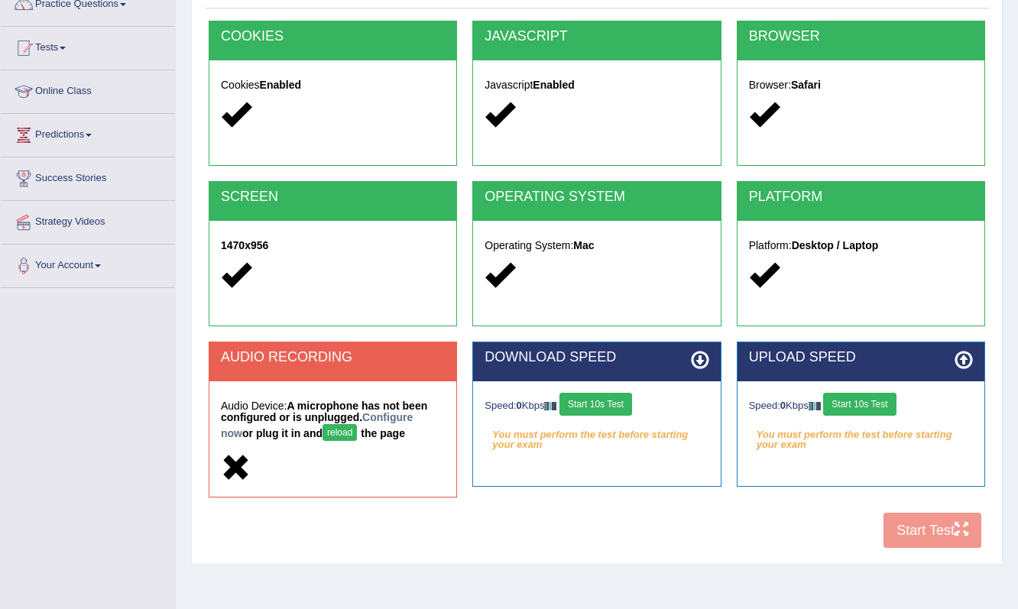
scroll to position [153, 0]
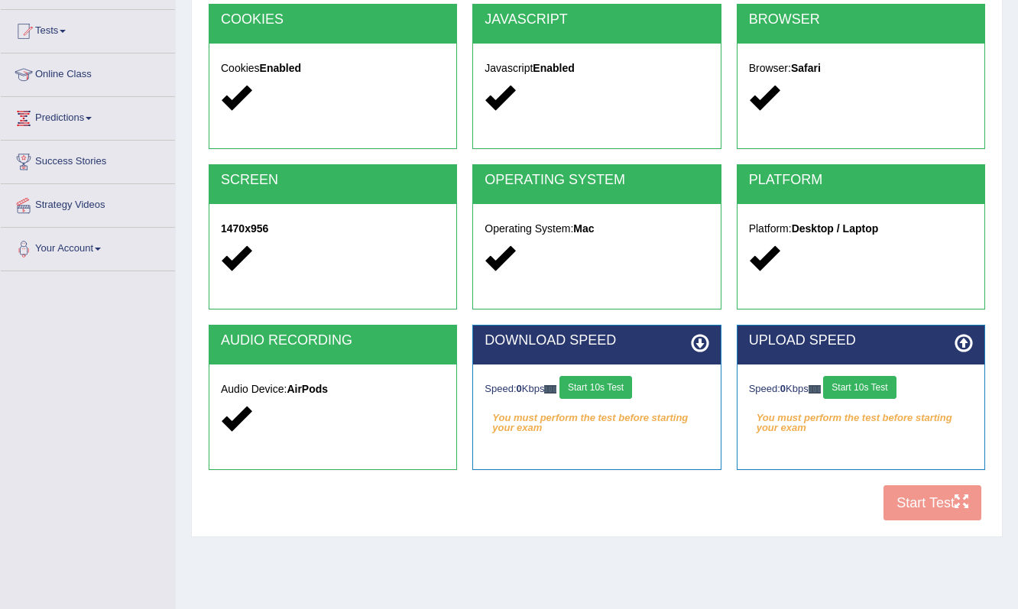
click at [611, 394] on button "Start 10s Test" at bounding box center [595, 387] width 73 height 23
click at [632, 393] on button "Start 10s Test" at bounding box center [612, 387] width 73 height 23
click at [632, 393] on button "Start 10s Test" at bounding box center [607, 387] width 73 height 23
click at [860, 400] on div "Speed: 0 Kbps Start 10s Test" at bounding box center [861, 389] width 224 height 27
click at [859, 389] on button "Start 10s Test" at bounding box center [859, 387] width 73 height 23
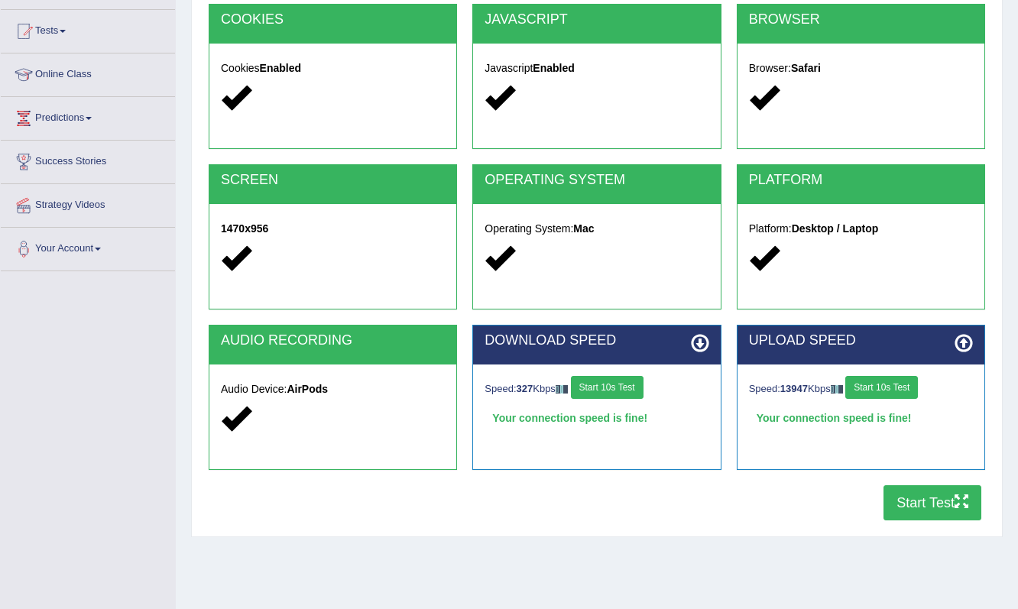
click at [910, 501] on button "Start Test" at bounding box center [932, 502] width 98 height 35
click at [289, 387] on h5 "Audio Device: AirPods" at bounding box center [333, 389] width 224 height 11
click at [306, 392] on strong "AirPods" at bounding box center [307, 389] width 41 height 12
click at [249, 403] on icon at bounding box center [236, 418] width 30 height 30
click at [238, 422] on icon at bounding box center [236, 418] width 30 height 30
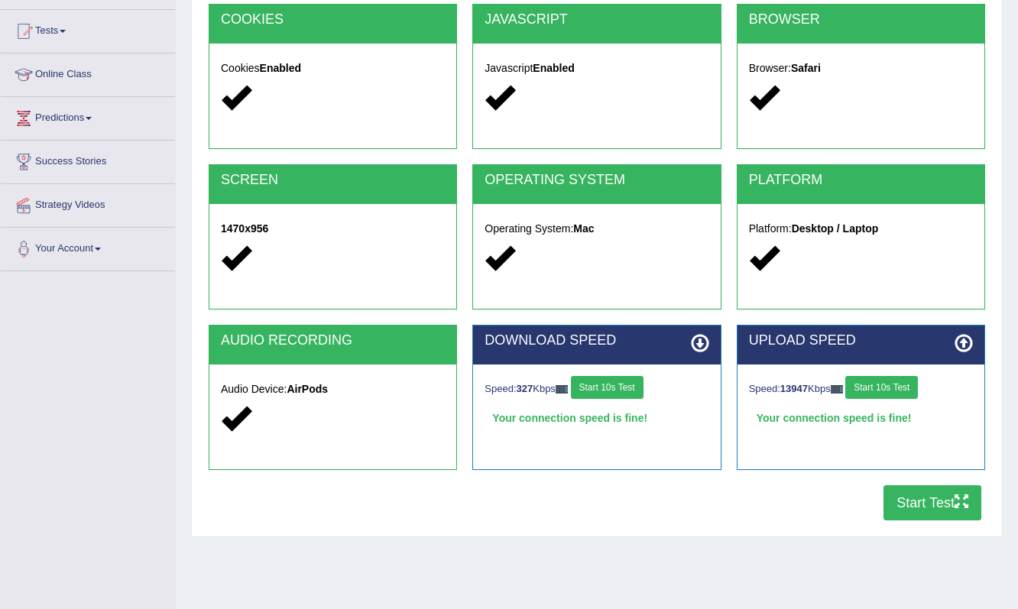
click at [296, 356] on div "AUDIO RECORDING" at bounding box center [332, 345] width 247 height 39
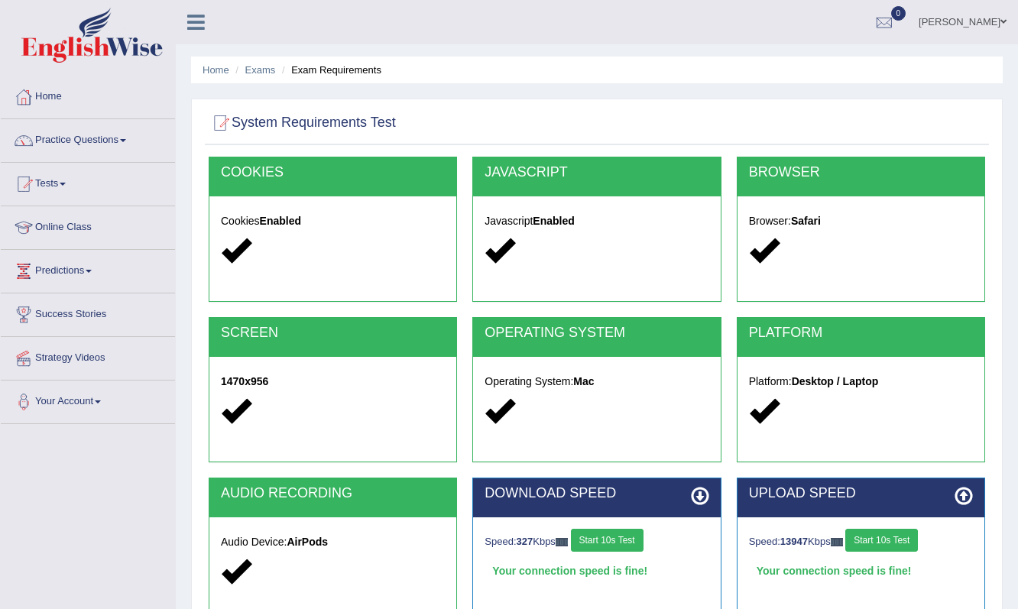
scroll to position [0, 0]
click at [72, 189] on link "Tests" at bounding box center [88, 182] width 174 height 38
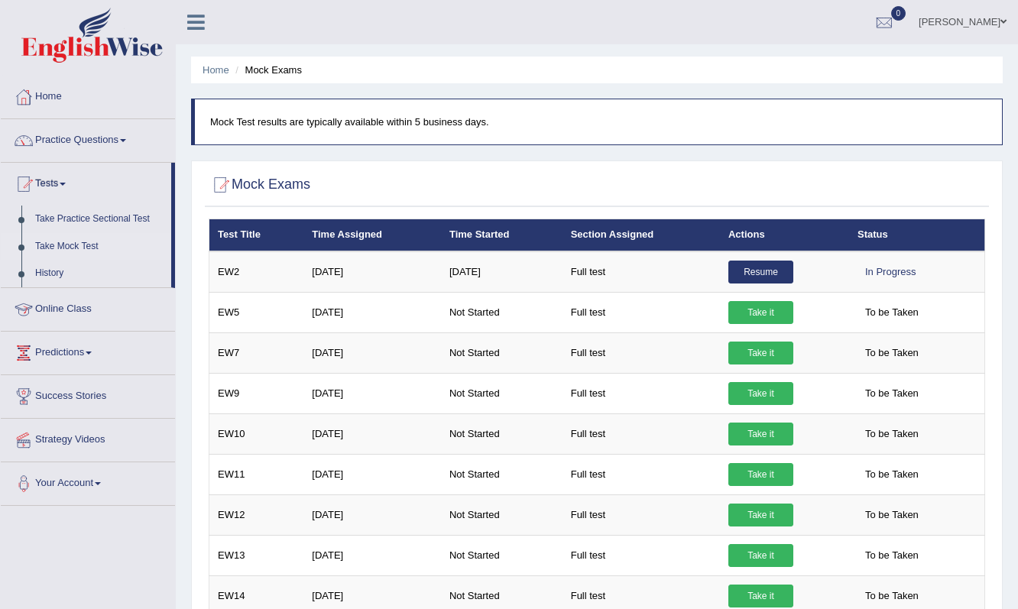
click at [70, 251] on link "Take Mock Test" at bounding box center [99, 247] width 143 height 28
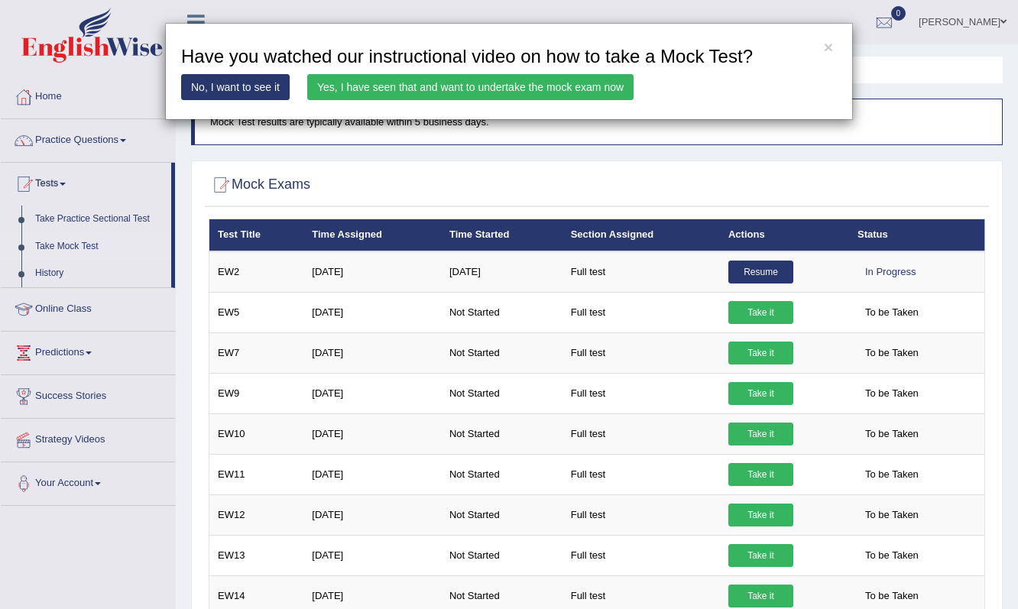
click at [261, 89] on link "No, I want to see it" at bounding box center [235, 87] width 109 height 26
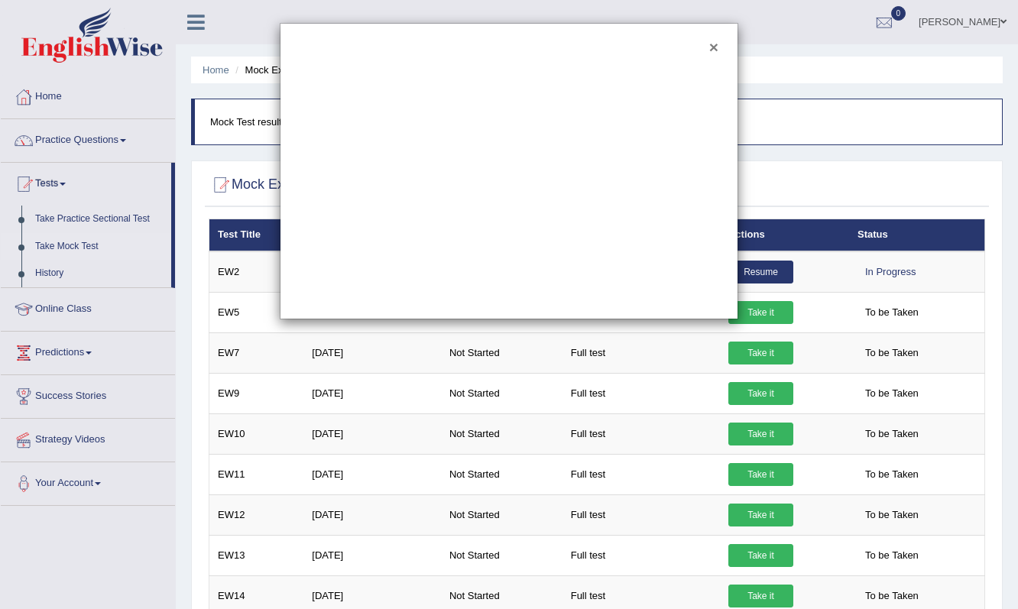
click at [713, 45] on button "×" at bounding box center [713, 47] width 9 height 16
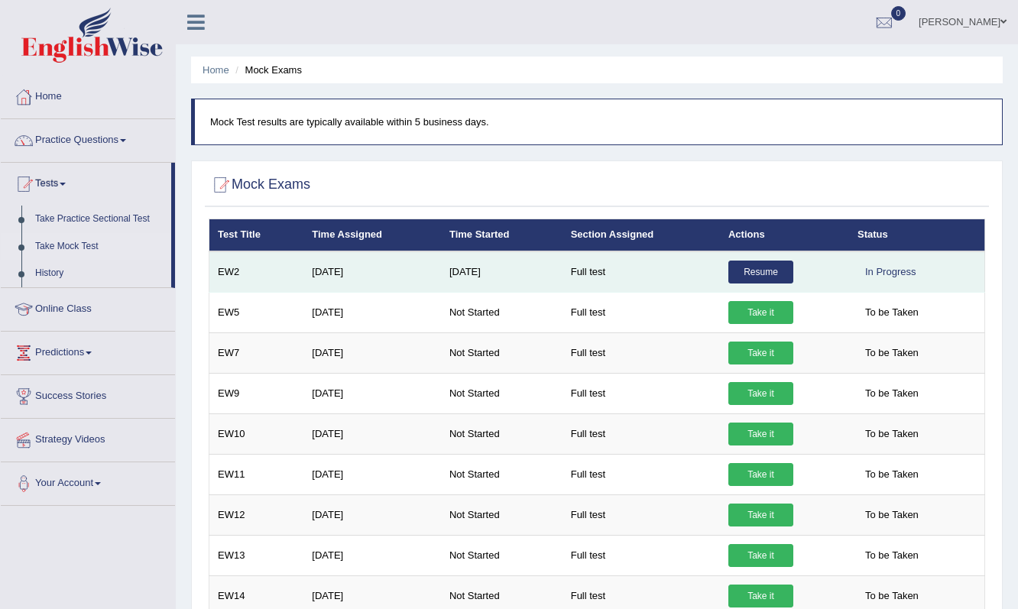
click at [747, 276] on link "Resume" at bounding box center [760, 272] width 65 height 23
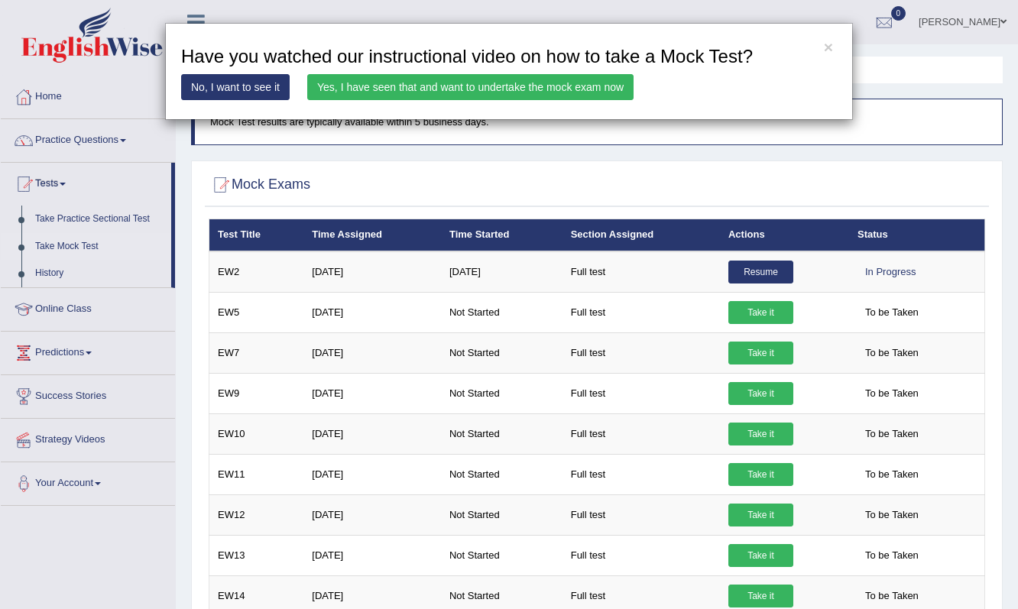
click at [449, 90] on link "Yes, I have seen that and want to undertake the mock exam now" at bounding box center [470, 87] width 326 height 26
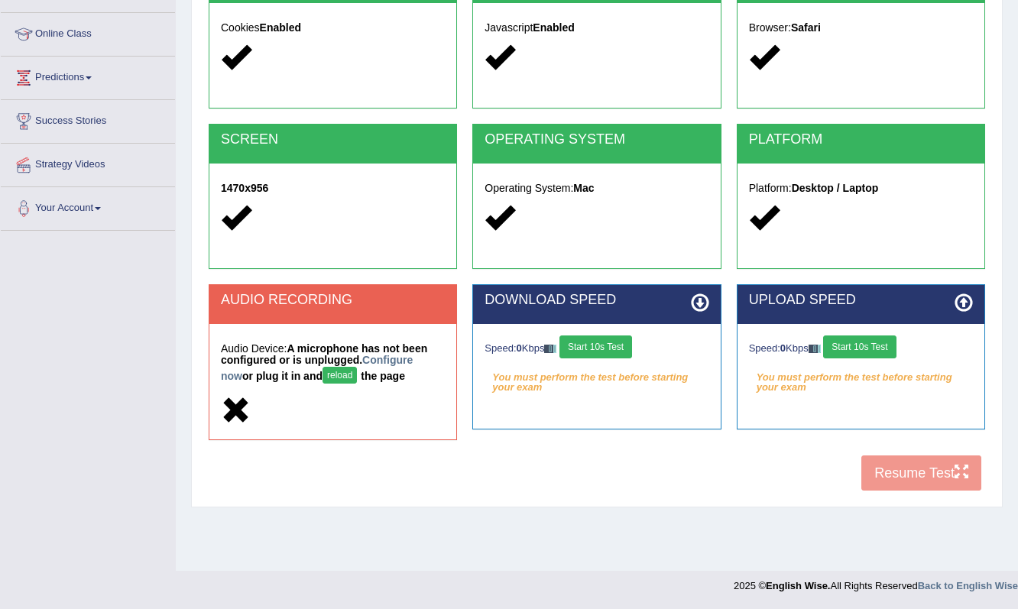
scroll to position [193, 0]
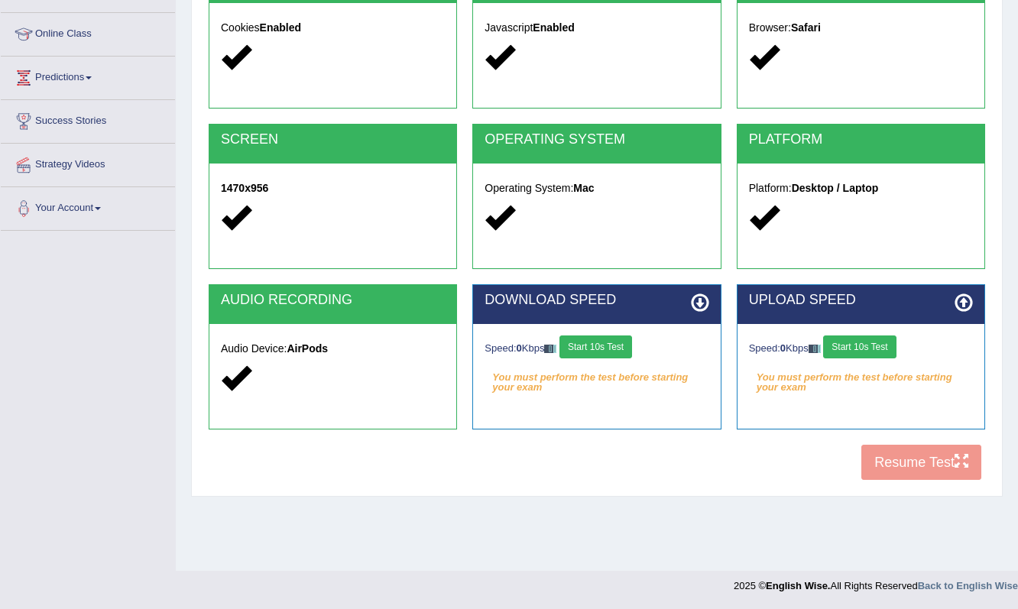
click at [611, 337] on button "Start 10s Test" at bounding box center [595, 346] width 73 height 23
click at [895, 350] on button "Start 10s Test" at bounding box center [859, 346] width 73 height 23
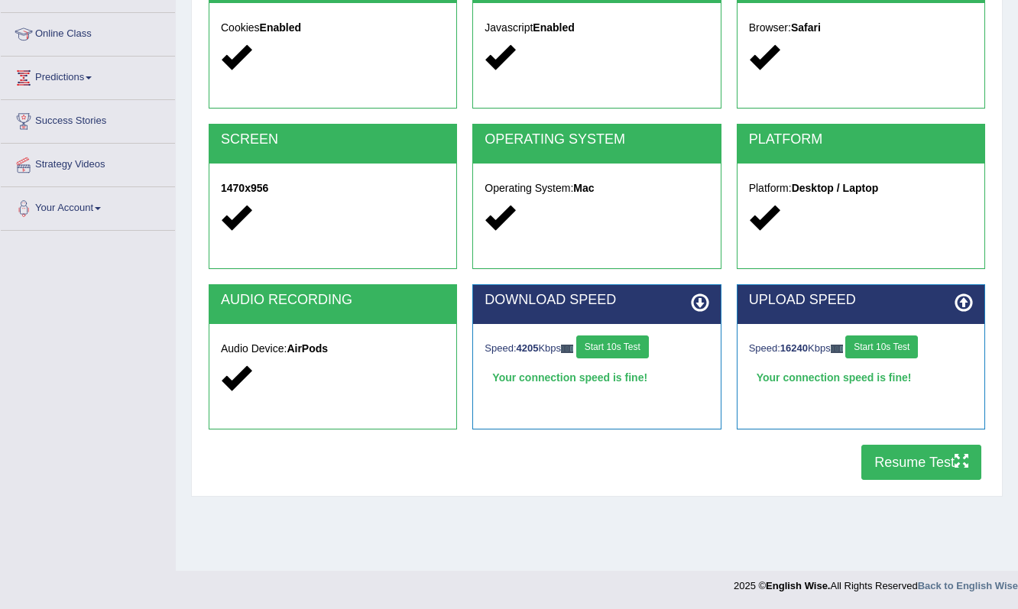
click at [920, 462] on button "Resume Test" at bounding box center [921, 462] width 120 height 35
click at [899, 461] on button "Resume Test" at bounding box center [921, 462] width 120 height 35
